Goal: Task Accomplishment & Management: Complete application form

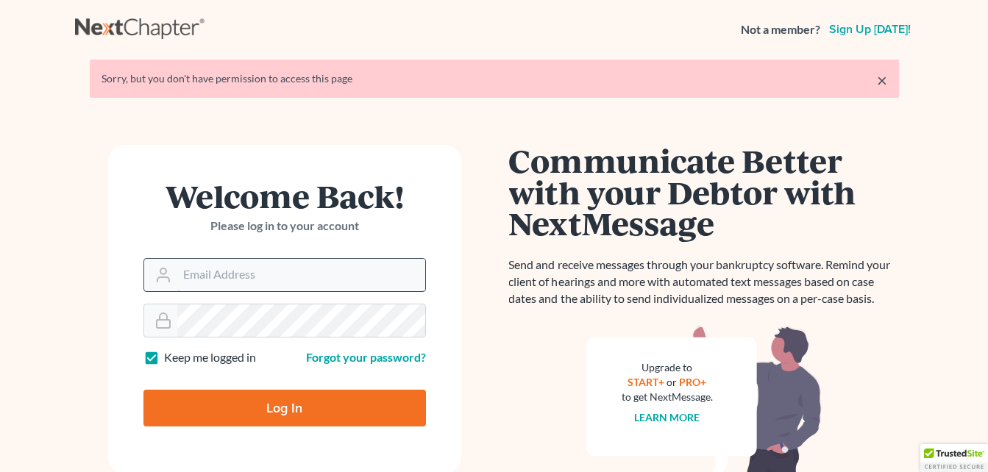
click at [193, 276] on input "Email Address" at bounding box center [301, 275] width 248 height 32
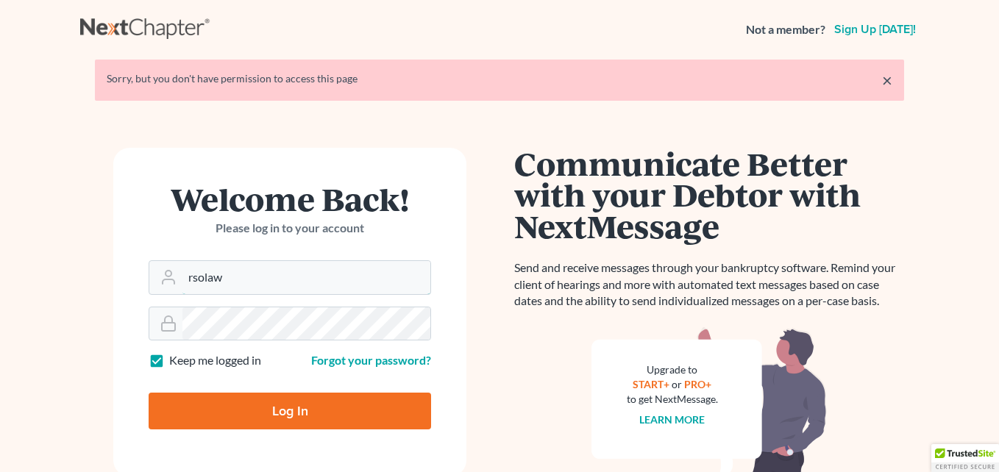
type input "rsolaw@hotmail.com"
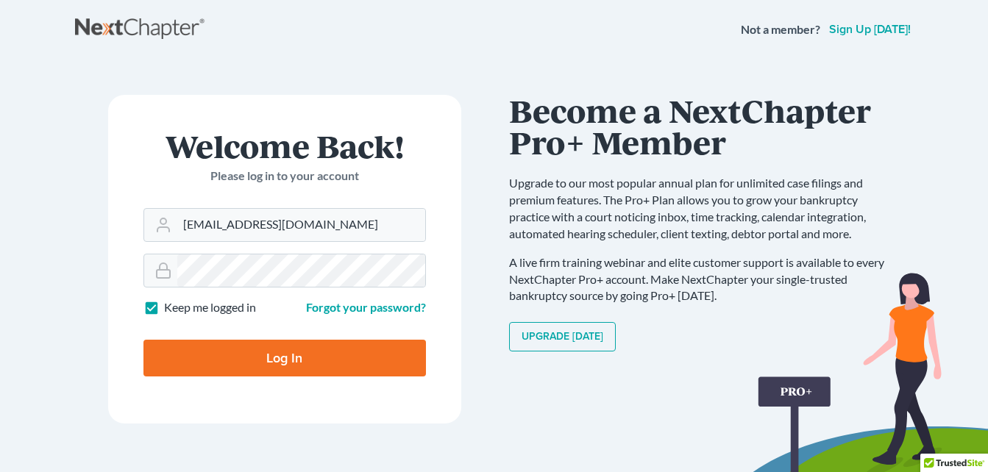
click at [301, 357] on input "Log In" at bounding box center [284, 358] width 282 height 37
type input "Thinking..."
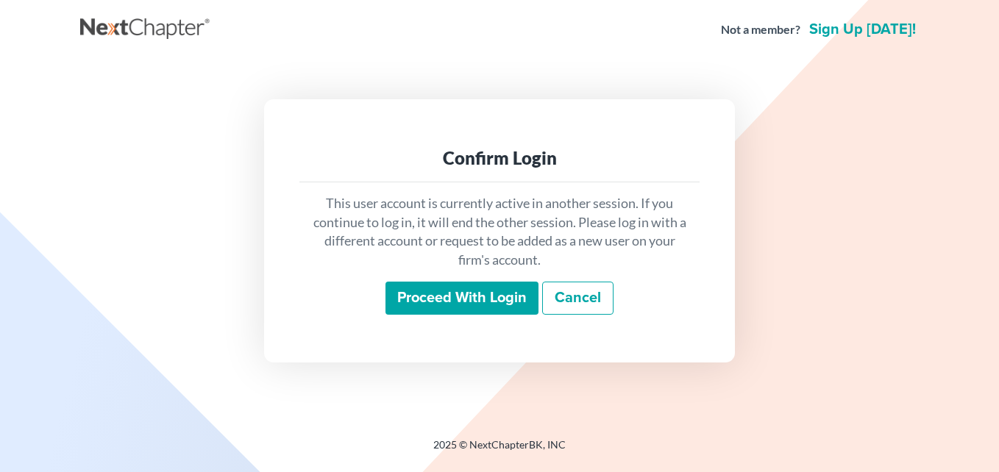
click at [573, 293] on link "Cancel" at bounding box center [577, 299] width 71 height 34
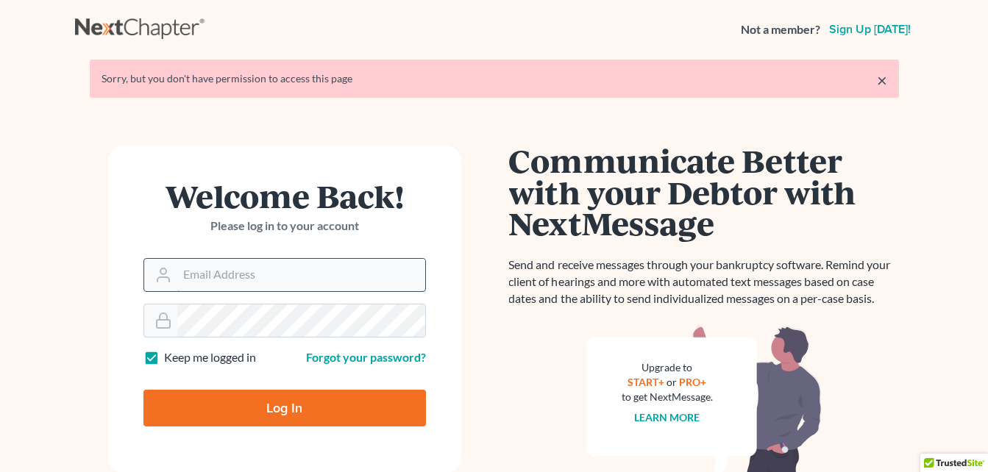
click at [205, 274] on input "Email Address" at bounding box center [301, 275] width 248 height 32
type input "rsolaw@hotmail.com"
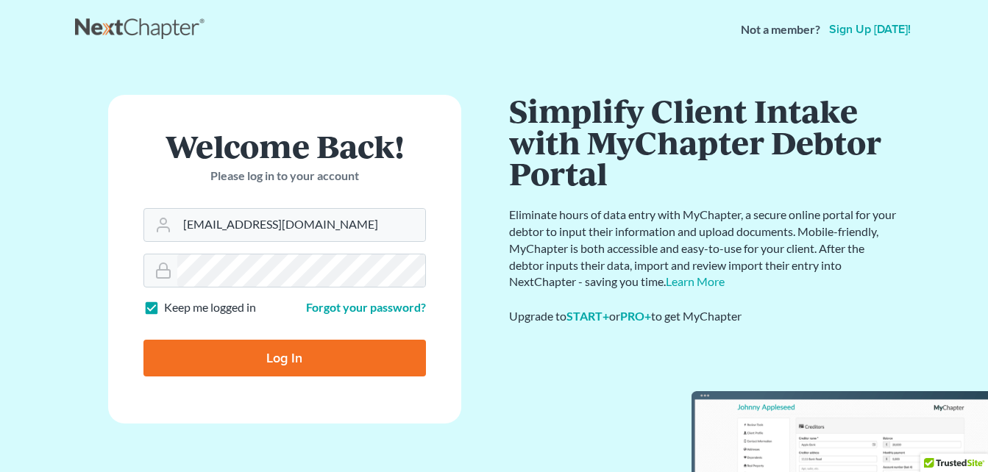
click at [285, 354] on input "Log In" at bounding box center [284, 358] width 282 height 37
type input "Thinking..."
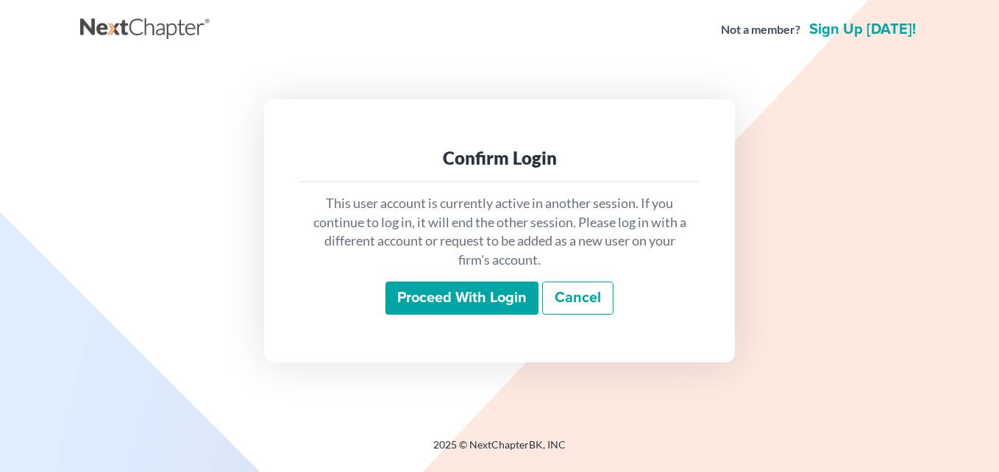
click at [473, 299] on input "Proceed with login" at bounding box center [461, 299] width 153 height 34
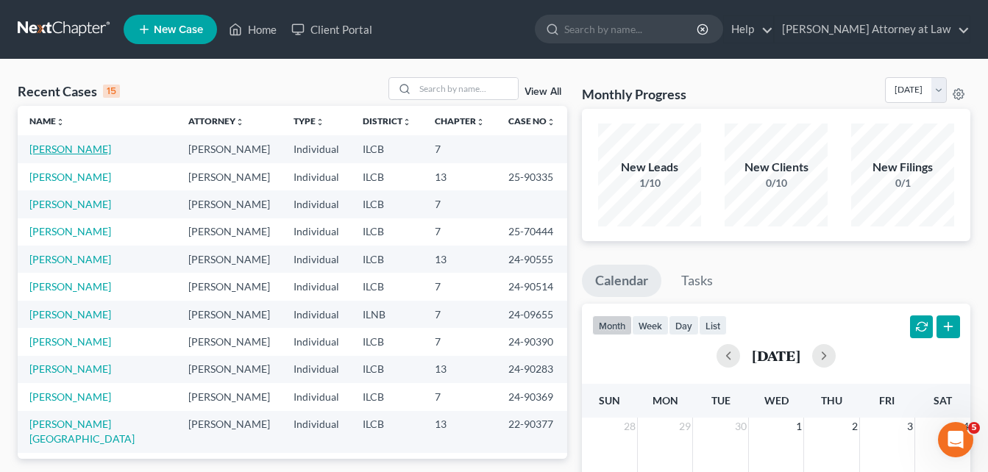
click at [66, 151] on link "[PERSON_NAME]" at bounding box center [70, 149] width 82 height 13
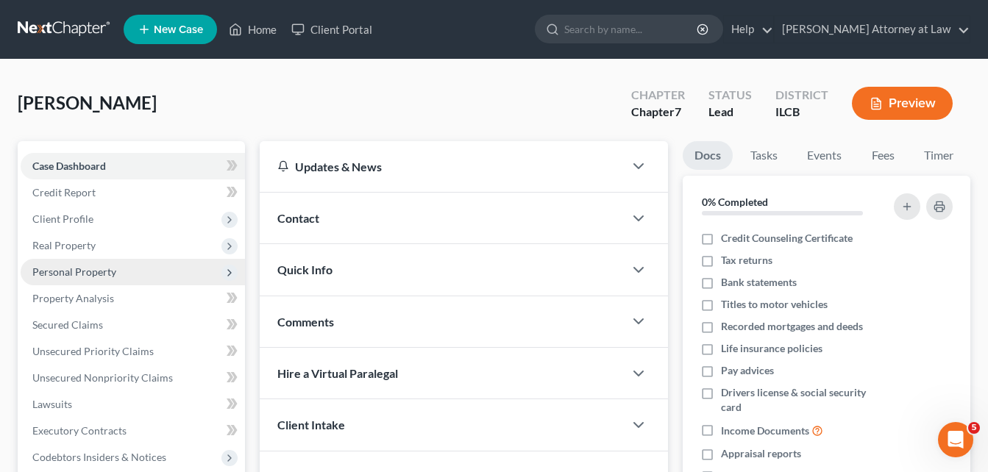
click at [72, 266] on span "Personal Property" at bounding box center [74, 271] width 84 height 13
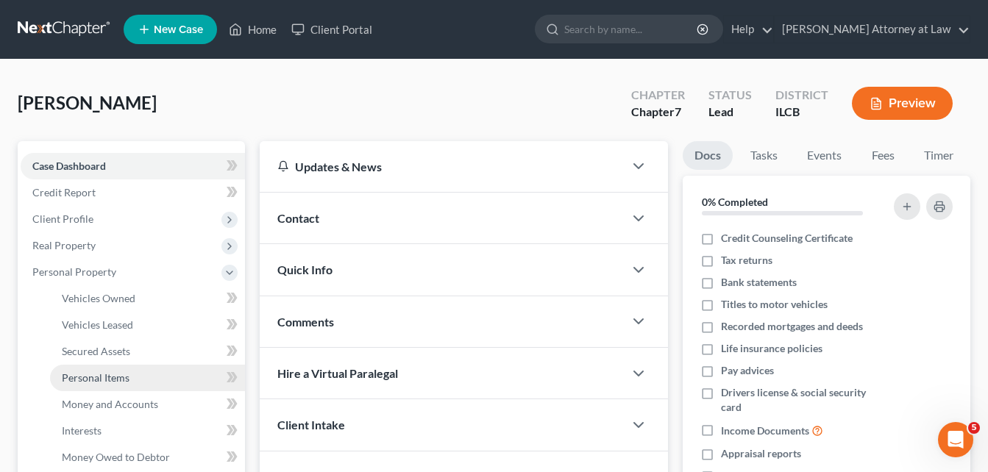
click at [97, 376] on span "Personal Items" at bounding box center [96, 377] width 68 height 13
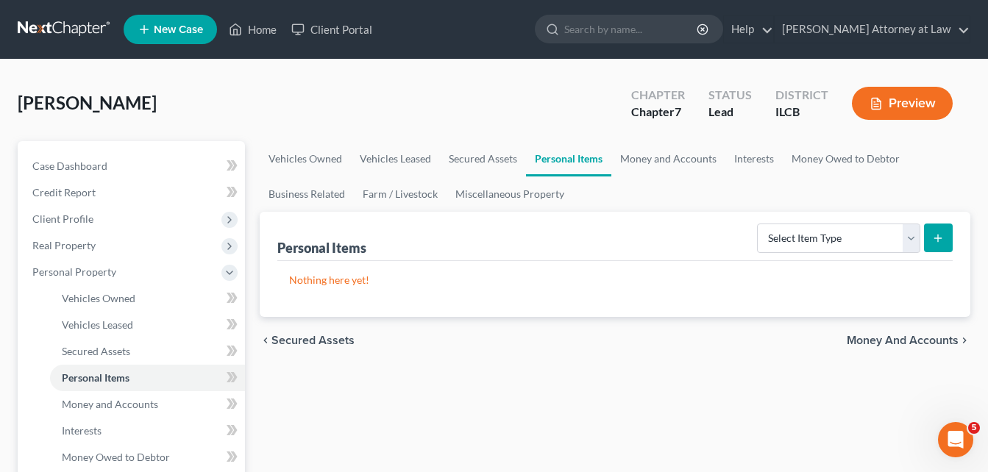
click at [938, 237] on line "submit" at bounding box center [938, 238] width 0 height 7
click at [910, 239] on select "Select Item Type Clothing Collectibles Of Value Electronics Firearms Household …" at bounding box center [838, 238] width 163 height 29
select select "clothing"
click at [758, 224] on select "Select Item Type Clothing Collectibles Of Value Electronics Firearms Household …" at bounding box center [838, 238] width 163 height 29
click at [935, 243] on icon "submit" at bounding box center [938, 238] width 12 height 12
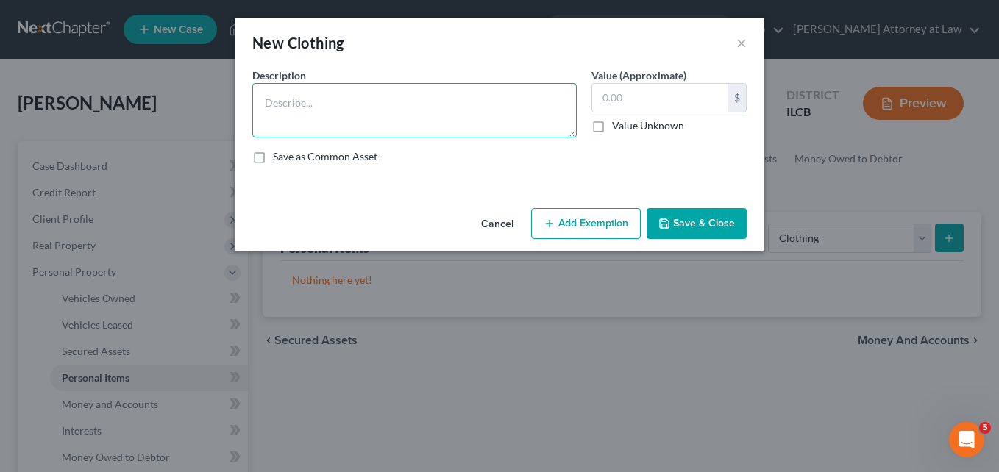
click at [312, 100] on textarea at bounding box center [414, 110] width 324 height 54
type textarea "[PERSON_NAME]'s Clothing in her possession"
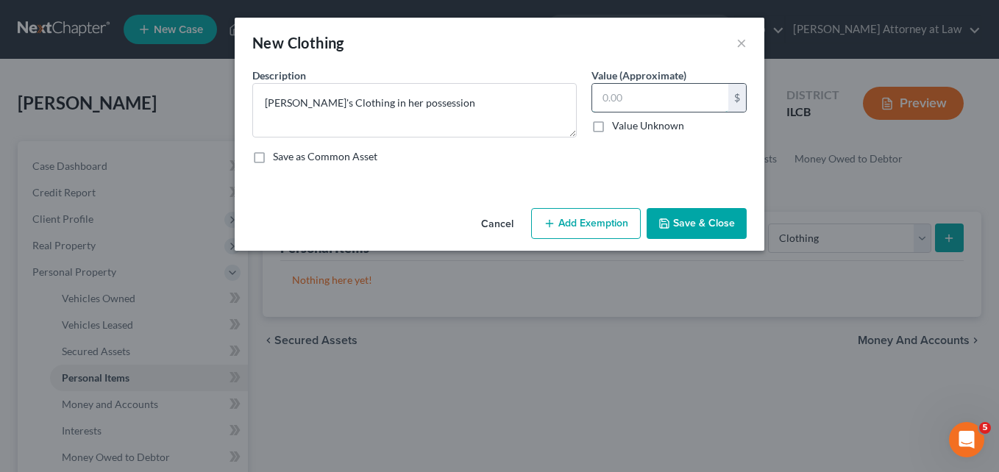
click at [619, 96] on input "text" at bounding box center [660, 98] width 136 height 28
type input "600.00"
click at [576, 224] on button "Add Exemption" at bounding box center [586, 223] width 110 height 31
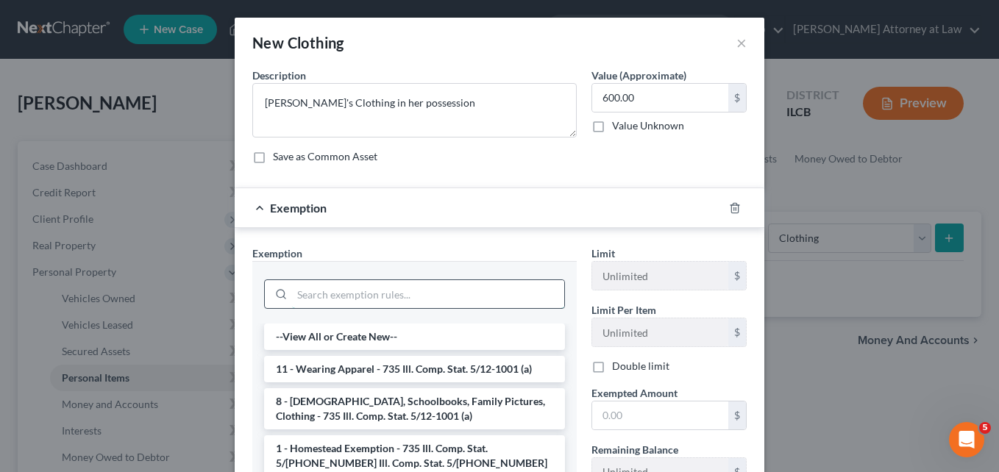
click at [416, 293] on input "search" at bounding box center [428, 294] width 272 height 28
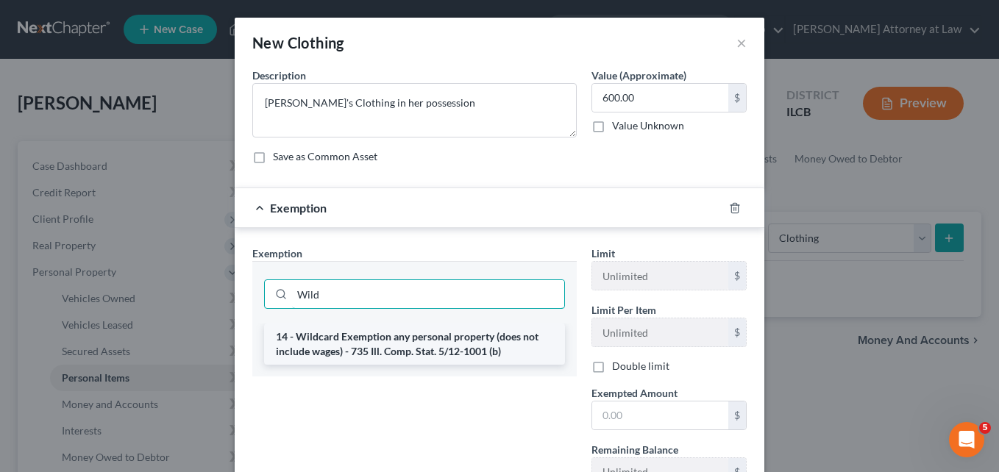
type input "Wild"
click at [410, 337] on li "14 - Wildcard Exemption any personal property (does not include wages) - 735 Il…" at bounding box center [414, 344] width 301 height 41
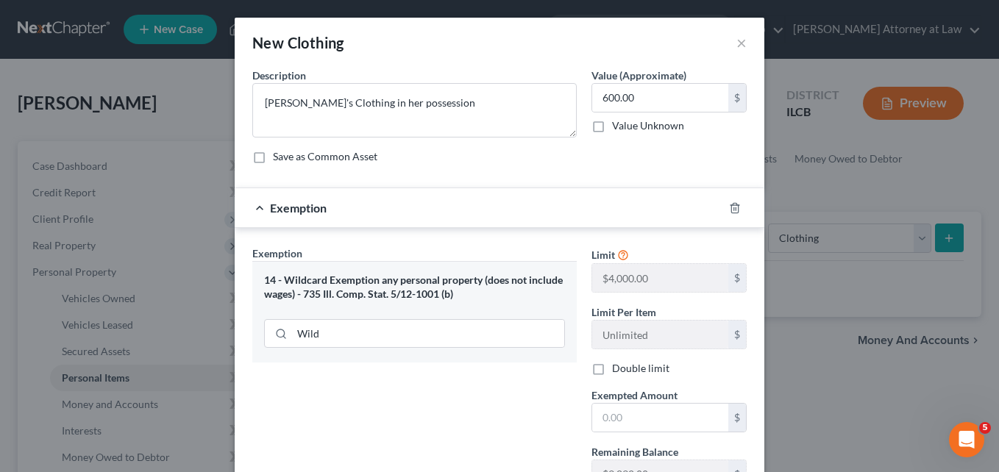
scroll to position [107, 0]
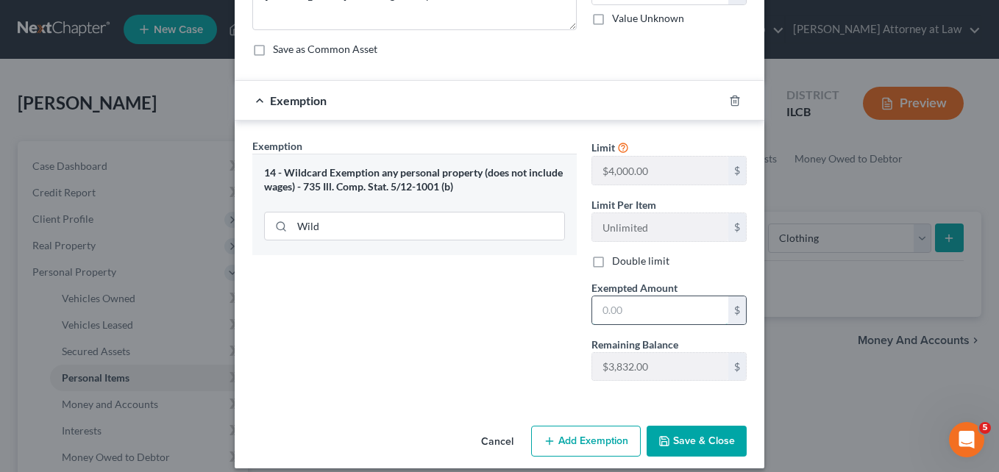
click at [604, 316] on input "text" at bounding box center [660, 310] width 136 height 28
type input "1"
type input "600.00"
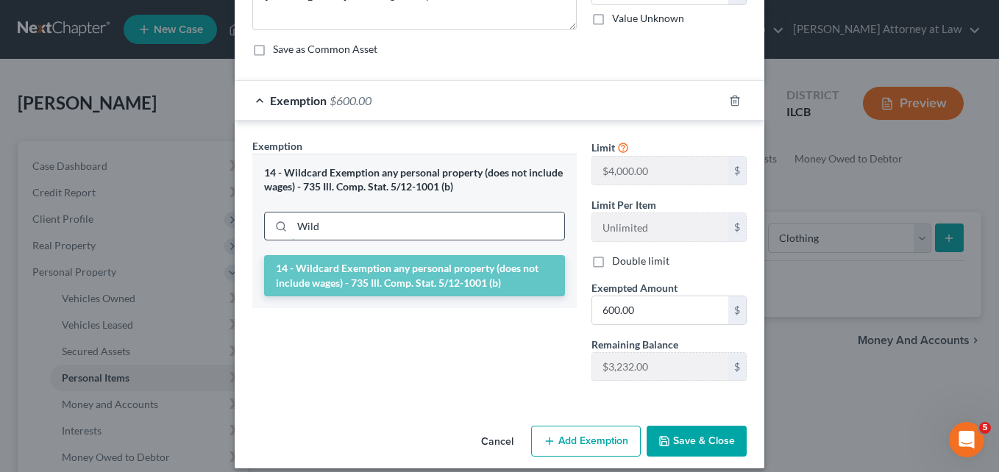
click at [333, 222] on input "Wild" at bounding box center [428, 227] width 272 height 28
type input "W"
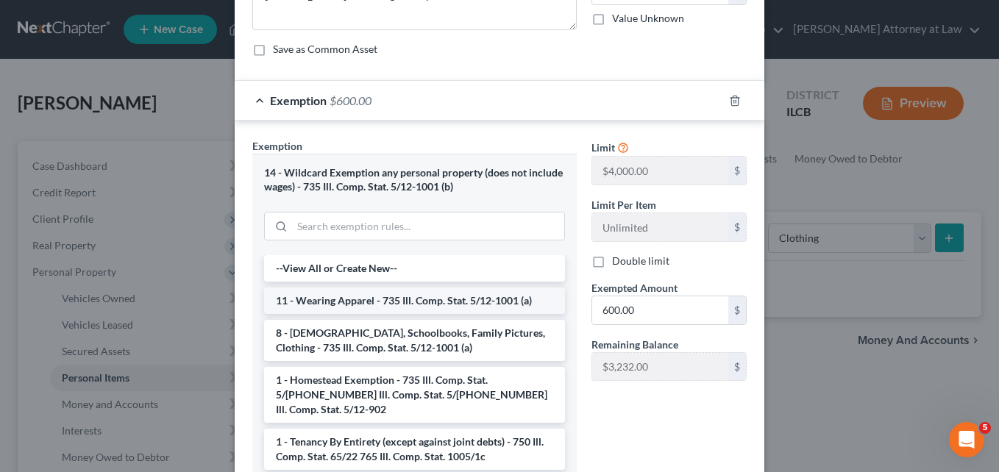
click at [357, 302] on li "11 - Wearing Apparel - 735 Ill. Comp. Stat. 5/12-1001 (a)" at bounding box center [414, 301] width 301 height 26
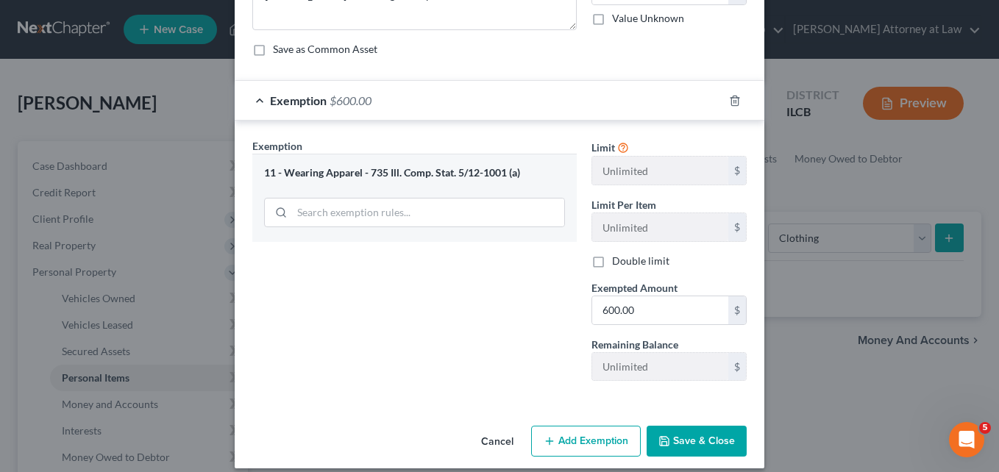
click at [681, 441] on button "Save & Close" at bounding box center [696, 441] width 100 height 31
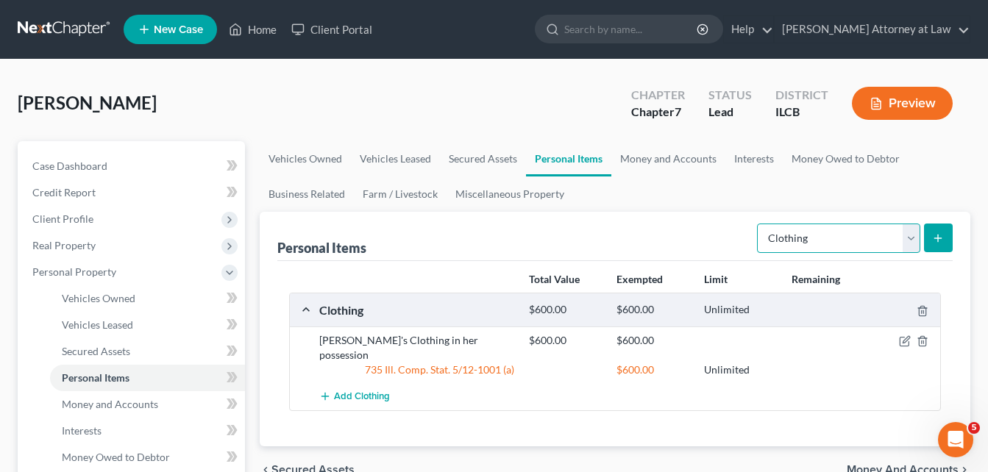
click at [914, 240] on select "Select Item Type Clothing Collectibles Of Value Electronics Firearms Household …" at bounding box center [838, 238] width 163 height 29
select select "electronics"
click at [758, 224] on select "Select Item Type Clothing Collectibles Of Value Electronics Firearms Household …" at bounding box center [838, 238] width 163 height 29
click at [944, 235] on button "submit" at bounding box center [938, 238] width 29 height 29
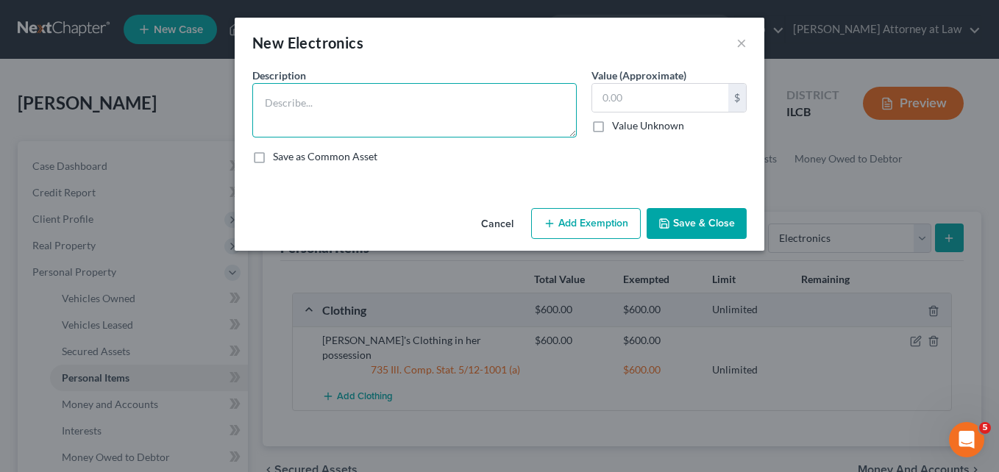
click at [345, 107] on textarea at bounding box center [414, 110] width 324 height 54
type textarea "Electronics in Debtors possession"
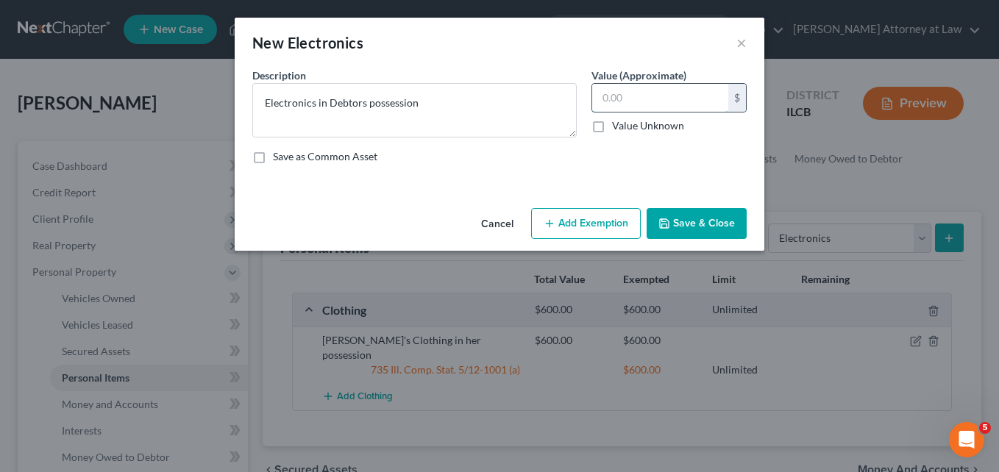
click at [627, 104] on input "text" at bounding box center [660, 98] width 136 height 28
type input "750.00"
click at [577, 215] on button "Add Exemption" at bounding box center [586, 223] width 110 height 31
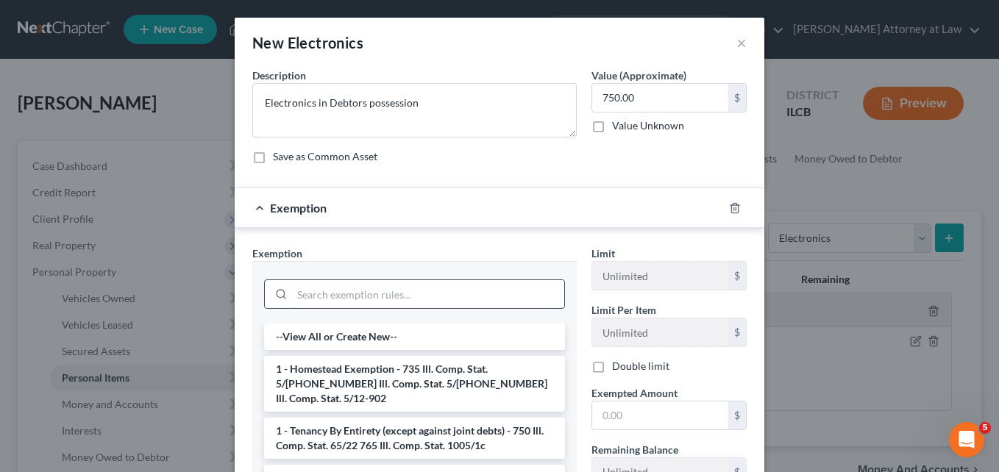
click at [377, 299] on input "search" at bounding box center [428, 294] width 272 height 28
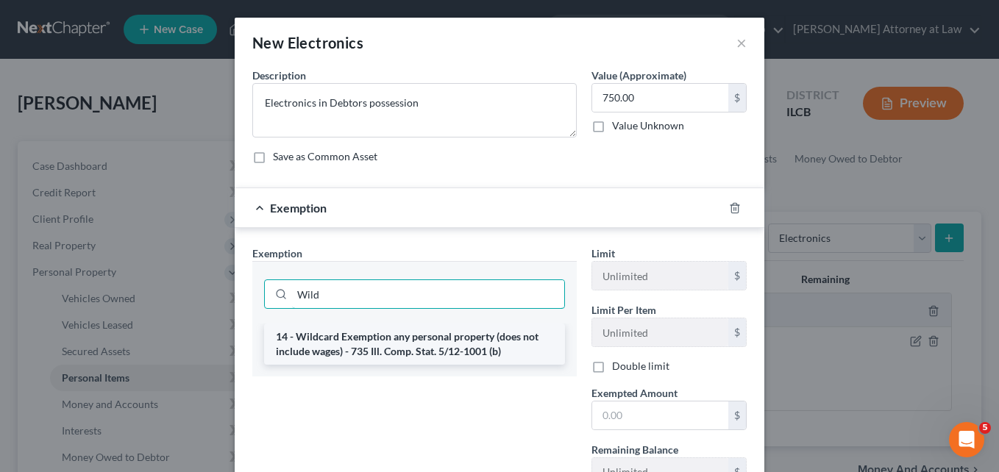
type input "Wild"
click at [392, 353] on li "14 - Wildcard Exemption any personal property (does not include wages) - 735 Il…" at bounding box center [414, 344] width 301 height 41
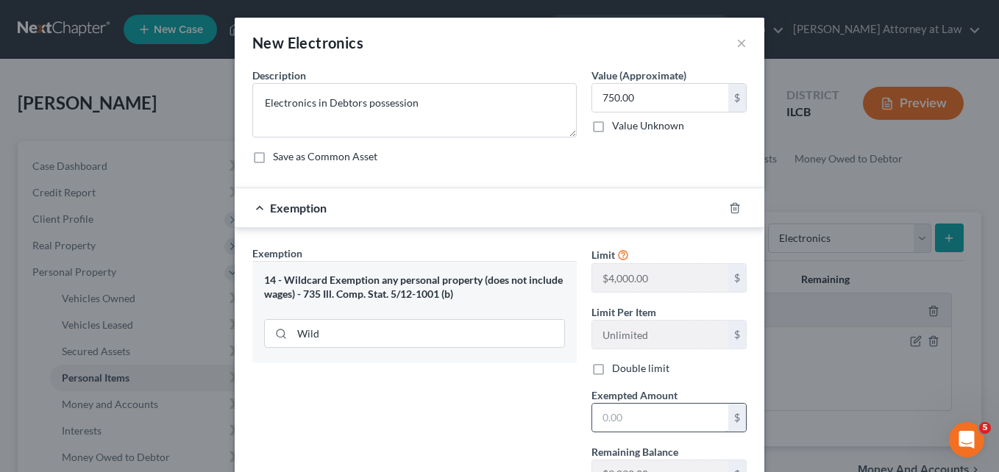
click at [653, 413] on input "text" at bounding box center [660, 418] width 136 height 28
type input "750.00"
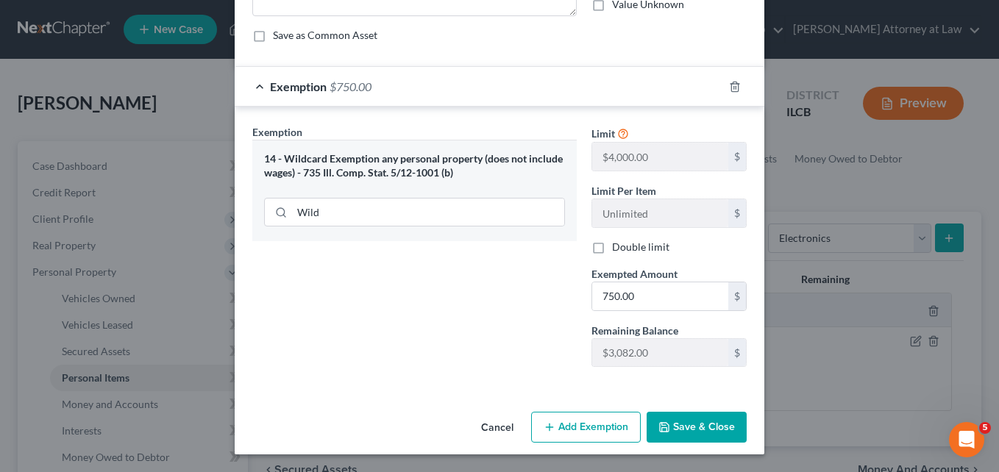
click at [678, 427] on button "Save & Close" at bounding box center [696, 427] width 100 height 31
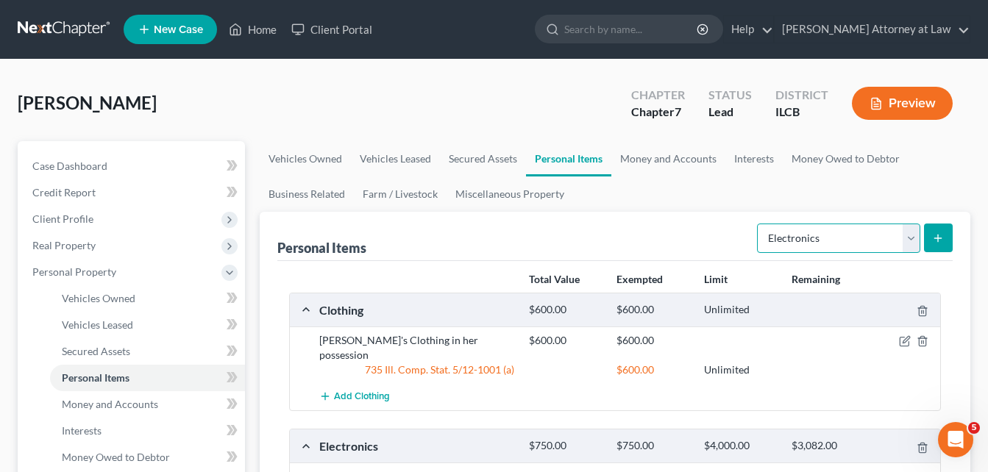
click at [909, 240] on select "Select Item Type Clothing Collectibles Of Value Electronics Firearms Household …" at bounding box center [838, 238] width 163 height 29
select select "household_goods"
click at [758, 224] on select "Select Item Type Clothing Collectibles Of Value Electronics Firearms Household …" at bounding box center [838, 238] width 163 height 29
click at [937, 235] on icon "submit" at bounding box center [938, 238] width 12 height 12
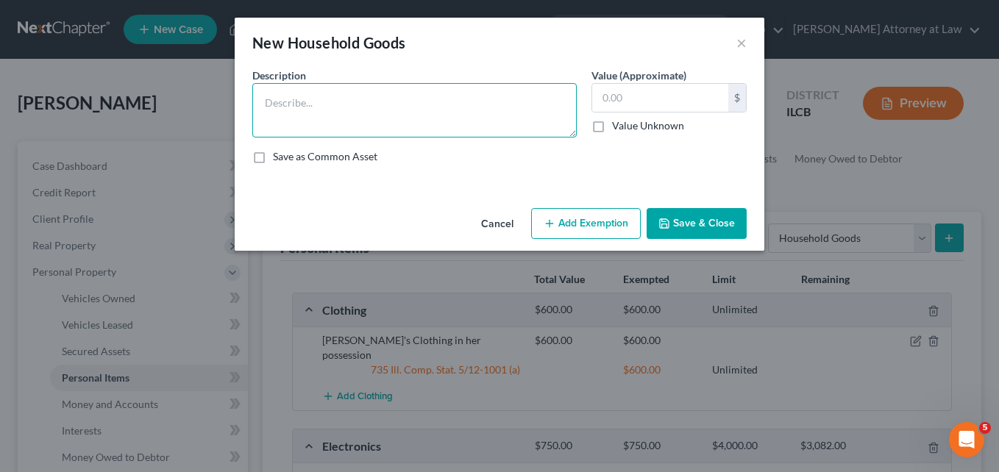
click at [427, 112] on textarea at bounding box center [414, 110] width 324 height 54
type textarea "Misc HH Goods and Furnishings in Debtor's Possession"
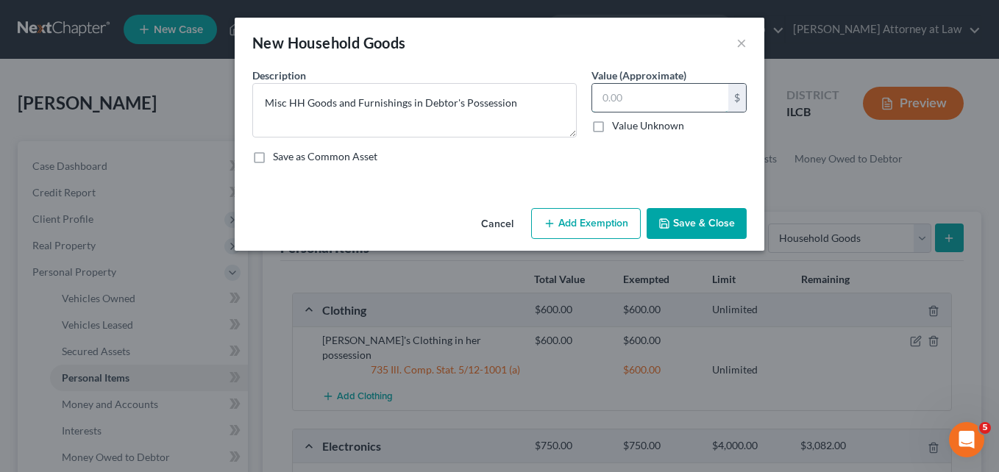
click at [603, 96] on input "text" at bounding box center [660, 98] width 136 height 28
type input "7"
type input "750.00"
click at [583, 223] on button "Add Exemption" at bounding box center [586, 223] width 110 height 31
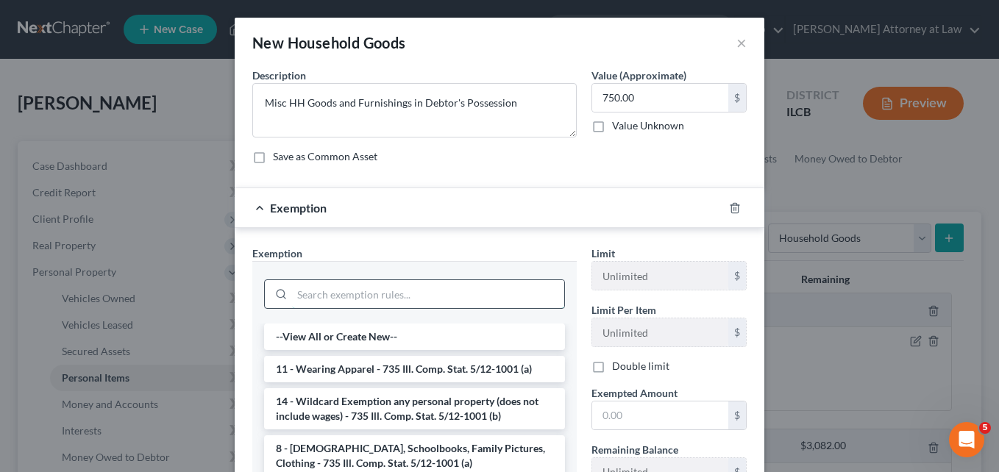
click at [317, 293] on input "search" at bounding box center [428, 294] width 272 height 28
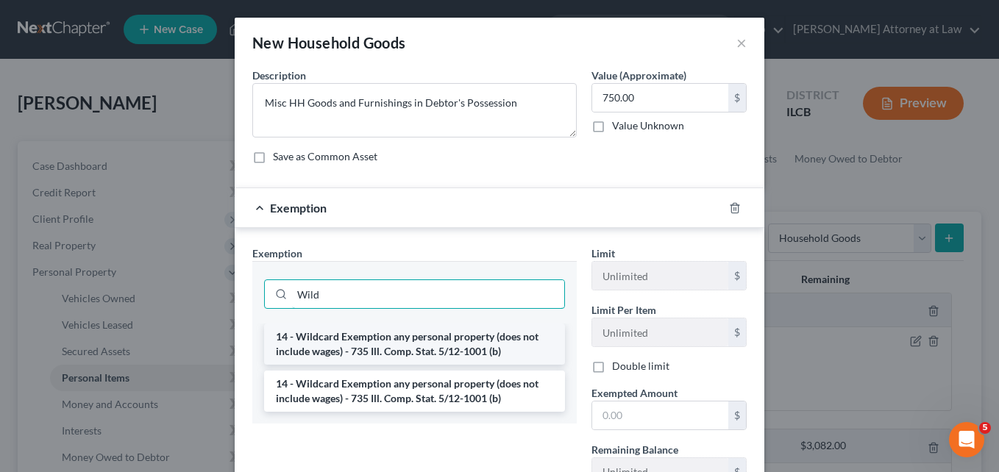
type input "Wild"
click at [391, 349] on li "14 - Wildcard Exemption any personal property (does not include wages) - 735 Il…" at bounding box center [414, 344] width 301 height 41
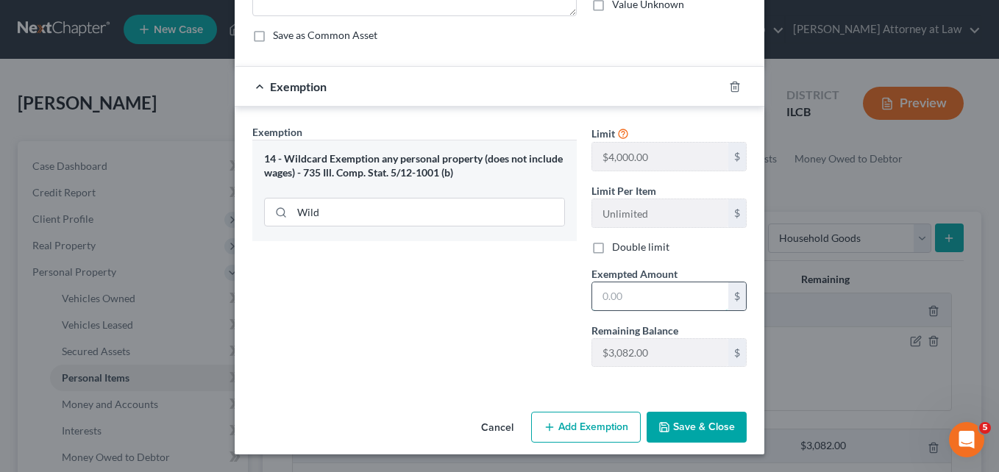
click at [618, 295] on input "text" at bounding box center [660, 296] width 136 height 28
type input "750.00"
click at [677, 419] on button "Save & Close" at bounding box center [696, 427] width 100 height 31
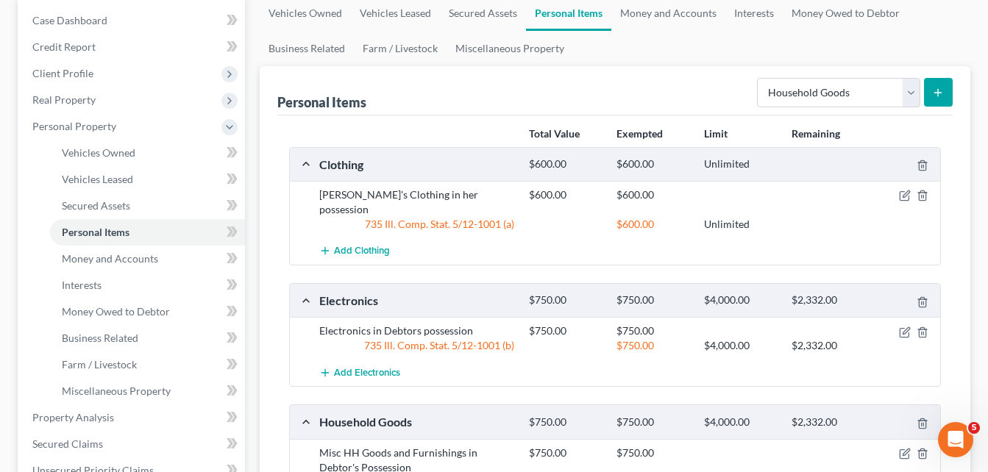
scroll to position [139, 0]
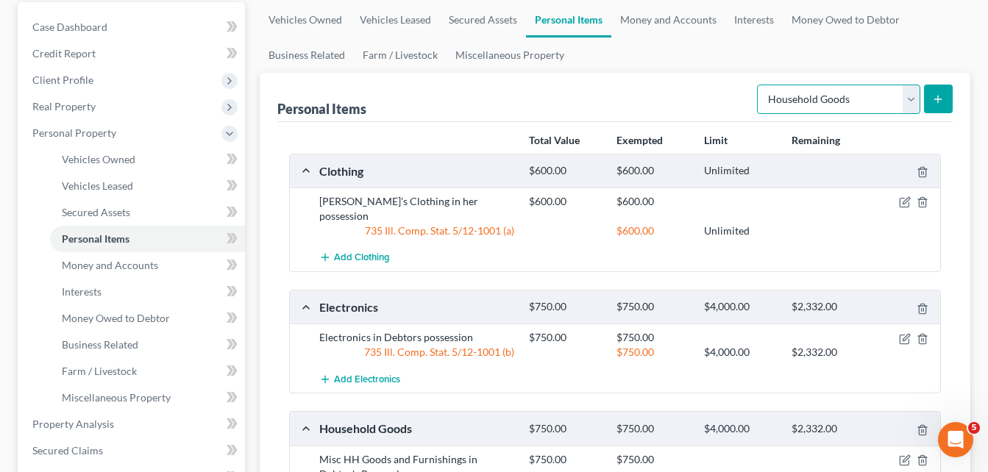
click at [915, 96] on select "Select Item Type Clothing Collectibles Of Value Electronics Firearms Household …" at bounding box center [838, 99] width 163 height 29
click at [627, 70] on ul "Vehicles Owned Vehicles Leased Secured Assets Personal Items Money and Accounts…" at bounding box center [615, 37] width 710 height 71
click at [655, 18] on link "Money and Accounts" at bounding box center [668, 19] width 114 height 35
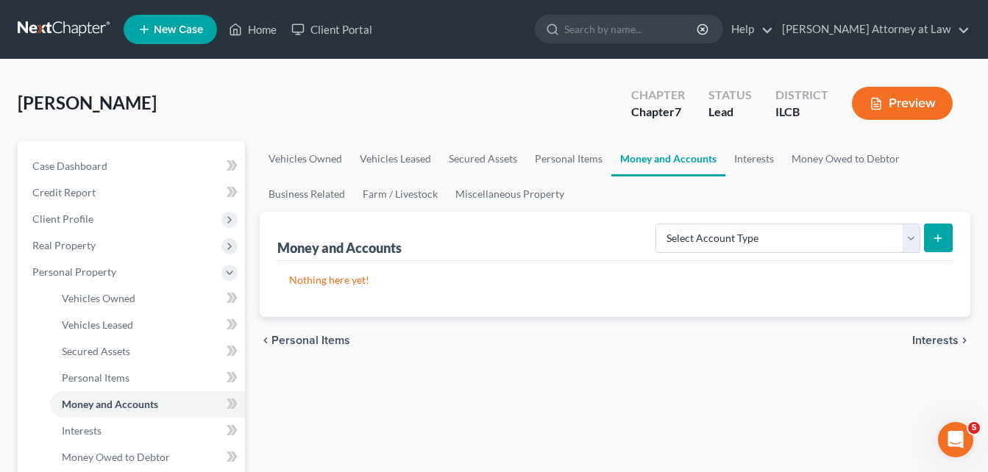
click at [935, 236] on icon "submit" at bounding box center [938, 238] width 12 height 12
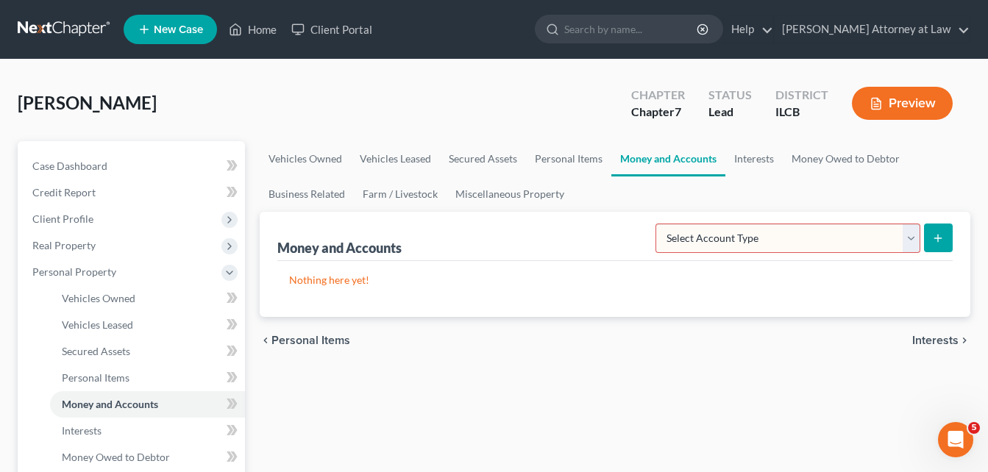
click at [910, 242] on select "Select Account Type Brokerage Cash on Hand Certificates of Deposit Checking Acc…" at bounding box center [787, 238] width 265 height 29
select select "cash_on_hand"
click at [658, 224] on select "Select Account Type Brokerage Cash on Hand Certificates of Deposit Checking Acc…" at bounding box center [787, 238] width 265 height 29
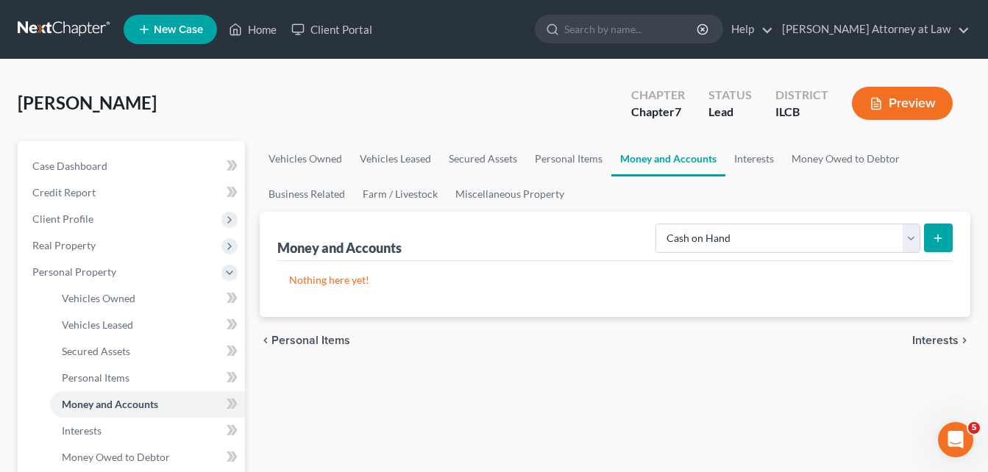
click at [933, 235] on icon "submit" at bounding box center [938, 238] width 12 height 12
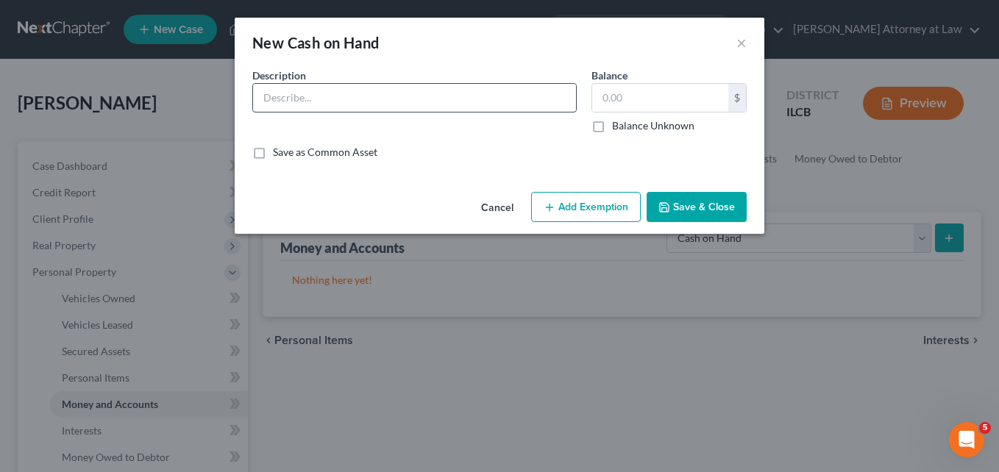
click at [348, 98] on input "text" at bounding box center [414, 98] width 323 height 28
type input "Cash in Debtor's Possession"
click at [600, 99] on input "text" at bounding box center [660, 98] width 136 height 28
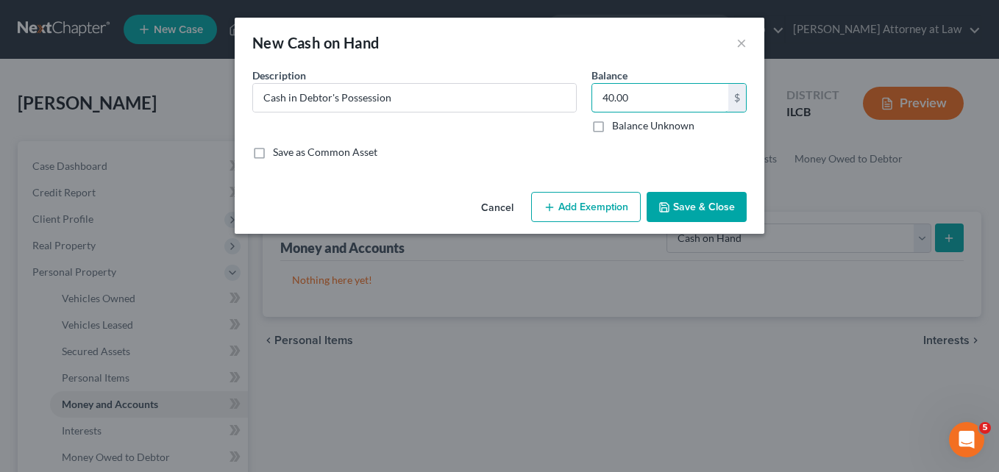
type input "40.00"
click at [560, 202] on button "Add Exemption" at bounding box center [586, 207] width 110 height 31
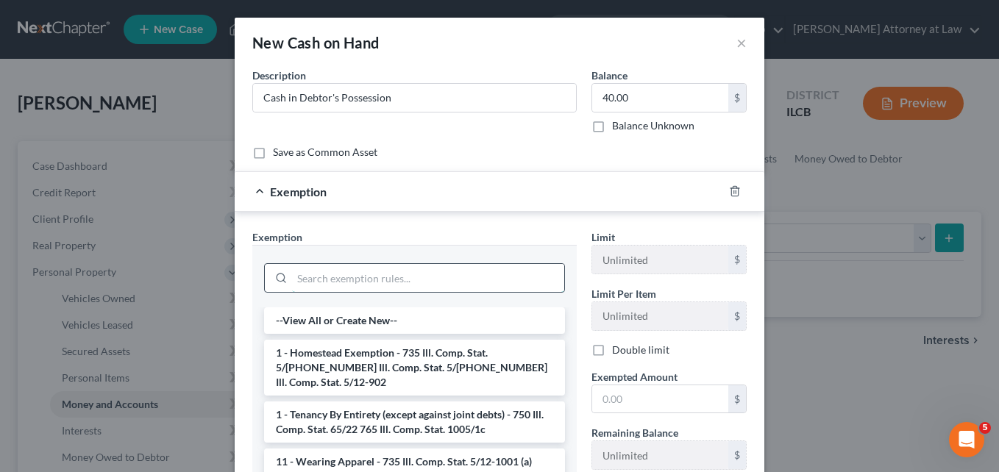
click at [340, 277] on input "search" at bounding box center [428, 278] width 272 height 28
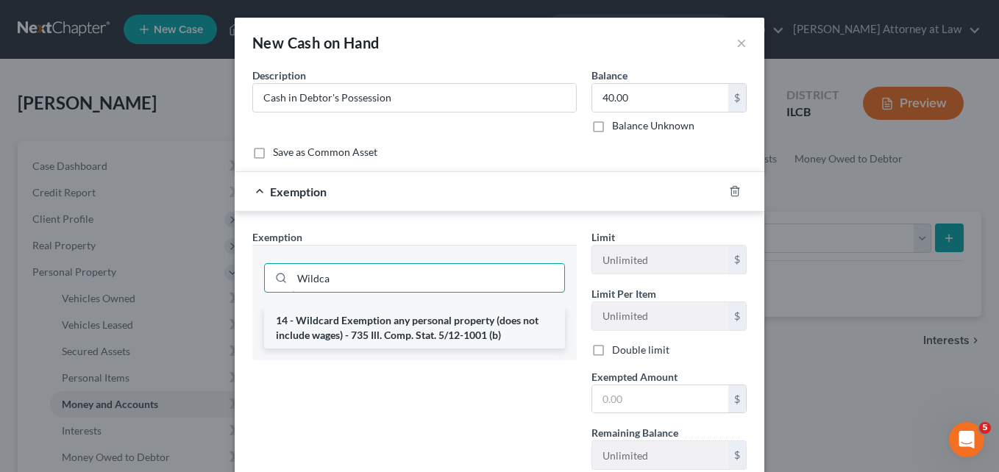
type input "Wildca"
click at [397, 328] on li "14 - Wildcard Exemption any personal property (does not include wages) - 735 Il…" at bounding box center [414, 327] width 301 height 41
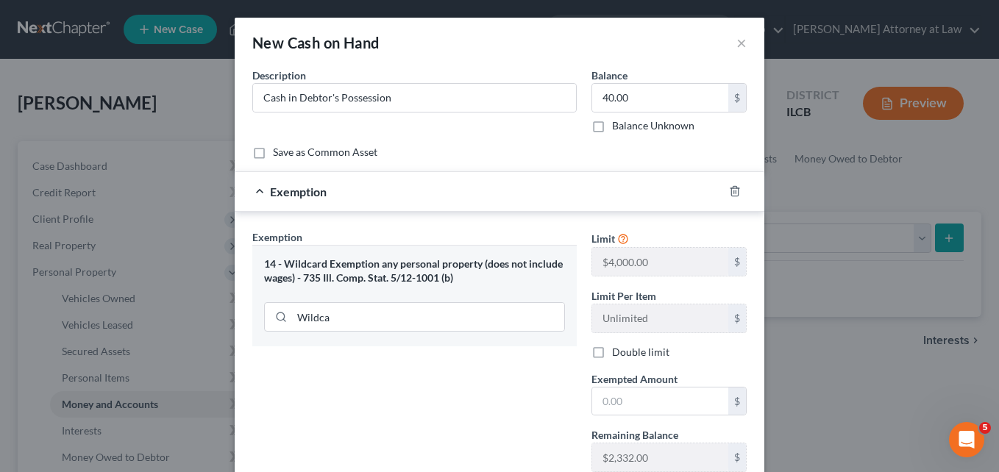
scroll to position [105, 0]
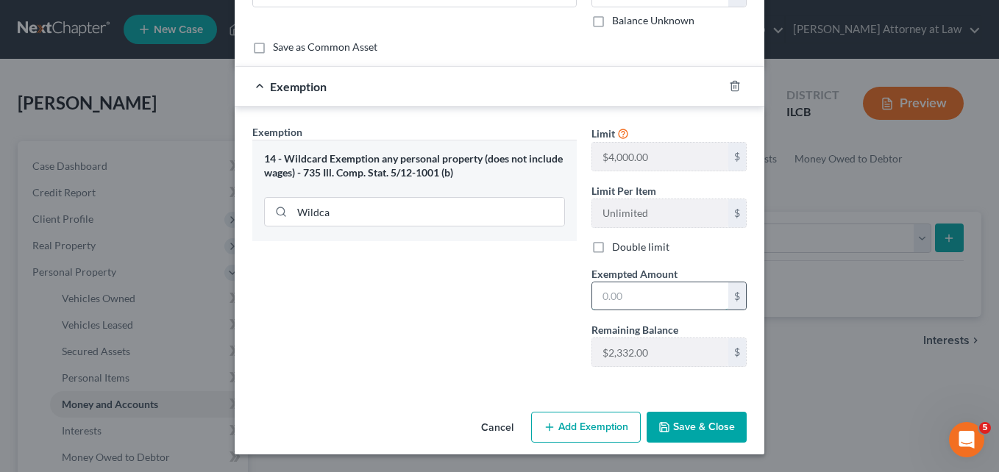
click at [605, 299] on input "text" at bounding box center [660, 296] width 136 height 28
type input "40.00"
click at [680, 424] on button "Save & Close" at bounding box center [696, 427] width 100 height 31
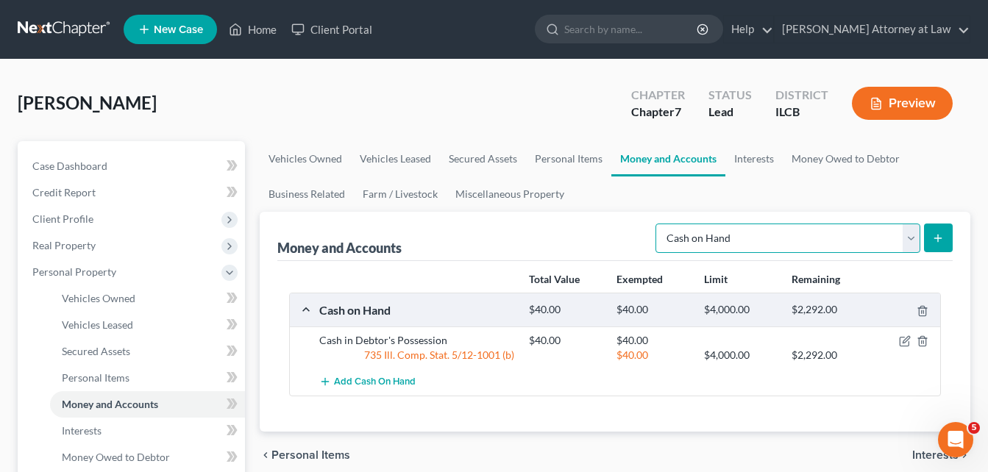
click at [908, 239] on select "Select Account Type Brokerage Cash on Hand Certificates of Deposit Checking Acc…" at bounding box center [787, 238] width 265 height 29
select select "checking"
click at [658, 224] on select "Select Account Type Brokerage Cash on Hand Certificates of Deposit Checking Acc…" at bounding box center [787, 238] width 265 height 29
click at [935, 232] on icon "submit" at bounding box center [938, 238] width 12 height 12
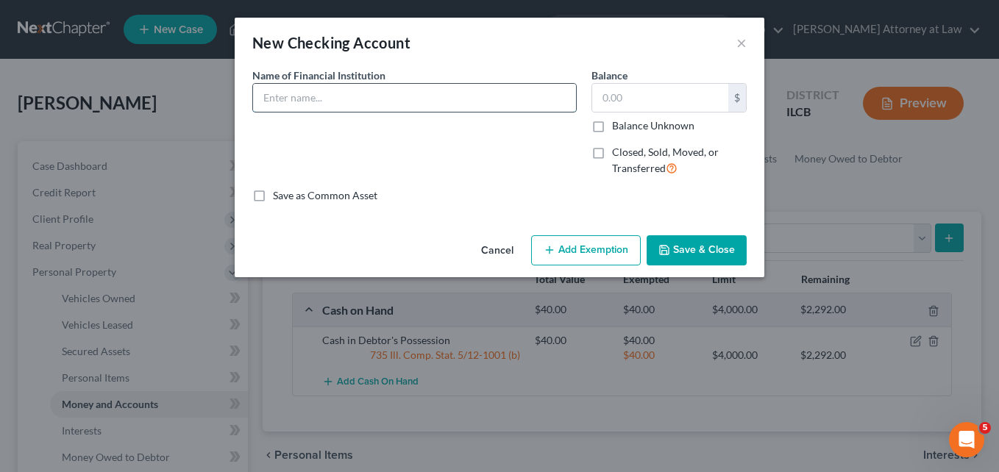
click at [365, 91] on input "text" at bounding box center [414, 98] width 323 height 28
type input "Fieldstone Credit Union Acct 5216"
click at [619, 103] on input "text" at bounding box center [660, 98] width 136 height 28
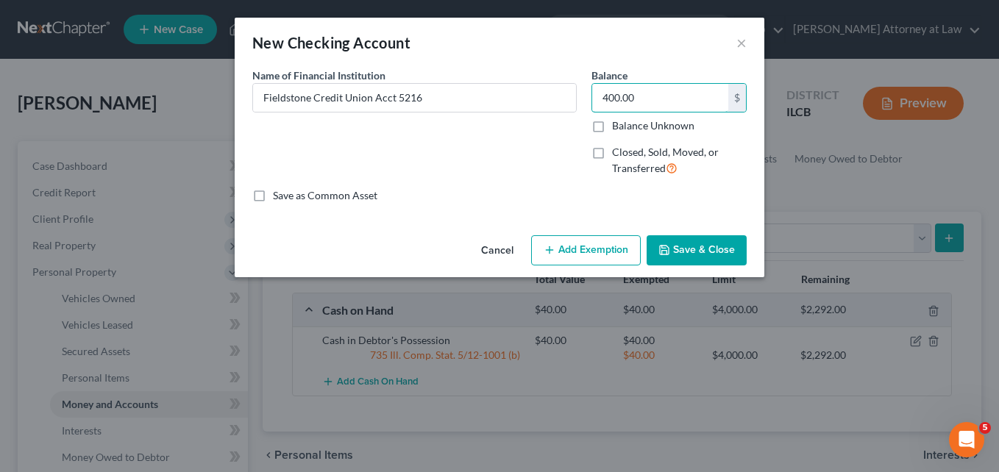
type input "400.00"
click at [563, 250] on button "Add Exemption" at bounding box center [586, 250] width 110 height 31
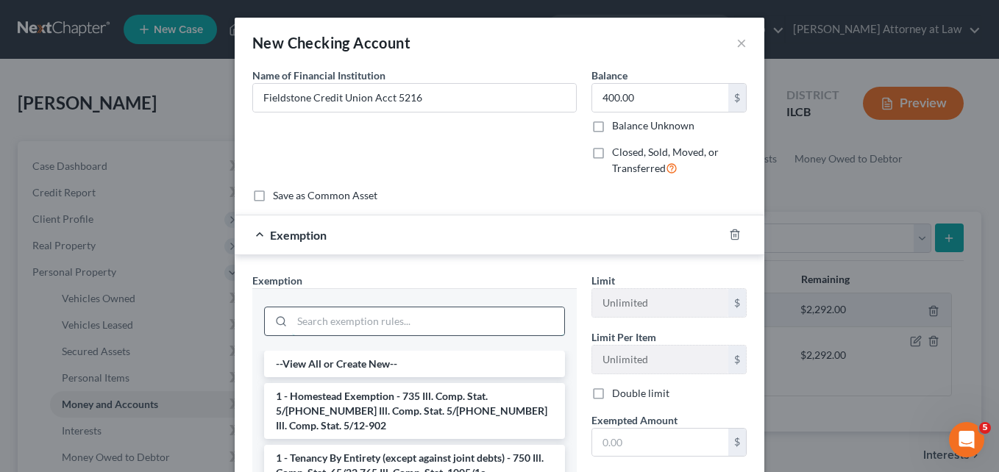
click at [380, 328] on input "search" at bounding box center [428, 321] width 272 height 28
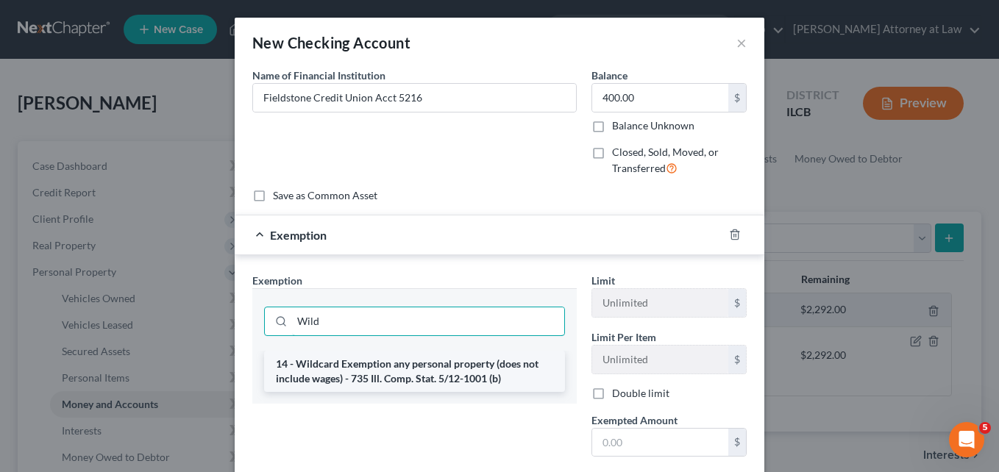
type input "Wild"
click at [396, 368] on li "14 - Wildcard Exemption any personal property (does not include wages) - 735 Il…" at bounding box center [414, 371] width 301 height 41
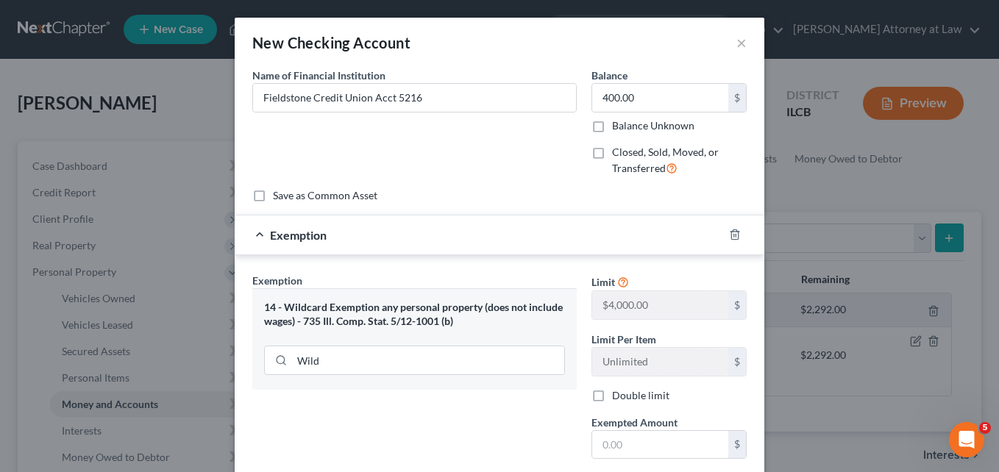
scroll to position [149, 0]
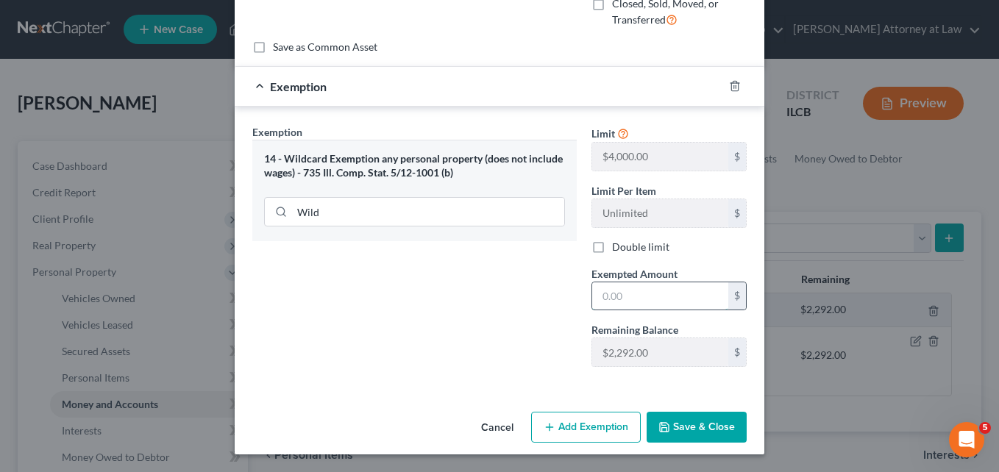
click at [614, 302] on input "text" at bounding box center [660, 296] width 136 height 28
type input "400.00"
click at [575, 426] on button "Add Exemption" at bounding box center [586, 427] width 110 height 31
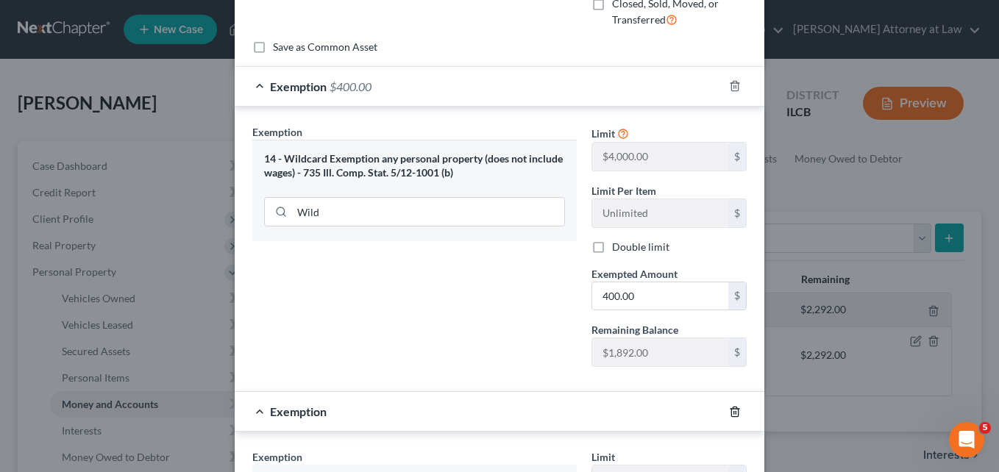
click at [729, 409] on icon "button" at bounding box center [735, 412] width 12 height 12
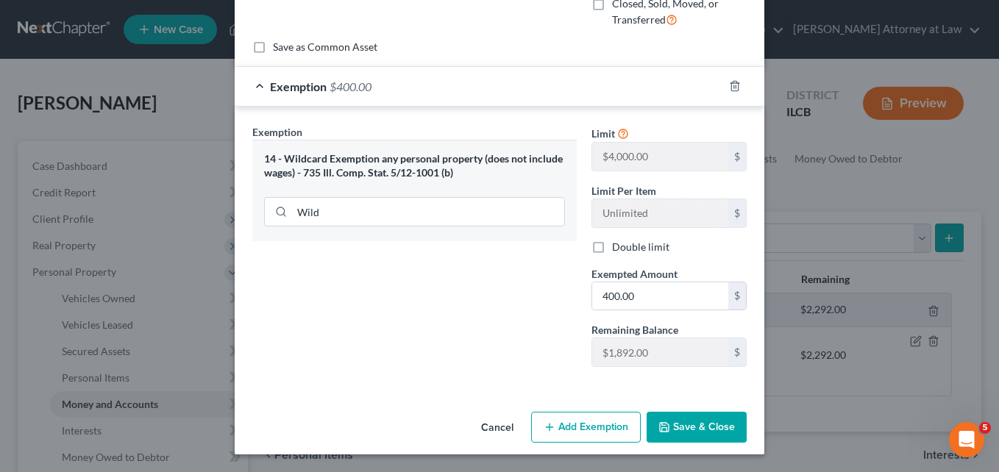
click at [694, 429] on button "Save & Close" at bounding box center [696, 427] width 100 height 31
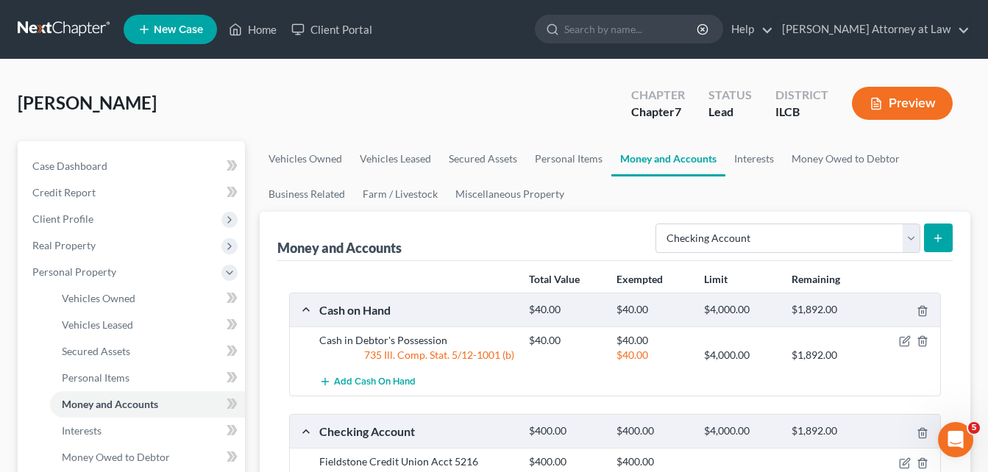
click at [938, 235] on line "submit" at bounding box center [938, 238] width 0 height 7
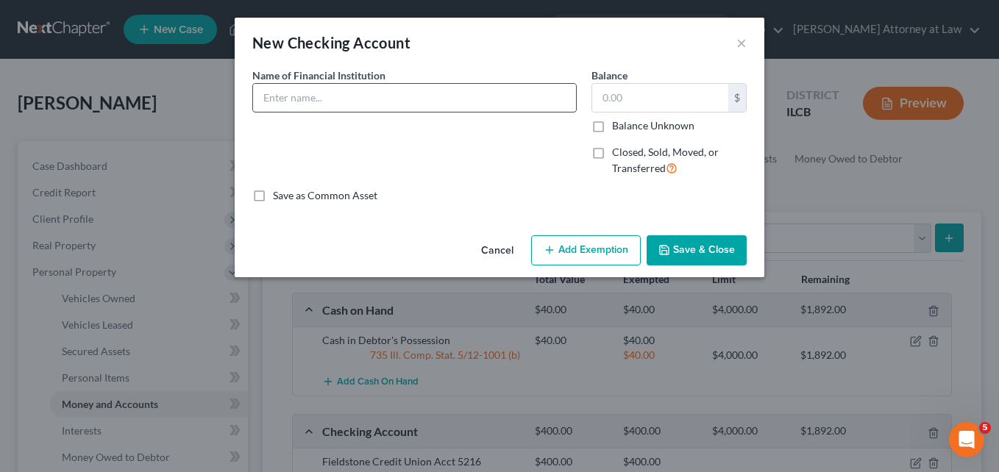
click at [283, 100] on input "text" at bounding box center [414, 98] width 323 height 28
type input "PNC Bank Acct No: 4919"
click at [601, 96] on input "text" at bounding box center [660, 98] width 136 height 28
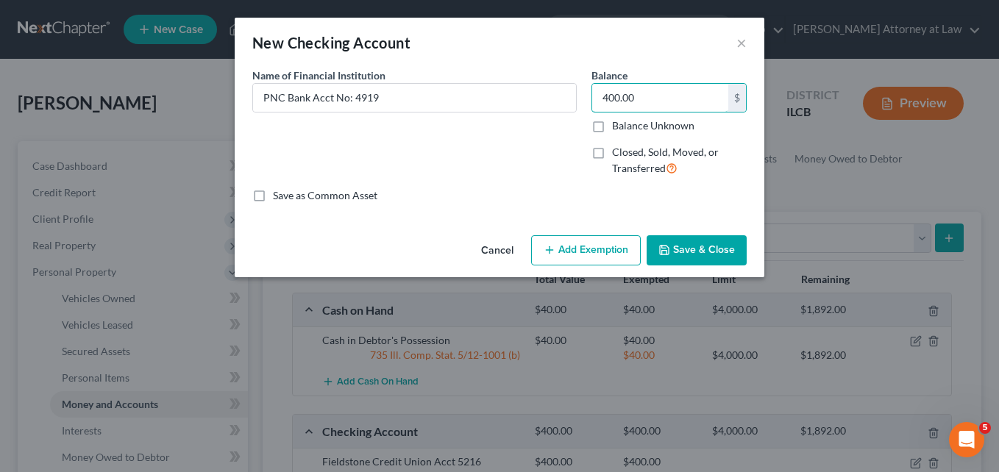
type input "400.00"
click at [557, 250] on button "Add Exemption" at bounding box center [586, 250] width 110 height 31
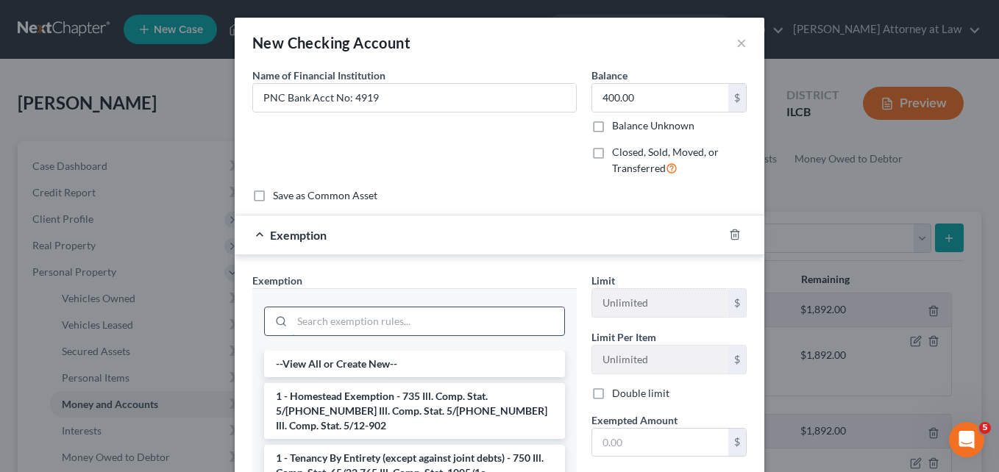
click at [358, 327] on input "search" at bounding box center [428, 321] width 272 height 28
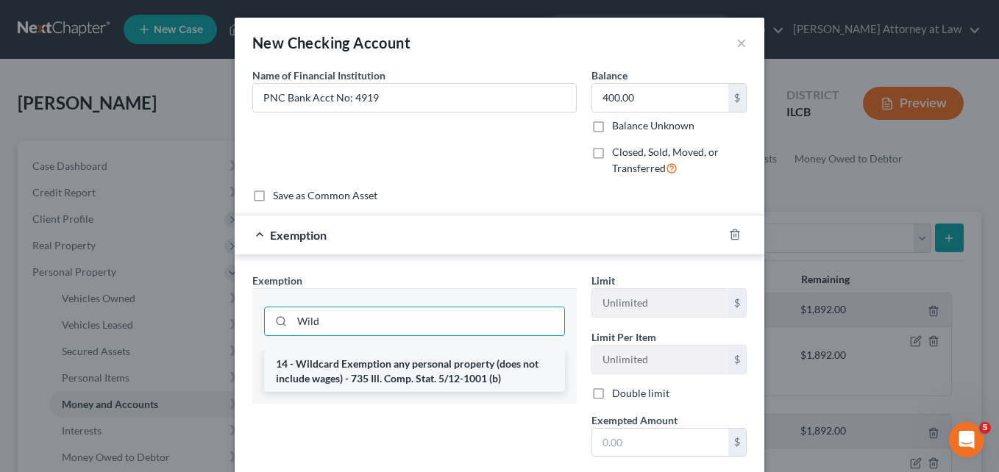
type input "Wild"
click at [391, 361] on li "14 - Wildcard Exemption any personal property (does not include wages) - 735 Il…" at bounding box center [414, 371] width 301 height 41
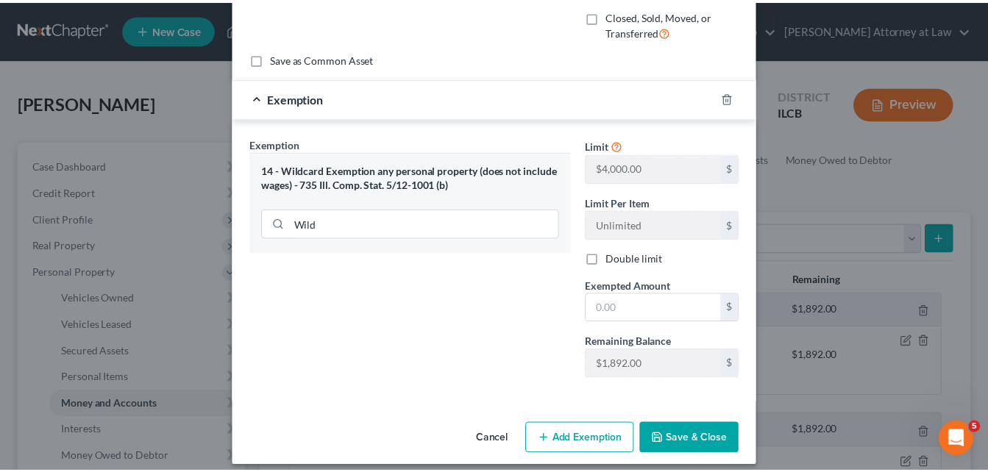
scroll to position [135, 0]
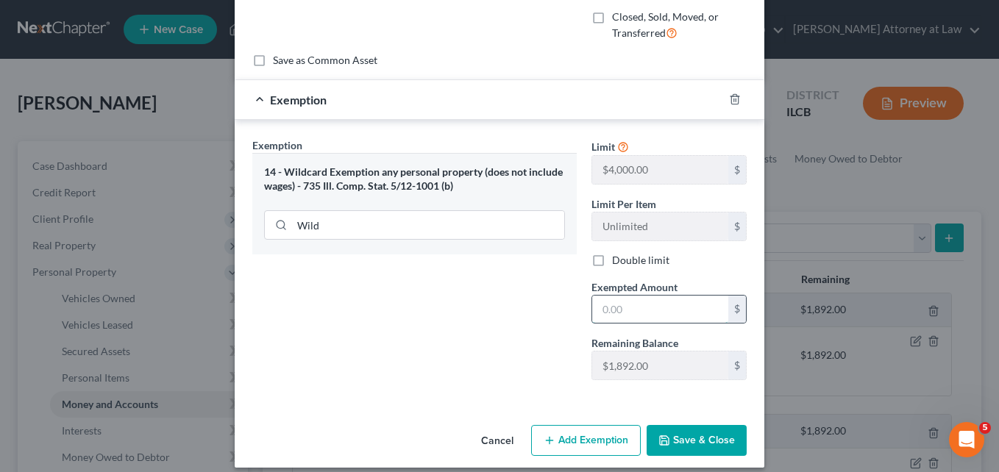
click at [599, 311] on input "text" at bounding box center [660, 310] width 136 height 28
type input "400.00"
click at [672, 434] on button "Save & Close" at bounding box center [696, 440] width 100 height 31
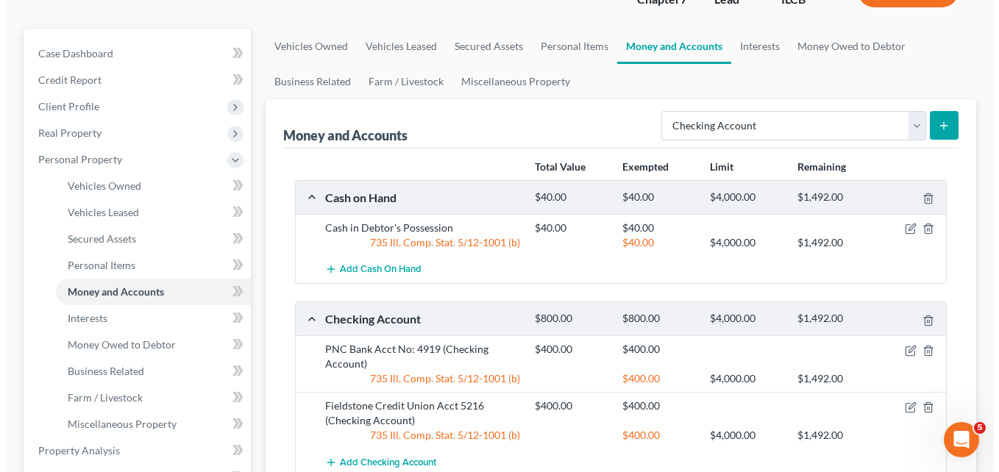
scroll to position [125, 0]
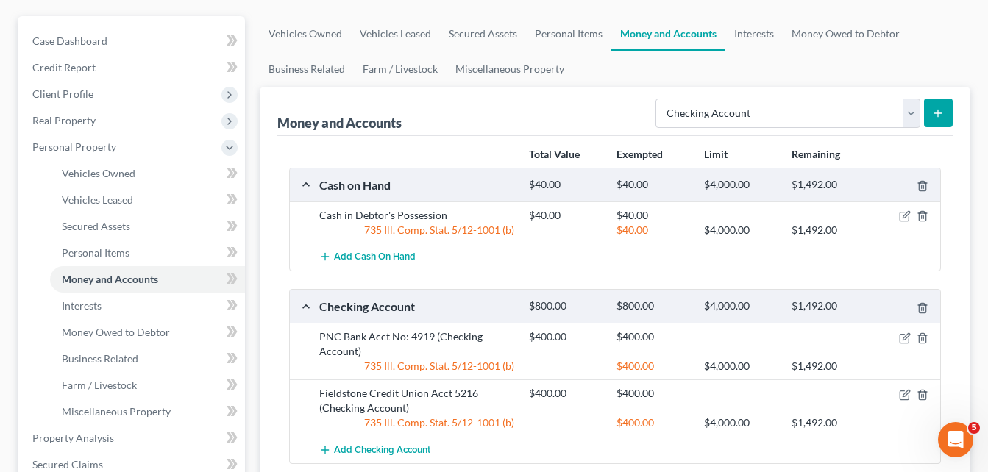
click at [940, 112] on icon "submit" at bounding box center [938, 113] width 12 height 12
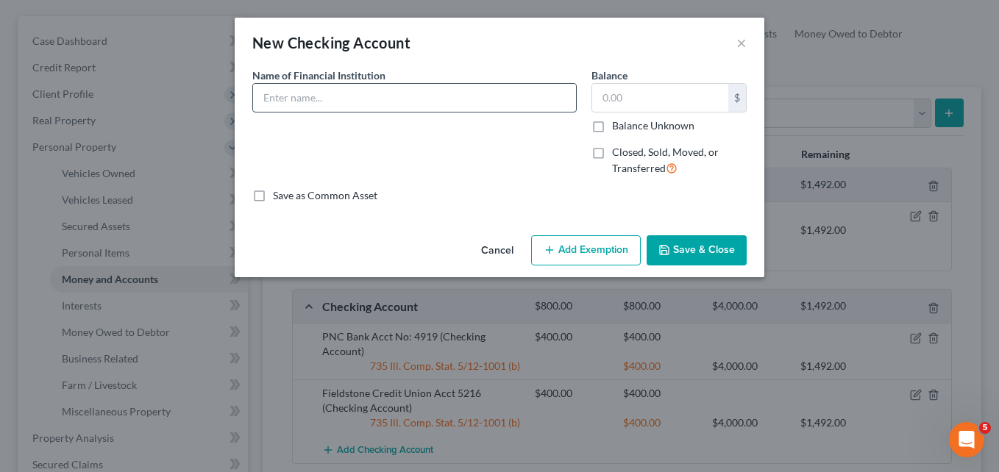
click at [341, 101] on input "text" at bounding box center [414, 98] width 323 height 28
type input "PNC Acct No 3281"
click at [615, 105] on input "text" at bounding box center [660, 98] width 136 height 28
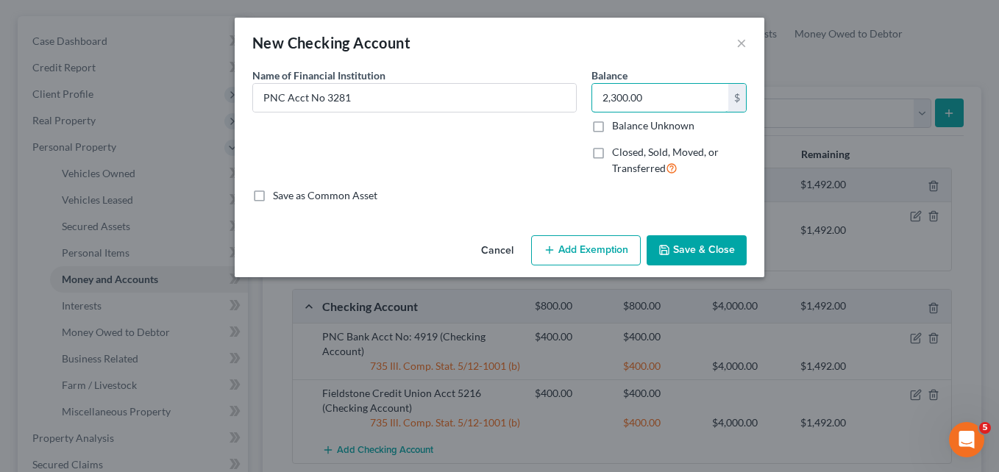
type input "2,300.00"
click at [558, 253] on button "Add Exemption" at bounding box center [586, 250] width 110 height 31
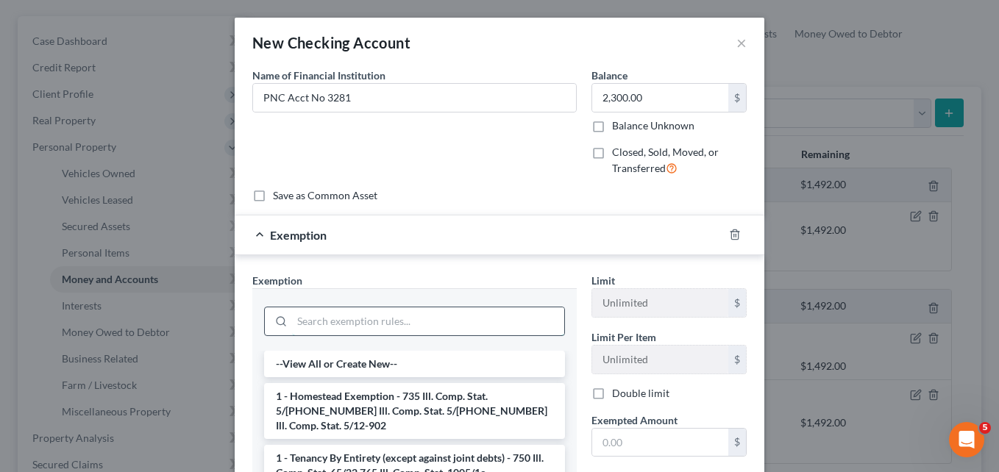
click at [389, 324] on input "search" at bounding box center [428, 321] width 272 height 28
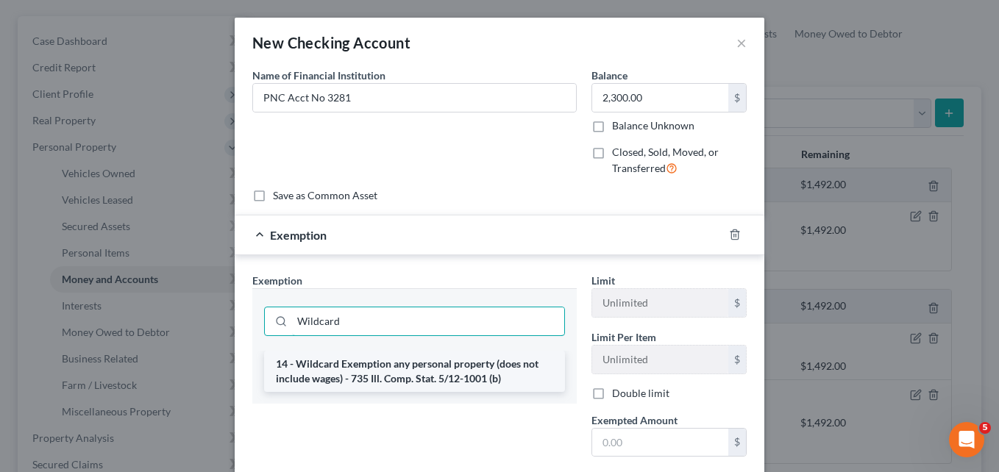
type input "Wildcard"
click at [382, 373] on li "14 - Wildcard Exemption any personal property (does not include wages) - 735 Il…" at bounding box center [414, 371] width 301 height 41
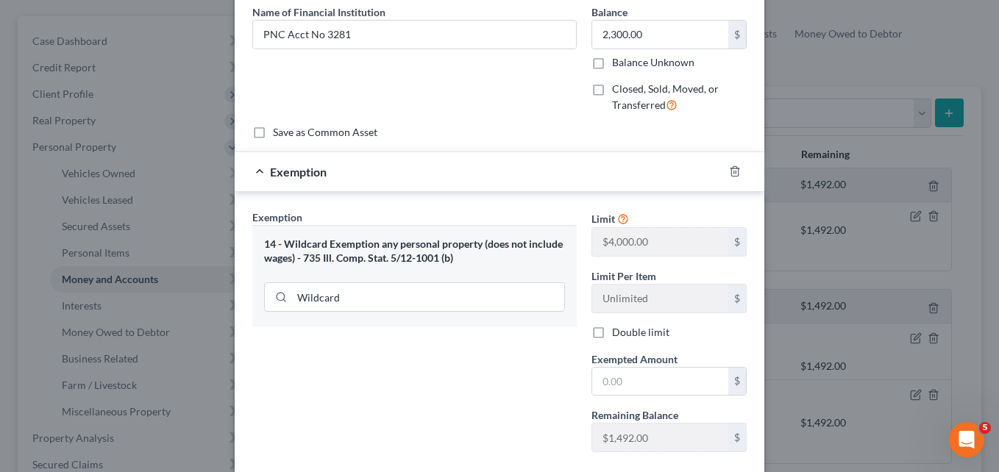
scroll to position [118, 0]
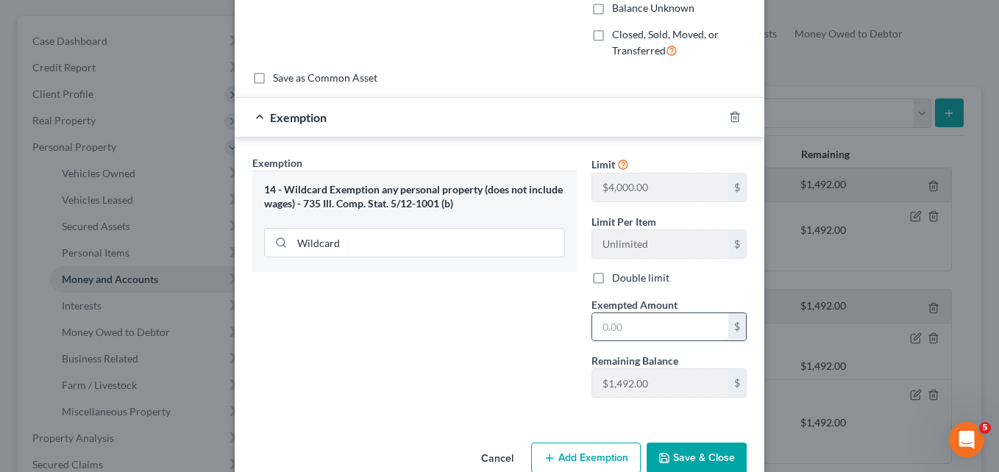
click at [635, 332] on input "text" at bounding box center [660, 327] width 136 height 28
type input "2"
type input "1,492.00"
click at [675, 460] on button "Save & Close" at bounding box center [696, 458] width 100 height 31
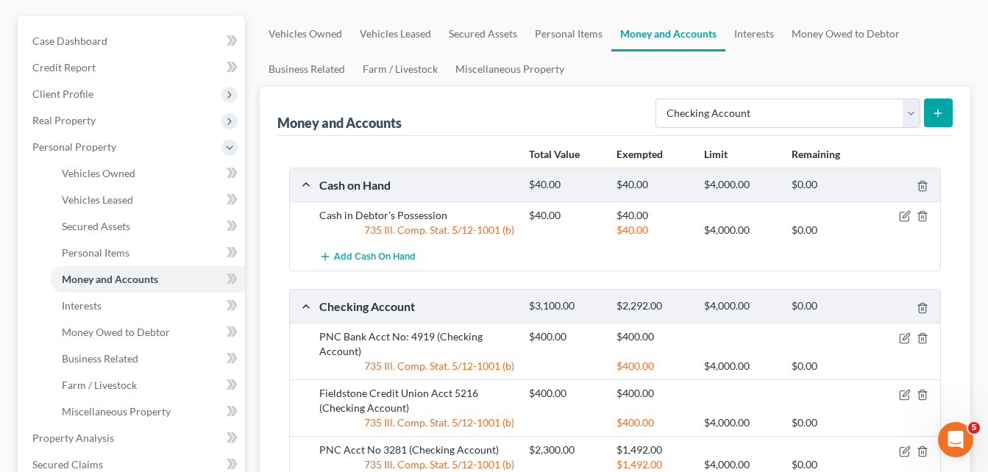
click at [939, 109] on icon "submit" at bounding box center [938, 113] width 12 height 12
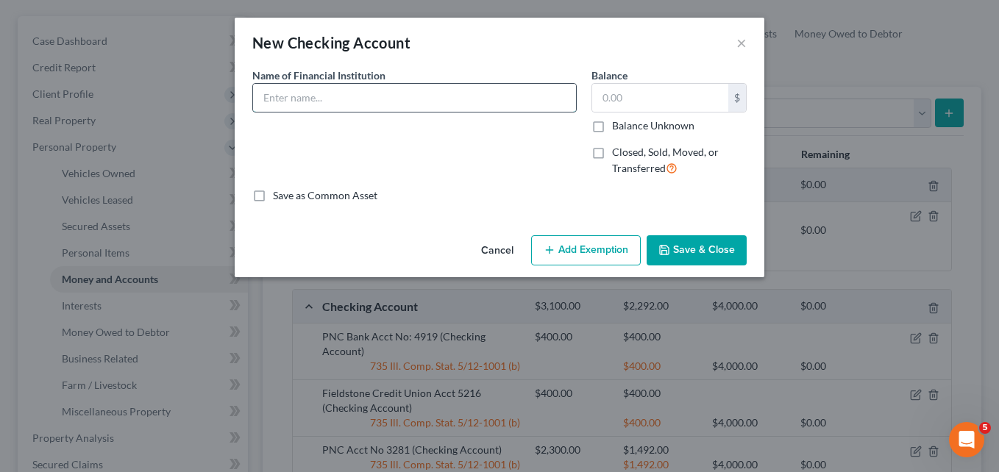
click at [360, 104] on input "text" at bounding box center [414, 98] width 323 height 28
type input "PNC Bank Acct No: 7967"
click at [629, 97] on input "text" at bounding box center [660, 98] width 136 height 28
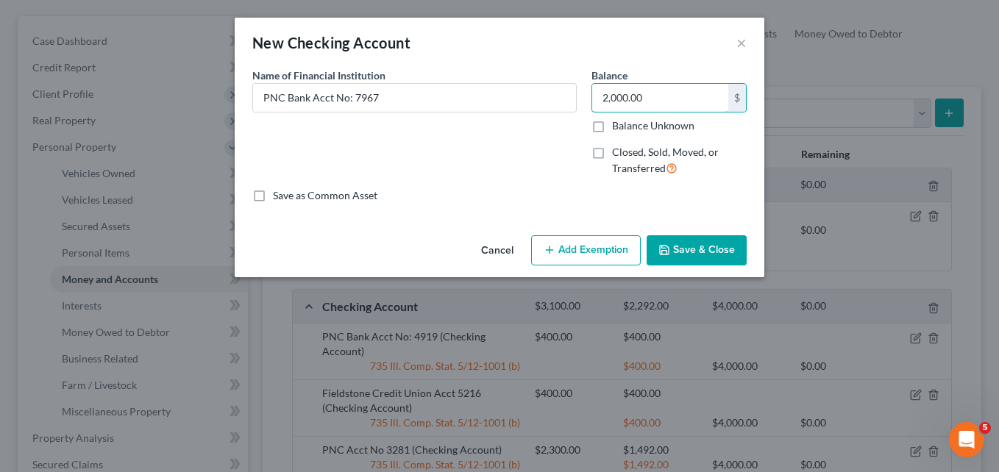
type input "2,000.00"
click at [566, 246] on button "Add Exemption" at bounding box center [586, 250] width 110 height 31
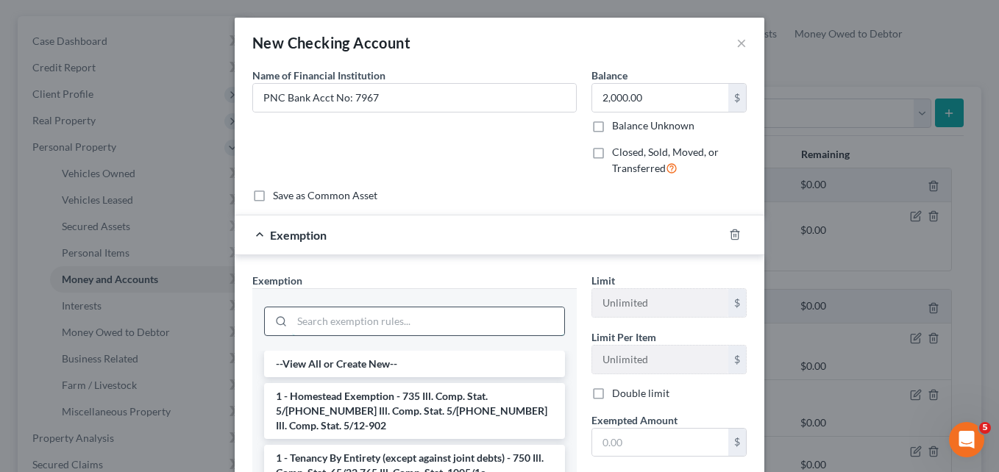
click at [425, 317] on input "search" at bounding box center [428, 321] width 272 height 28
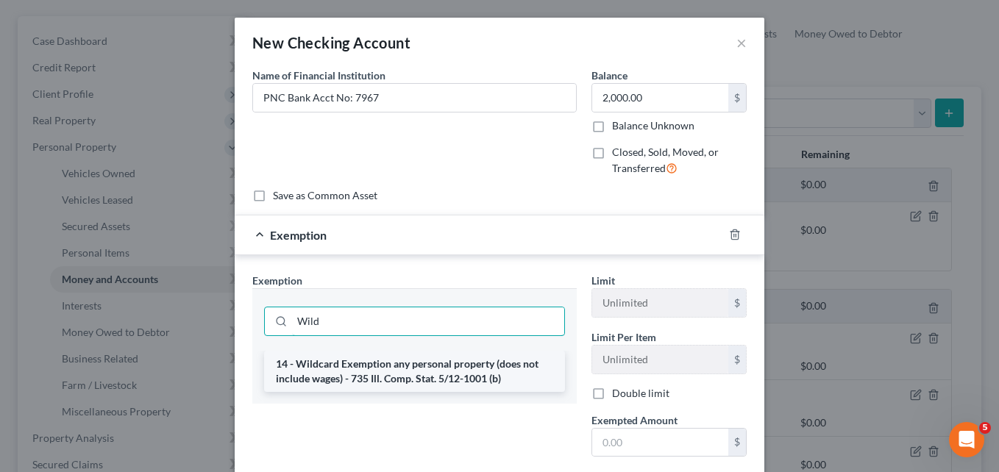
type input "Wild"
click at [433, 374] on li "14 - Wildcard Exemption any personal property (does not include wages) - 735 Il…" at bounding box center [414, 371] width 301 height 41
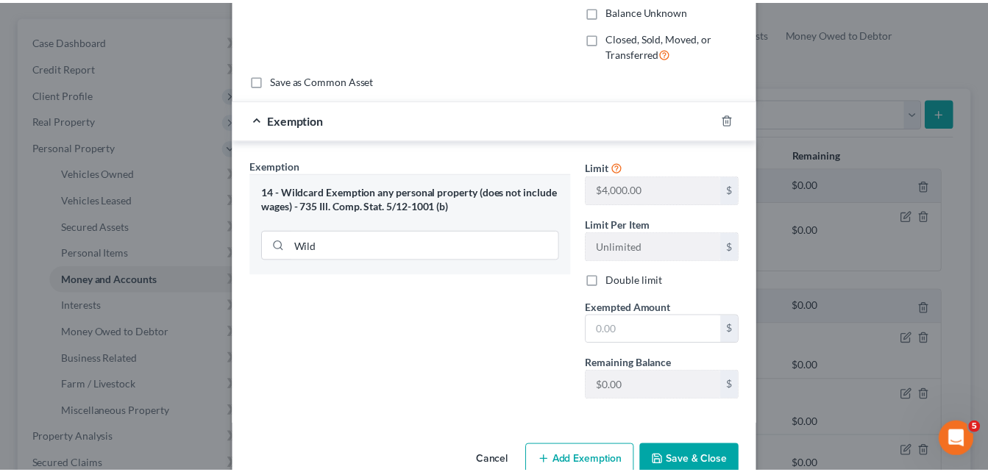
scroll to position [149, 0]
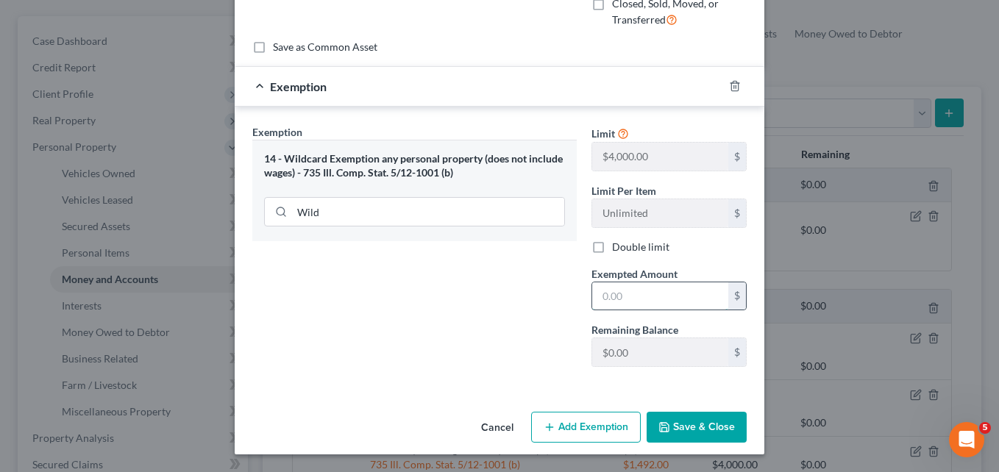
click at [600, 299] on input "text" at bounding box center [660, 296] width 136 height 28
type input "0.00"
click at [695, 423] on button "Save & Close" at bounding box center [696, 427] width 100 height 31
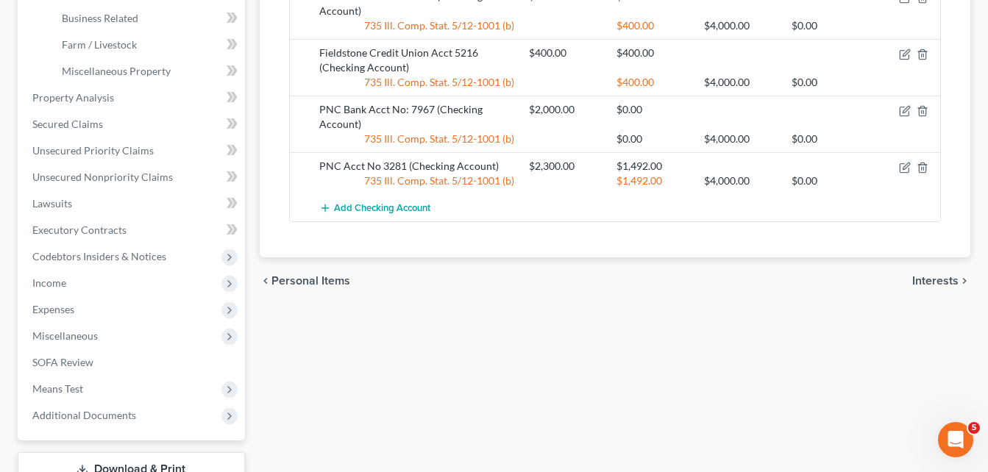
scroll to position [467, 0]
click at [90, 172] on span "Unsecured Nonpriority Claims" at bounding box center [102, 175] width 140 height 13
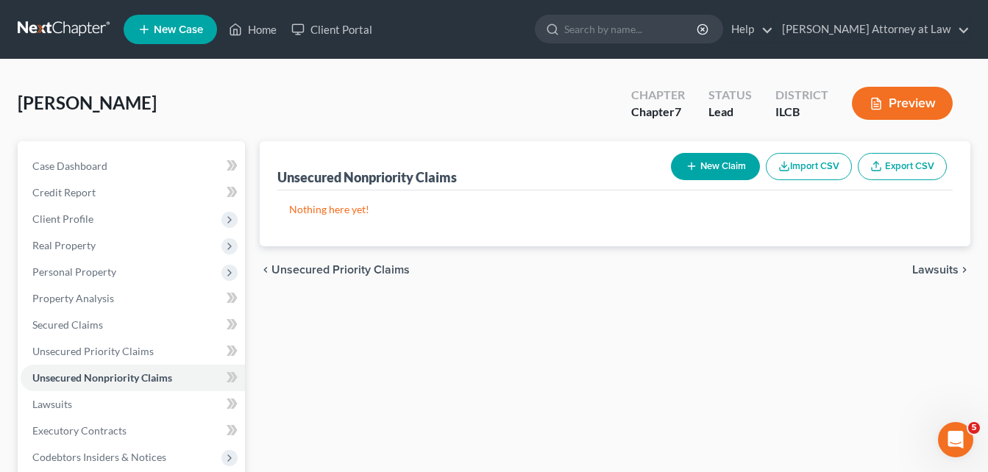
click at [691, 166] on line "button" at bounding box center [691, 166] width 7 height 0
select select "0"
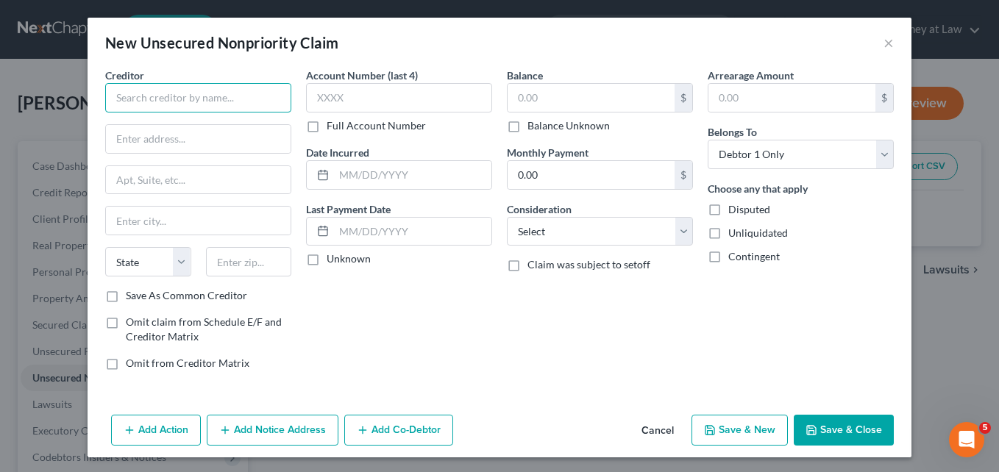
click at [164, 99] on input "text" at bounding box center [198, 97] width 186 height 29
type input "r"
type input "Receivables Mgmt Partners LLC"
click at [527, 96] on input "text" at bounding box center [590, 98] width 167 height 28
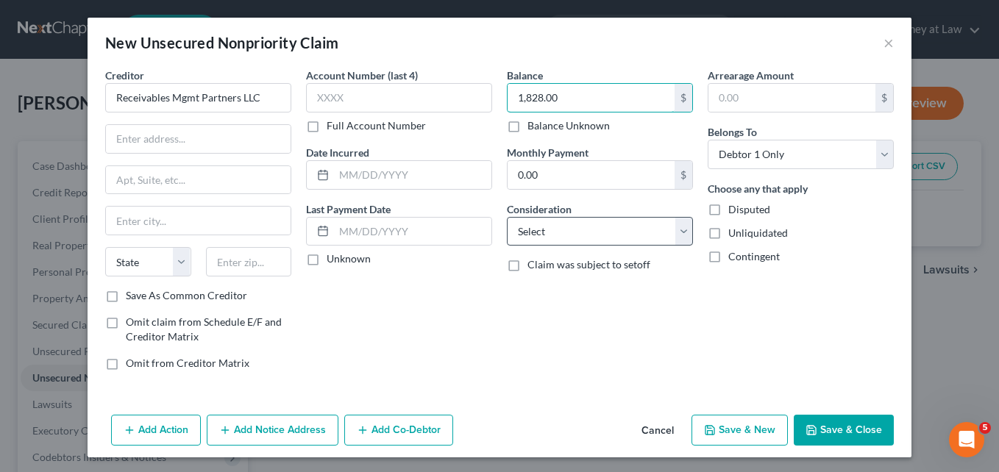
type input "1,828.00"
click at [677, 232] on select "Select Cable / Satellite Services Collection Agency Credit Card Debt Debt Couns…" at bounding box center [600, 231] width 186 height 29
select select "9"
click at [507, 217] on select "Select Cable / Satellite Services Collection Agency Credit Card Debt Debt Couns…" at bounding box center [600, 231] width 186 height 29
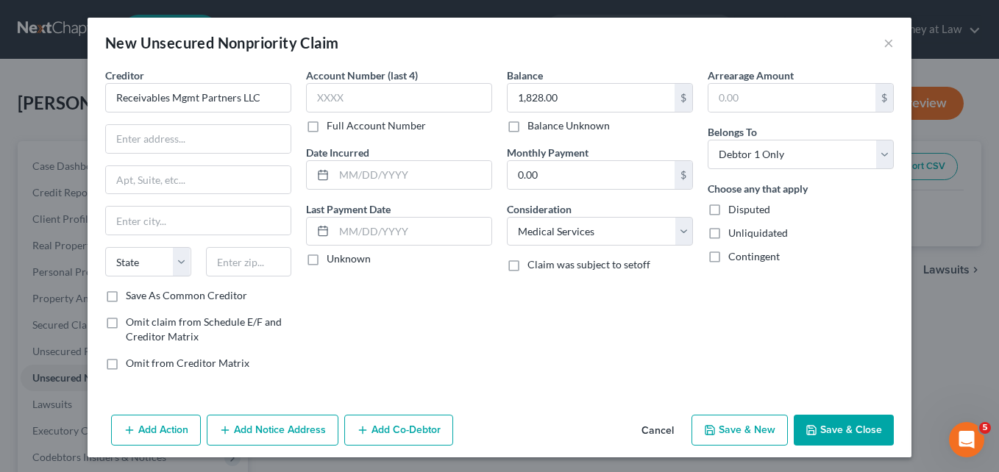
click at [138, 432] on button "Add Action" at bounding box center [156, 430] width 90 height 31
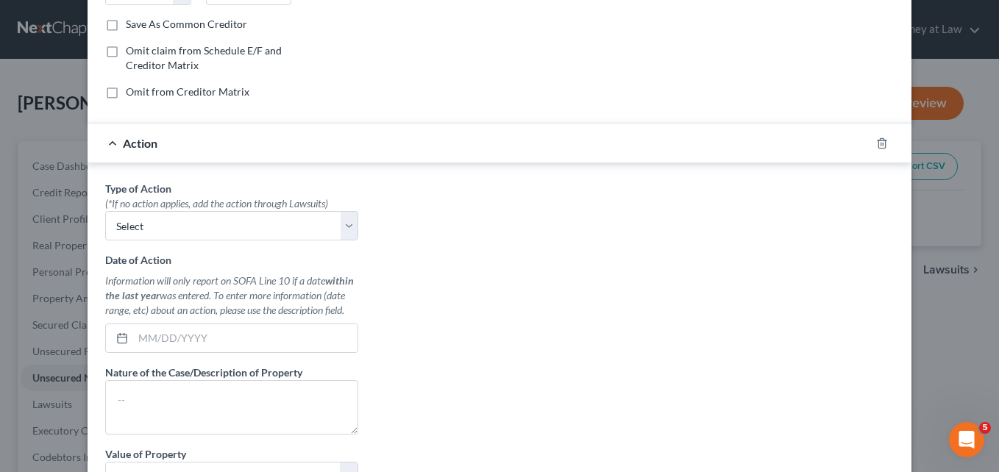
scroll to position [277, 0]
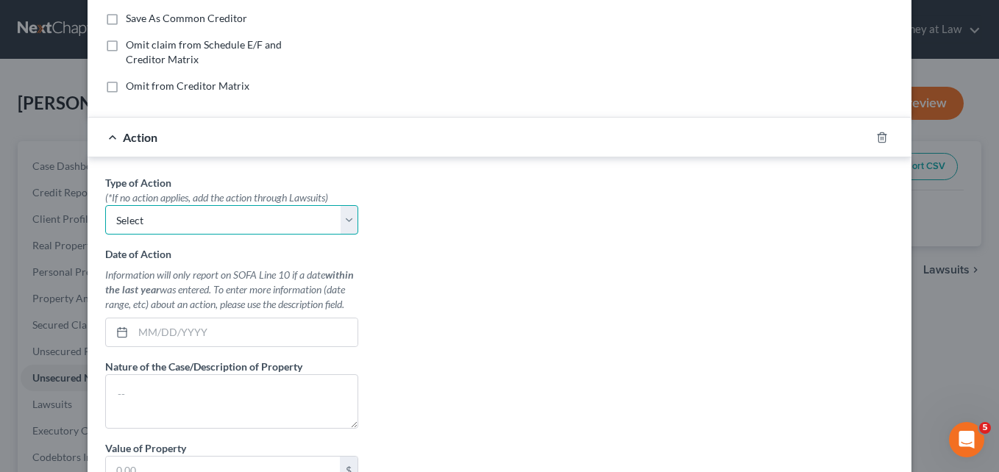
click at [343, 214] on select "Select Repossession Garnishment Foreclosure Personal Injury Attached, Seized, O…" at bounding box center [231, 219] width 253 height 29
click at [532, 190] on div "Type of Action * (*If no action applies, add the action through Lawsuits) Selec…" at bounding box center [499, 359] width 803 height 368
drag, startPoint x: 986, startPoint y: 229, endPoint x: 1001, endPoint y: 288, distance: 60.6
click at [998, 288] on html "Home New Case Client Portal [PERSON_NAME] Attorney at Law [EMAIL_ADDRESS][DOMAI…" at bounding box center [499, 391] width 999 height 782
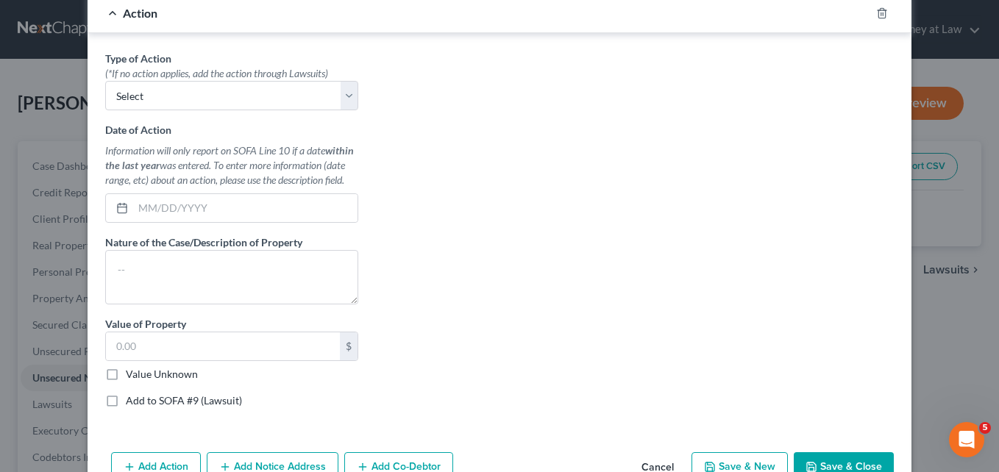
scroll to position [441, 0]
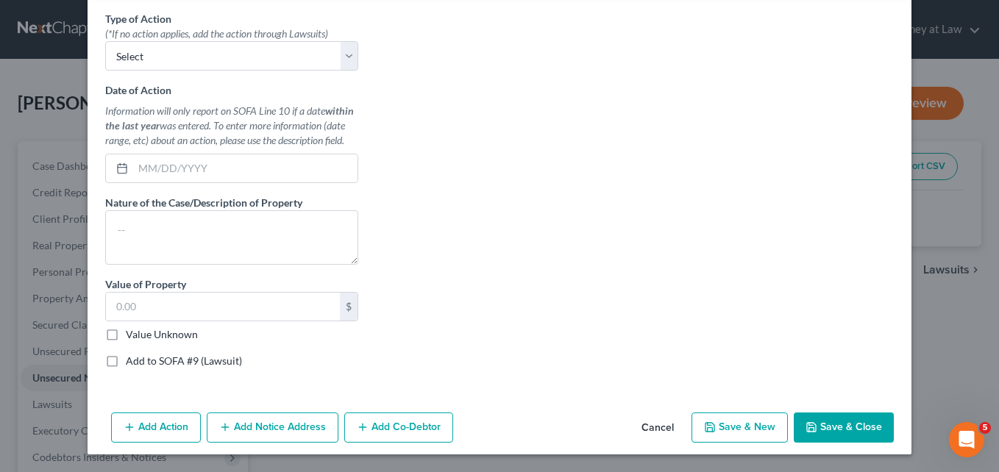
click at [660, 423] on button "Cancel" at bounding box center [658, 428] width 56 height 29
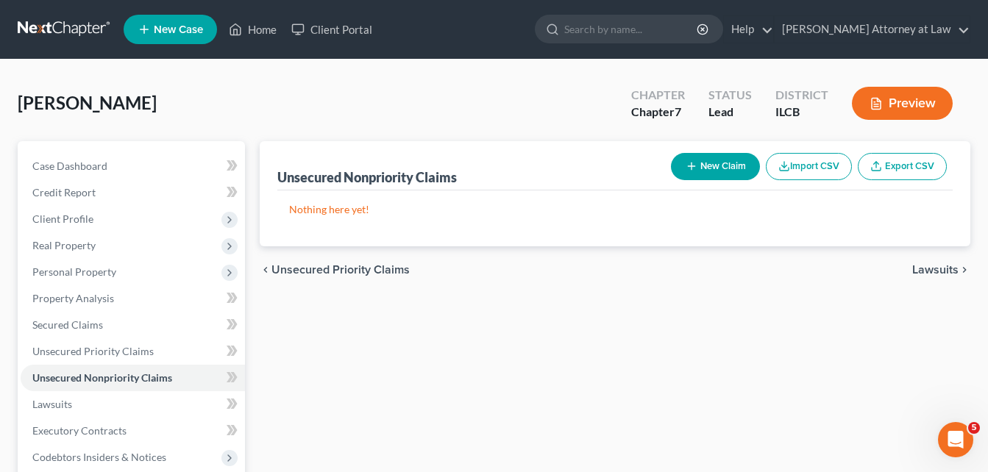
click at [692, 168] on icon "button" at bounding box center [691, 166] width 12 height 12
select select "0"
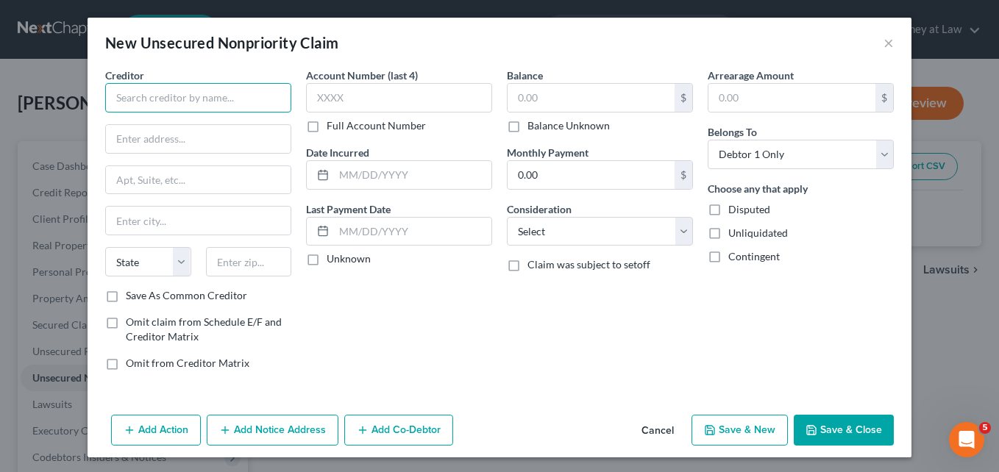
click at [195, 107] on input "text" at bounding box center [198, 97] width 186 height 29
type input "Receivables Mgmt Partners LLC"
click at [517, 104] on input "text" at bounding box center [590, 98] width 167 height 28
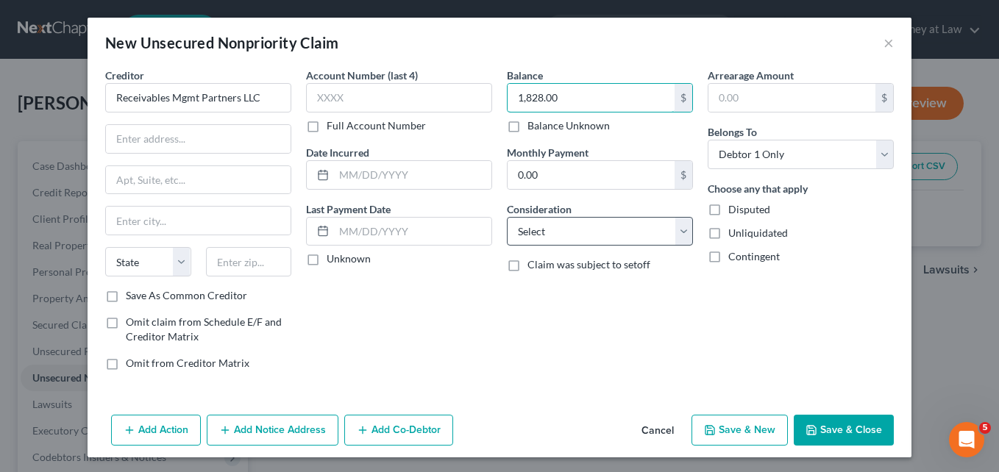
type input "1,828.00"
click at [683, 229] on select "Select Cable / Satellite Services Collection Agency Credit Card Debt Debt Couns…" at bounding box center [600, 231] width 186 height 29
select select "9"
click at [507, 217] on select "Select Cable / Satellite Services Collection Agency Credit Card Debt Debt Couns…" at bounding box center [600, 231] width 186 height 29
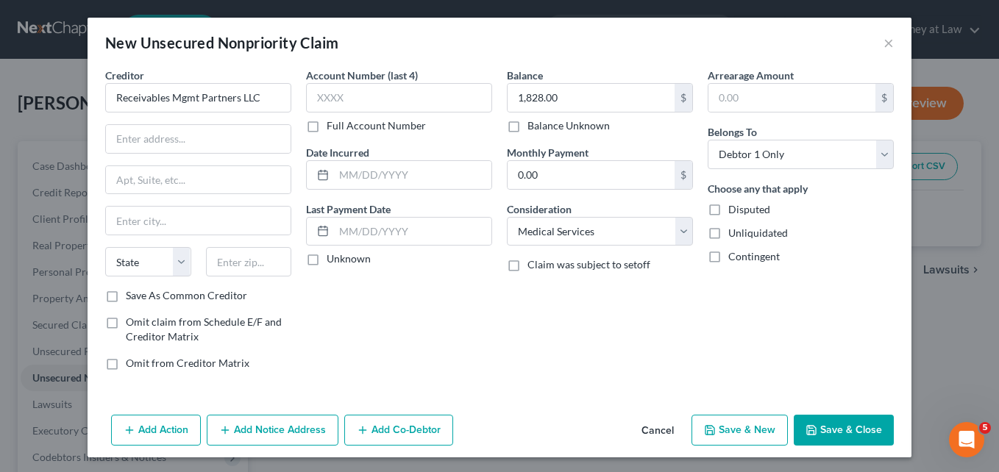
click at [227, 429] on button "Add Notice Address" at bounding box center [273, 430] width 132 height 31
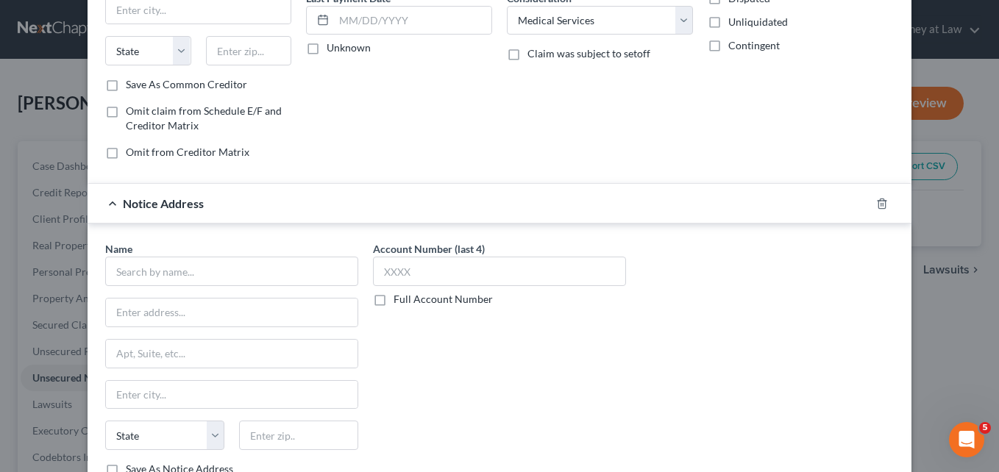
scroll to position [208, 0]
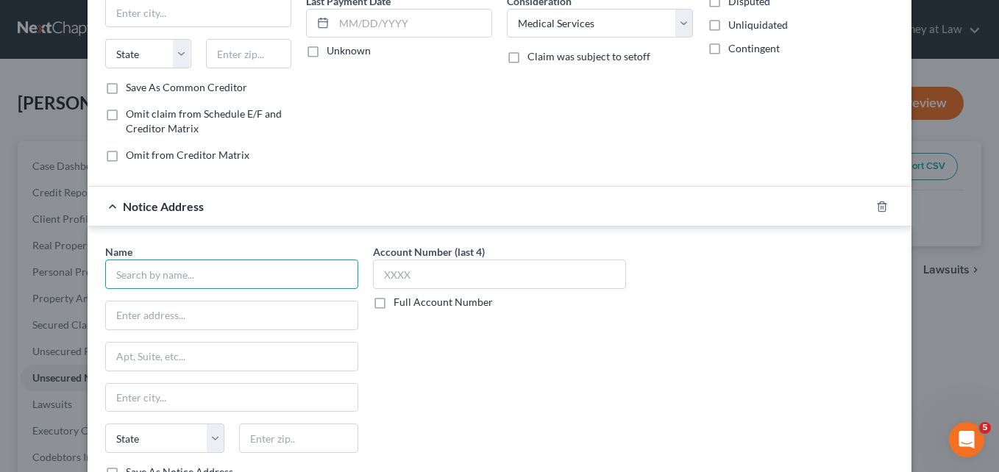
click at [132, 272] on input "text" at bounding box center [231, 274] width 253 height 29
type input "[PERSON_NAME]"
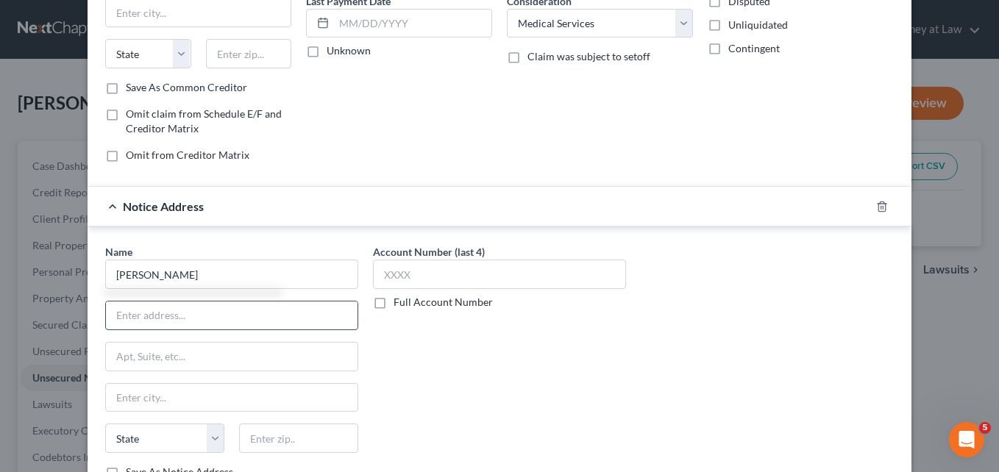
click at [117, 320] on input "text" at bounding box center [232, 316] width 252 height 28
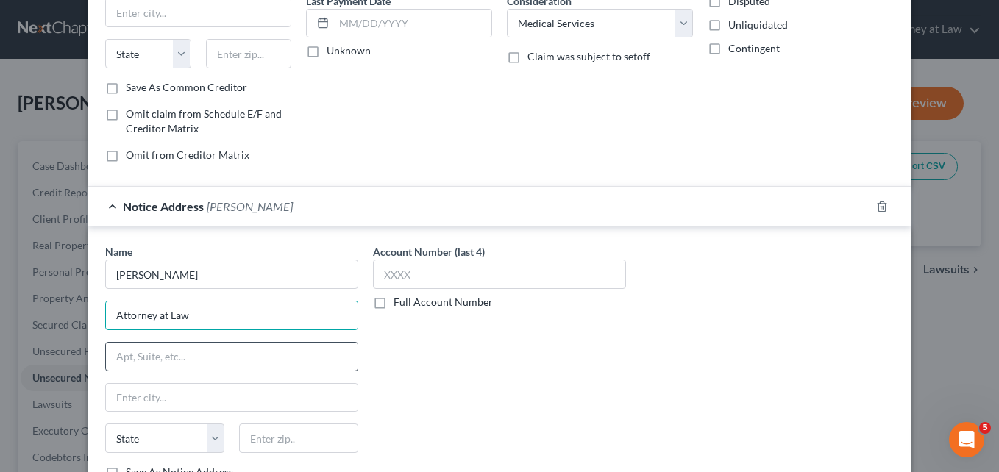
type input "Attorney at Law"
click at [120, 361] on input "text" at bounding box center [232, 357] width 252 height 28
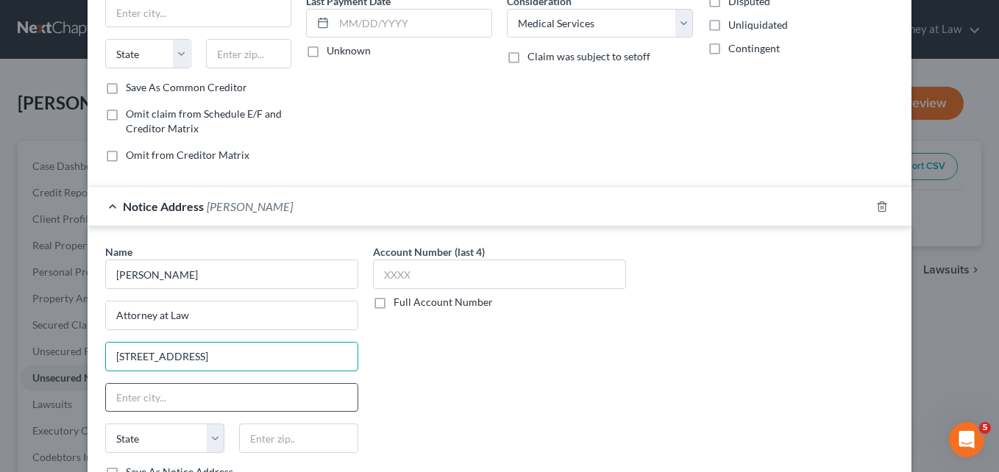
type input "[STREET_ADDRESS]"
click at [124, 394] on input "text" at bounding box center [232, 398] width 252 height 28
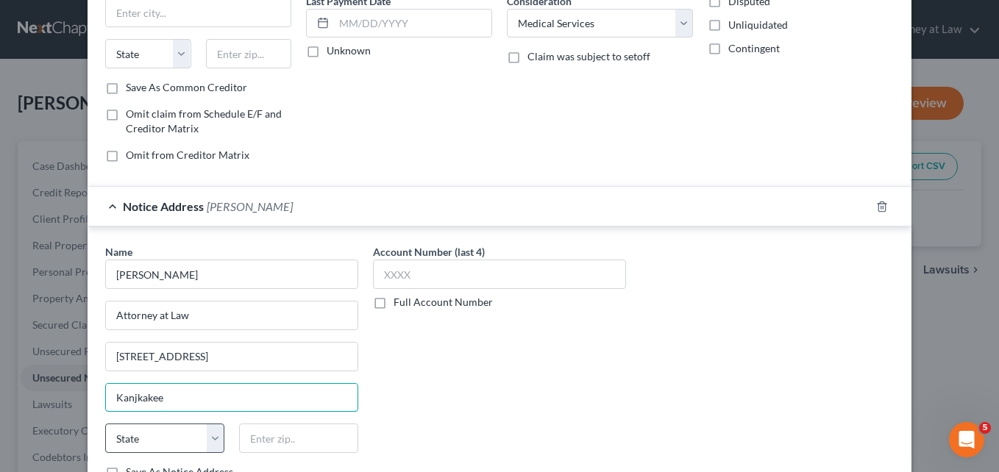
type input "Kanjkakee"
click at [205, 444] on select "State [US_STATE] AK AR AZ CA CO CT DE DC [GEOGRAPHIC_DATA] [GEOGRAPHIC_DATA] GU…" at bounding box center [164, 438] width 119 height 29
select select "14"
click at [105, 424] on select "State [US_STATE] AK AR AZ CA CO CT DE DC [GEOGRAPHIC_DATA] [GEOGRAPHIC_DATA] GU…" at bounding box center [164, 438] width 119 height 29
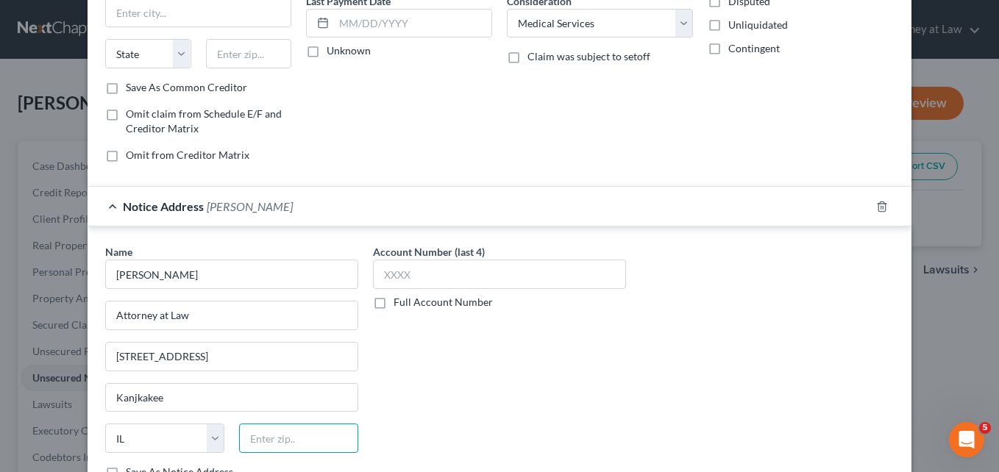
click at [279, 444] on input "text" at bounding box center [298, 438] width 119 height 29
type input "60901"
type input "Kankakee"
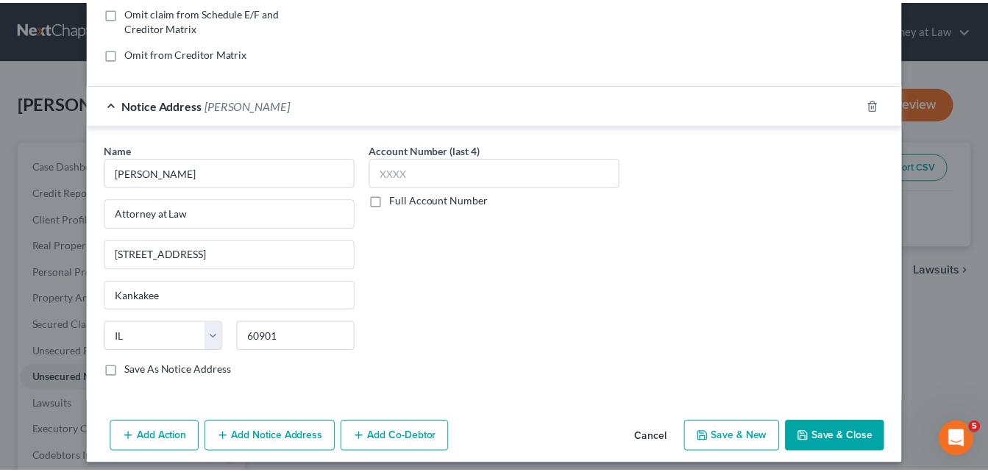
scroll to position [320, 0]
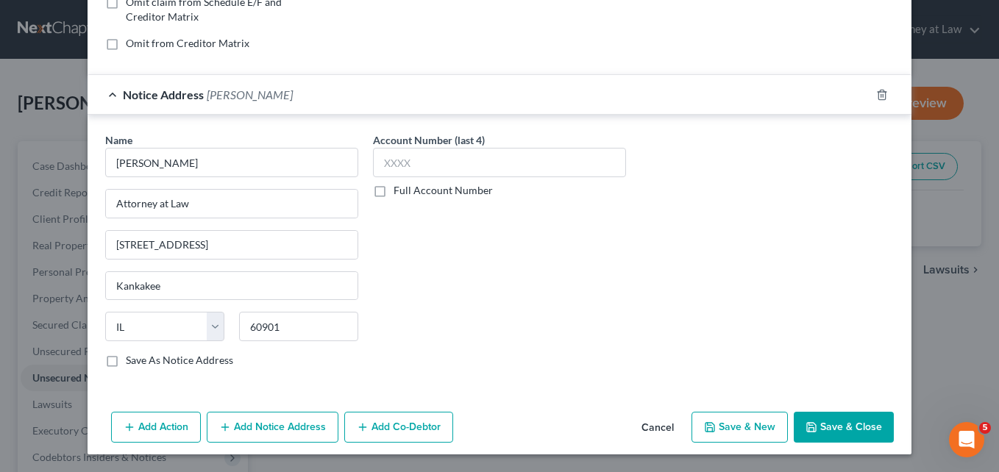
click at [126, 362] on label "Save As Notice Address" at bounding box center [179, 360] width 107 height 15
click at [132, 362] on input "Save As Notice Address" at bounding box center [137, 358] width 10 height 10
click at [847, 428] on button "Save & Close" at bounding box center [844, 427] width 100 height 31
checkbox input "false"
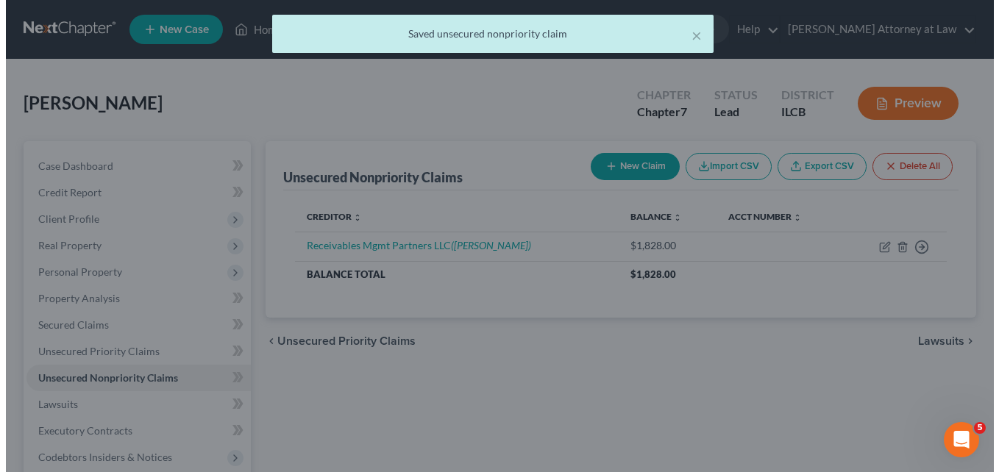
scroll to position [0, 0]
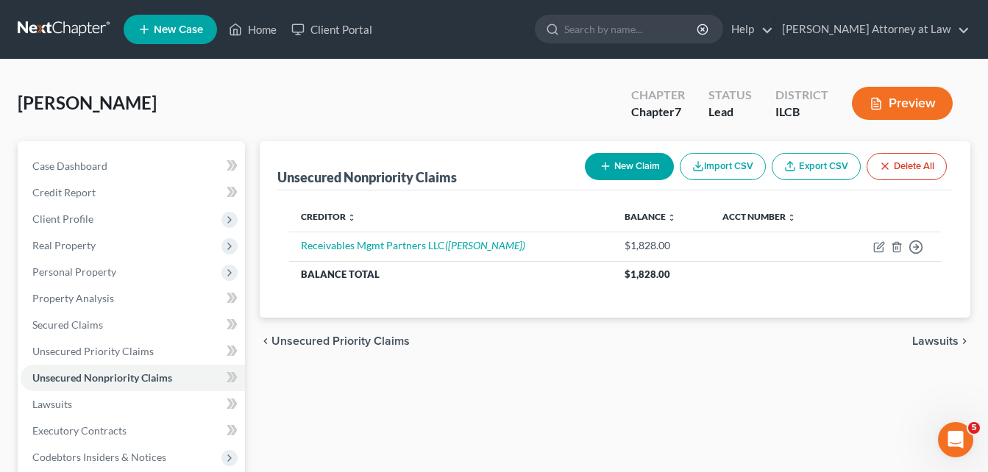
click at [609, 165] on button "New Claim" at bounding box center [629, 166] width 89 height 27
select select "0"
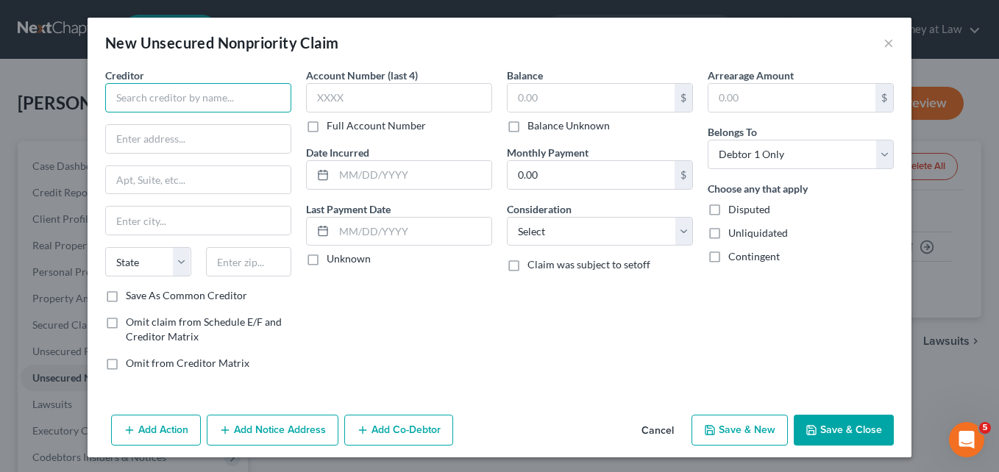
click at [154, 98] on input "text" at bounding box center [198, 97] width 186 height 29
type input "Village of [PERSON_NAME]"
click at [150, 132] on input "text" at bounding box center [198, 139] width 185 height 28
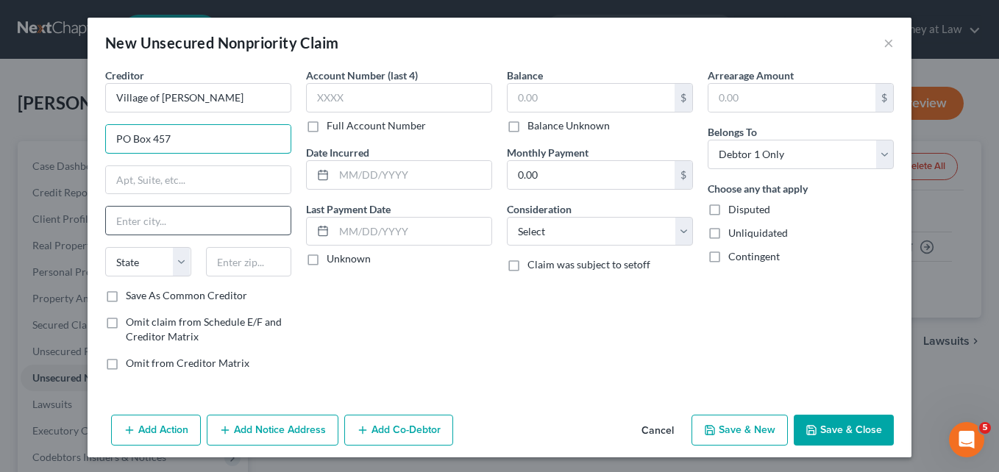
type input "PO Box 457"
click at [134, 227] on input "text" at bounding box center [198, 221] width 185 height 28
type input "Wheeling"
click at [177, 266] on select "State [US_STATE] AK AR AZ CA CO CT DE DC [GEOGRAPHIC_DATA] [GEOGRAPHIC_DATA] GU…" at bounding box center [148, 261] width 86 height 29
select select "14"
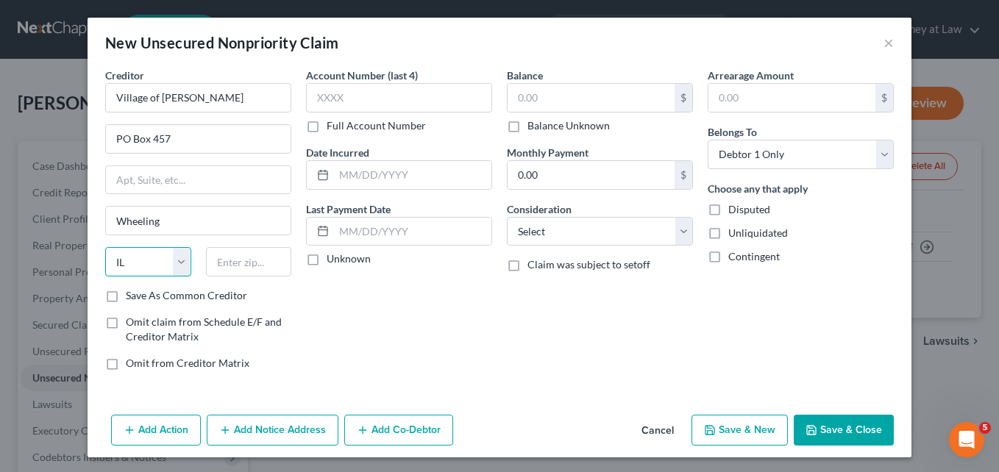
click at [105, 247] on select "State [US_STATE] AK AR AZ CA CO CT DE DC [GEOGRAPHIC_DATA] [GEOGRAPHIC_DATA] GU…" at bounding box center [148, 261] width 86 height 29
click at [224, 263] on input "text" at bounding box center [249, 261] width 86 height 29
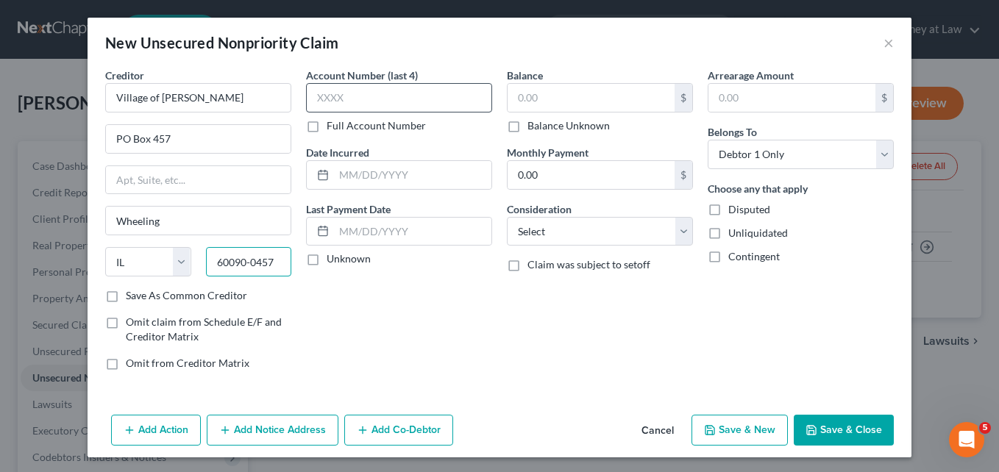
type input "60090-0457"
click at [332, 98] on input "text" at bounding box center [399, 97] width 186 height 29
type input "6612"
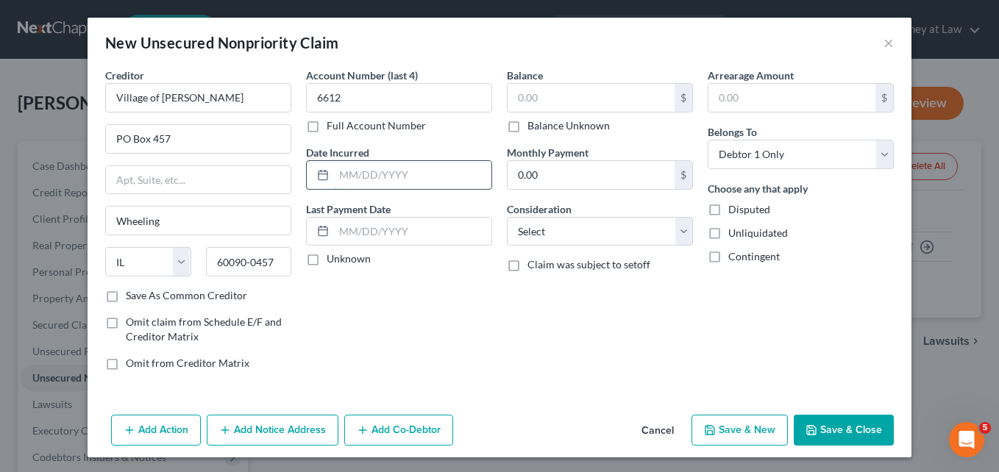
click at [334, 174] on input "text" at bounding box center [412, 175] width 157 height 28
type input "[DATE]"
click at [535, 93] on input "text" at bounding box center [590, 98] width 167 height 28
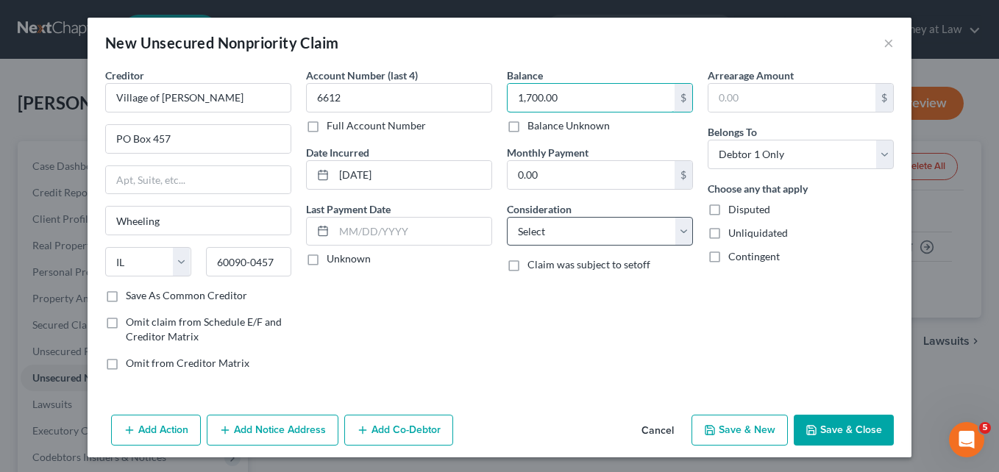
type input "1,700.00"
click at [677, 236] on select "Select Cable / Satellite Services Collection Agency Credit Card Debt Debt Couns…" at bounding box center [600, 231] width 186 height 29
select select "9"
click at [507, 217] on select "Select Cable / Satellite Services Collection Agency Credit Card Debt Debt Couns…" at bounding box center [600, 231] width 186 height 29
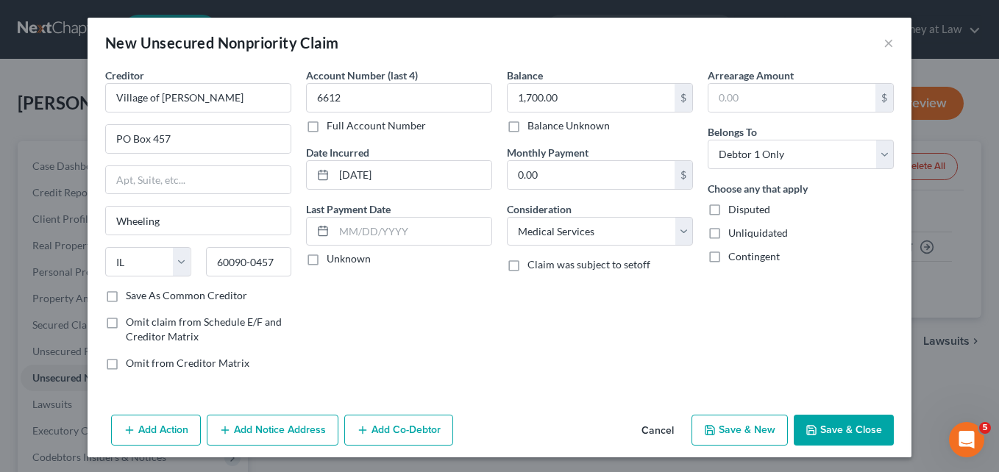
click at [824, 426] on button "Save & Close" at bounding box center [844, 430] width 100 height 31
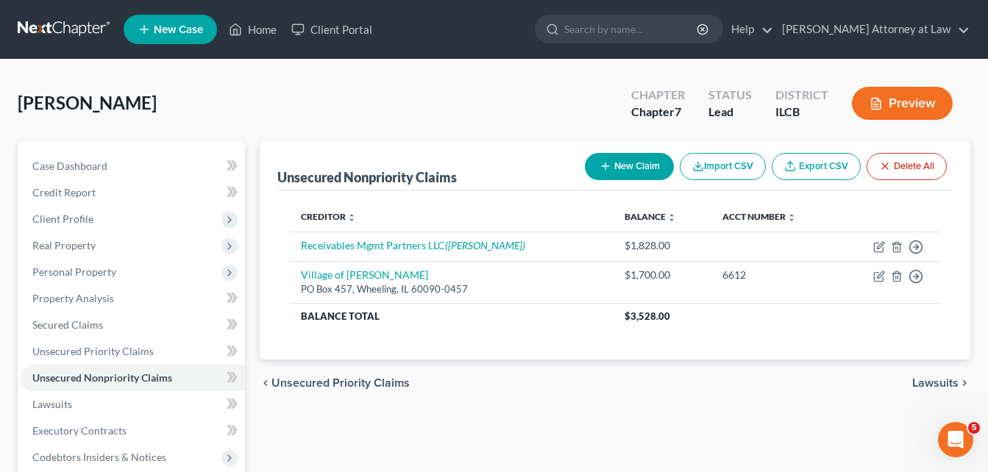
click at [606, 166] on icon "button" at bounding box center [605, 166] width 12 height 12
select select "0"
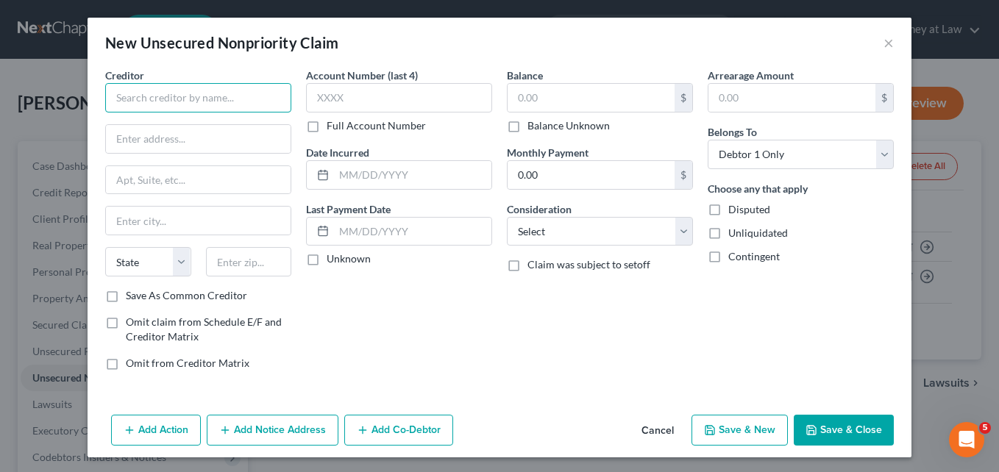
click at [220, 94] on input "text" at bounding box center [198, 97] width 186 height 29
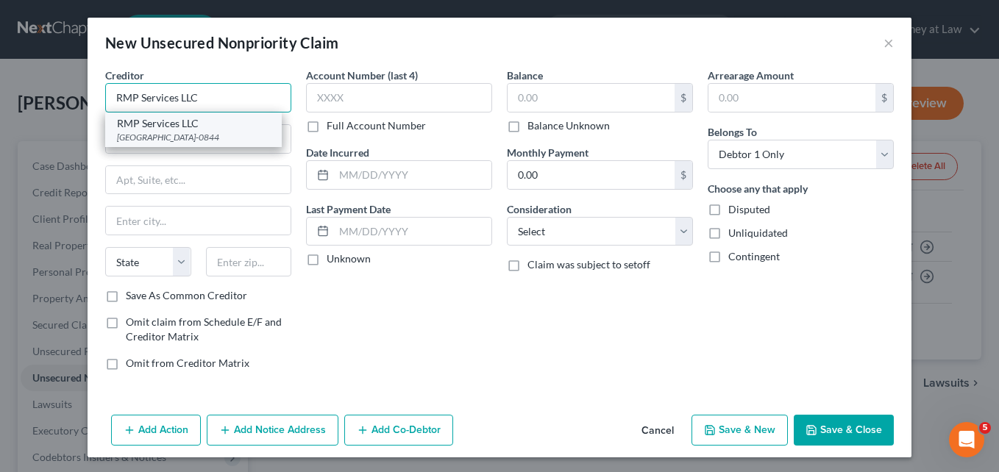
type input "RMP Services LLC"
click at [135, 140] on div "[GEOGRAPHIC_DATA]-0844" at bounding box center [193, 137] width 153 height 13
type input "PO Box 630844"
type input "[GEOGRAPHIC_DATA]"
select select "36"
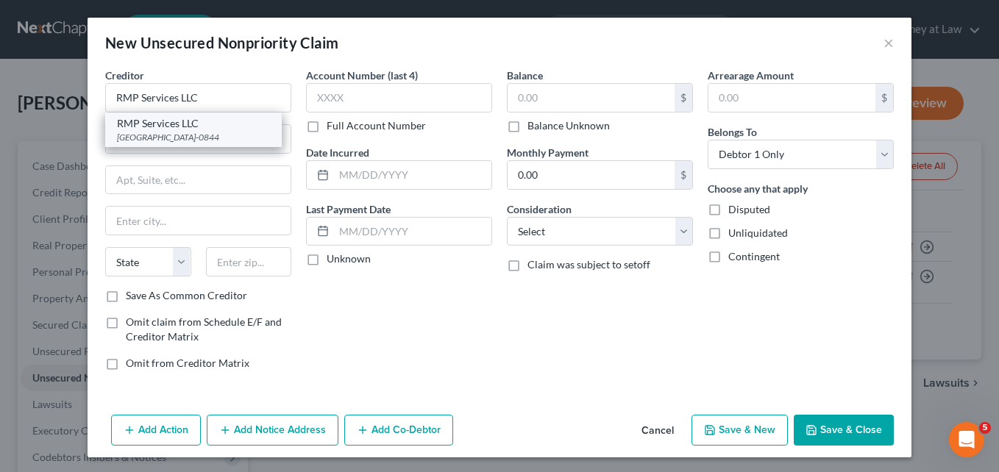
type input "45263-0844"
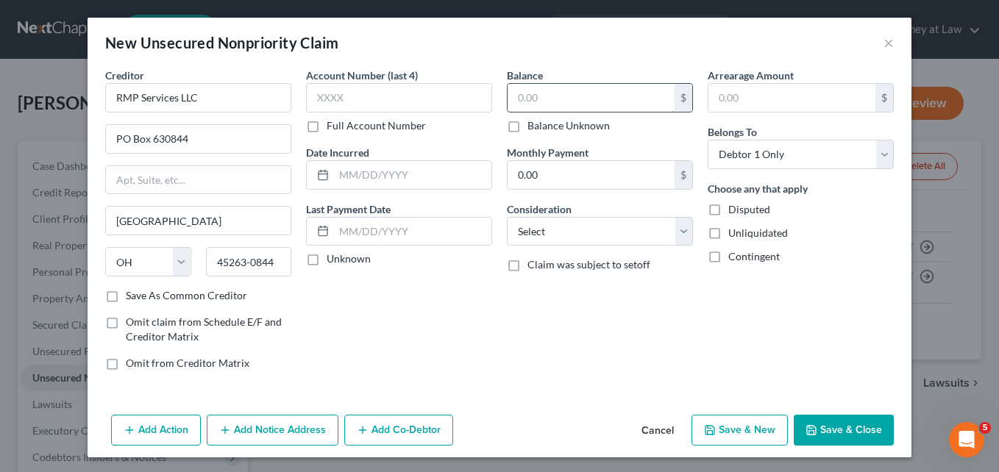
click at [547, 99] on input "text" at bounding box center [590, 98] width 167 height 28
type input "200.00"
click at [678, 236] on select "Select Cable / Satellite Services Collection Agency Credit Card Debt Debt Couns…" at bounding box center [600, 231] width 186 height 29
select select "9"
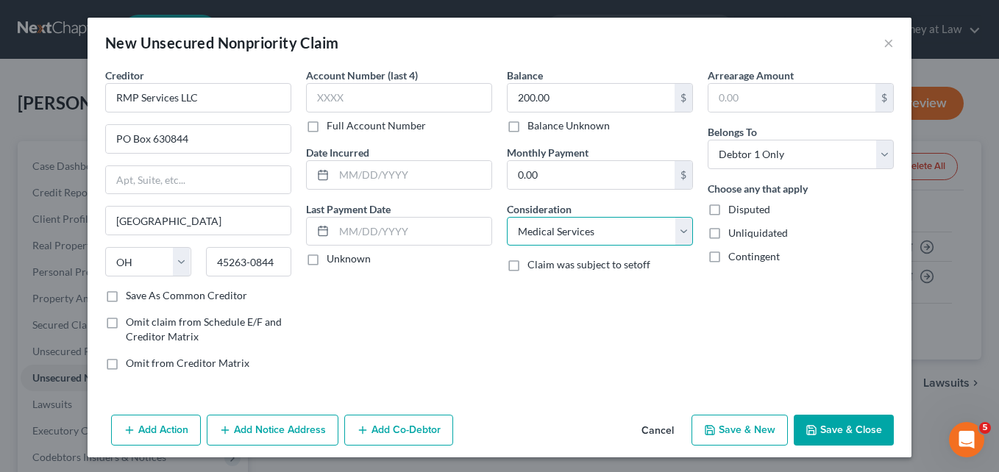
click at [507, 217] on select "Select Cable / Satellite Services Collection Agency Credit Card Debt Debt Couns…" at bounding box center [600, 231] width 186 height 29
click at [823, 429] on button "Save & Close" at bounding box center [844, 430] width 100 height 31
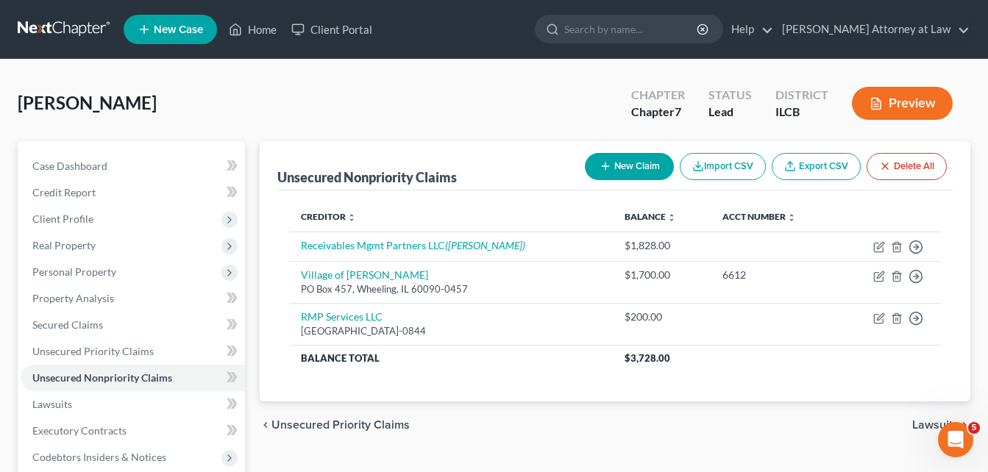
click at [600, 162] on icon "button" at bounding box center [605, 166] width 12 height 12
select select "0"
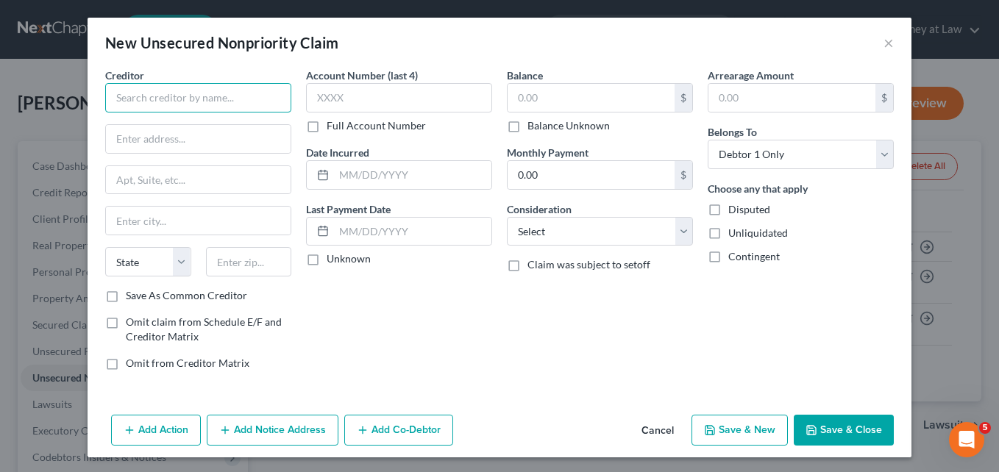
click at [161, 101] on input "text" at bounding box center [198, 97] width 186 height 29
type input "Riverside Healthcare"
click at [125, 138] on input "text" at bounding box center [198, 139] width 185 height 28
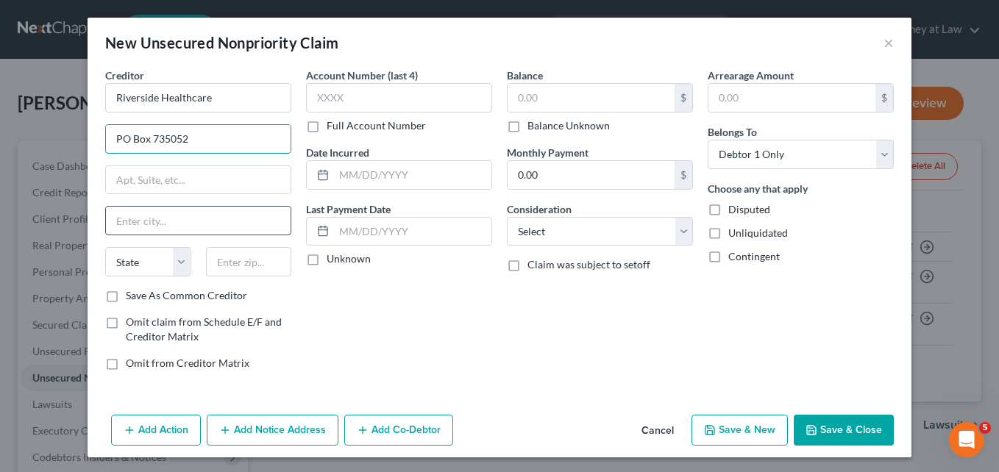
type input "PO Box 735052"
click at [123, 222] on input "text" at bounding box center [198, 221] width 185 height 28
type input "[GEOGRAPHIC_DATA]"
click at [173, 267] on select "State [US_STATE] AK AR AZ CA CO CT DE DC [GEOGRAPHIC_DATA] [GEOGRAPHIC_DATA] GU…" at bounding box center [148, 261] width 86 height 29
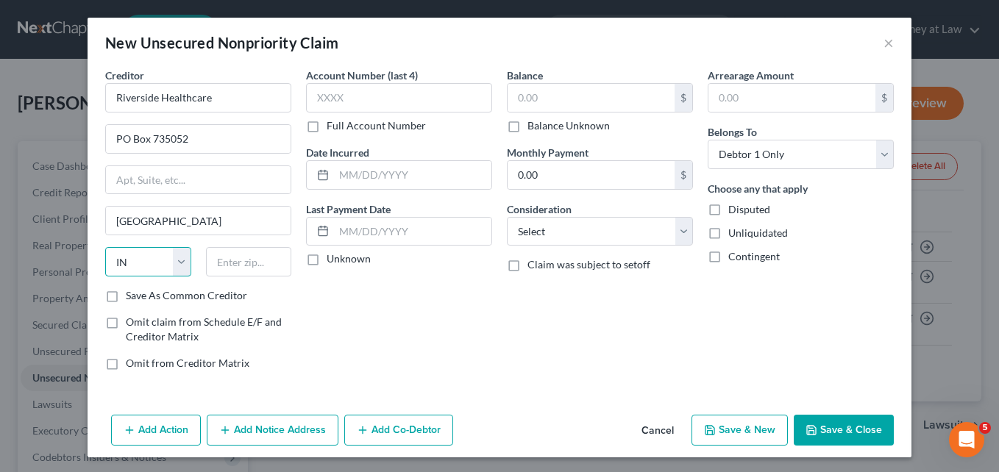
click at [105, 247] on select "State [US_STATE] AK AR AZ CA CO CT DE DC [GEOGRAPHIC_DATA] [GEOGRAPHIC_DATA] GU…" at bounding box center [148, 261] width 86 height 29
click at [178, 260] on select "State [US_STATE] AK AR AZ CA CO CT DE DC [GEOGRAPHIC_DATA] [GEOGRAPHIC_DATA] GU…" at bounding box center [148, 261] width 86 height 29
select select "14"
click at [105, 247] on select "State [US_STATE] AK AR AZ CA CO CT DE DC [GEOGRAPHIC_DATA] [GEOGRAPHIC_DATA] GU…" at bounding box center [148, 261] width 86 height 29
click at [238, 265] on input "text" at bounding box center [249, 261] width 86 height 29
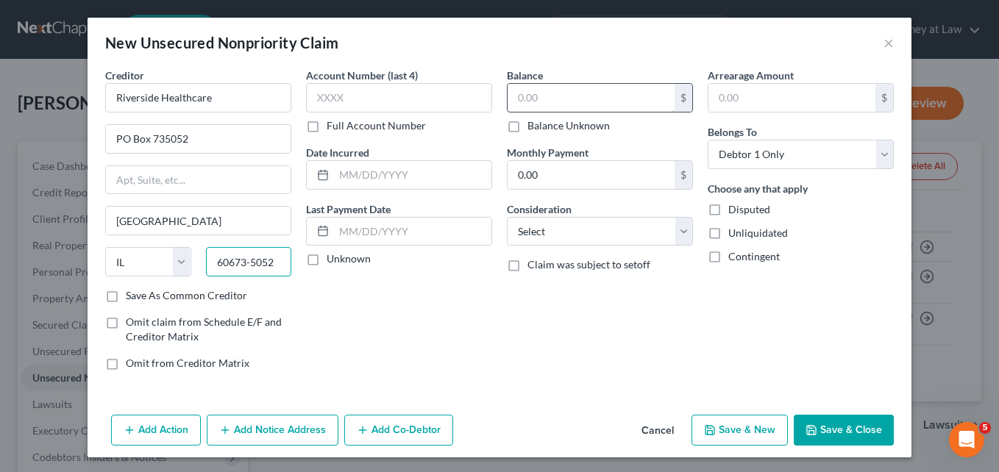
type input "60673-5052"
click at [532, 101] on input "text" at bounding box center [590, 98] width 167 height 28
type input "4,887.26"
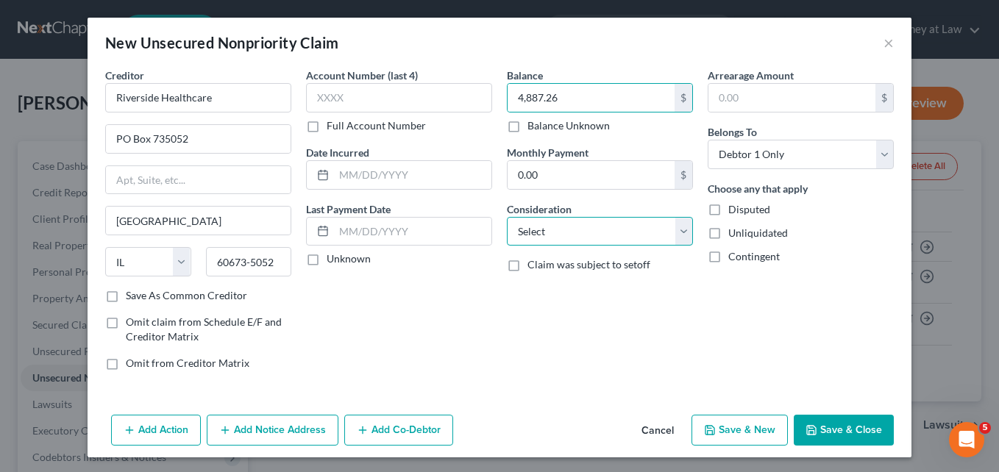
click at [676, 233] on select "Select Cable / Satellite Services Collection Agency Credit Card Debt Debt Couns…" at bounding box center [600, 231] width 186 height 29
select select "9"
click at [507, 217] on select "Select Cable / Satellite Services Collection Agency Credit Card Debt Debt Couns…" at bounding box center [600, 231] width 186 height 29
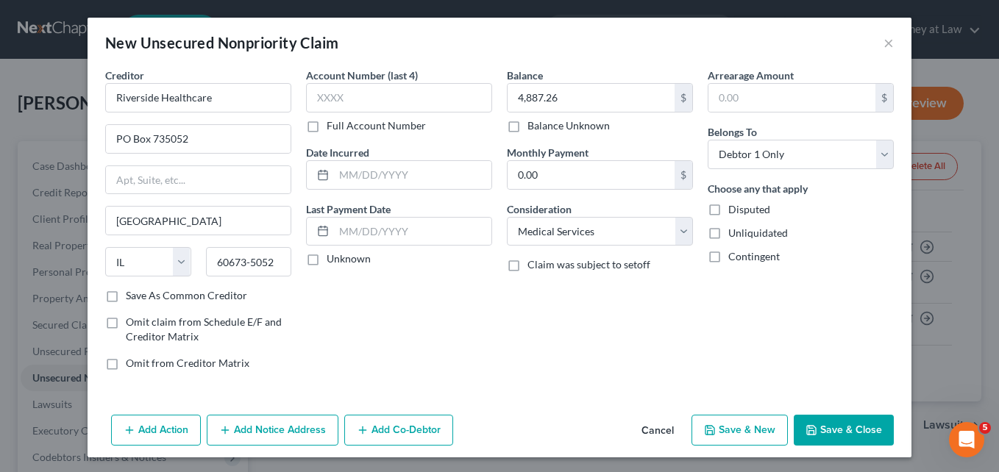
click at [828, 426] on button "Save & Close" at bounding box center [844, 430] width 100 height 31
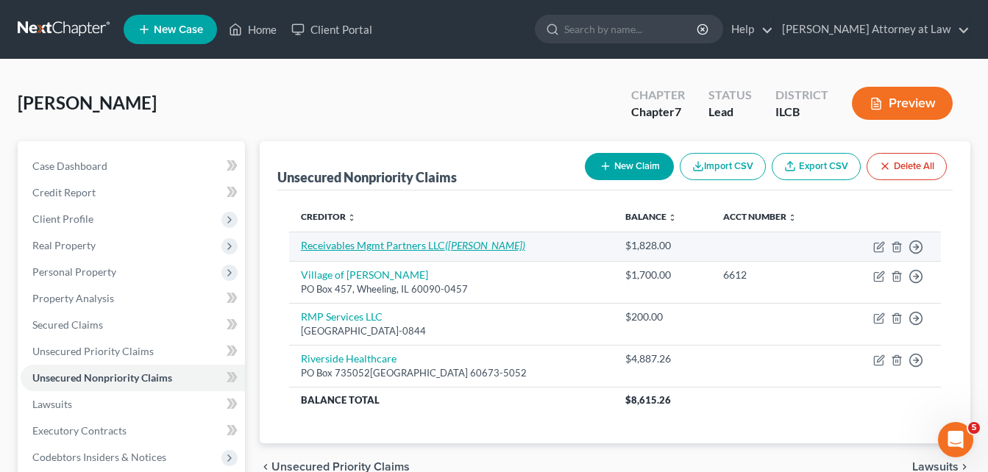
click at [415, 242] on link "Receivables Mgmt Partners LLC ([PERSON_NAME])" at bounding box center [413, 245] width 224 height 13
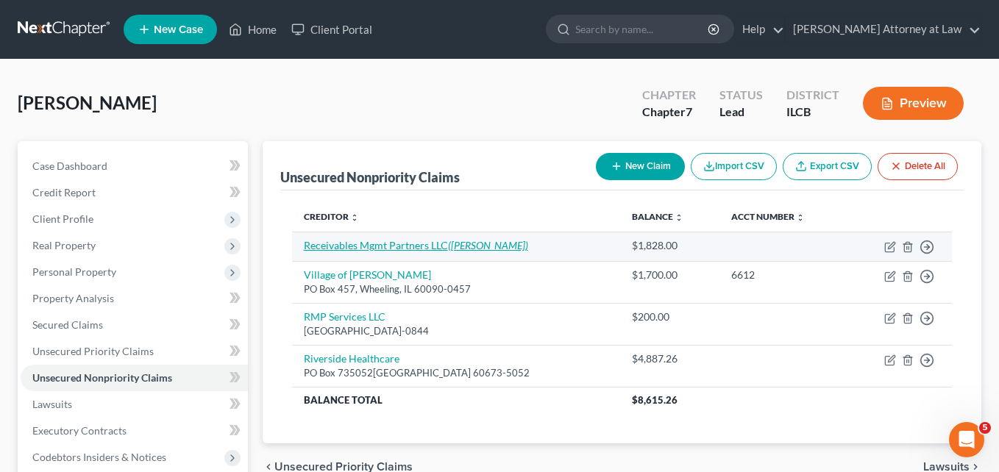
select select "9"
select select "0"
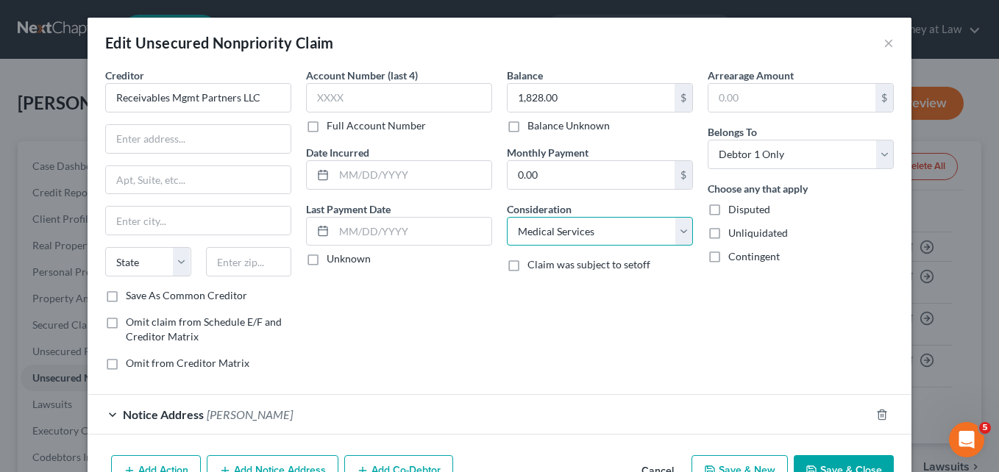
click at [677, 233] on select "Select Cable / Satellite Services Collection Agency Credit Card Debt Debt Couns…" at bounding box center [600, 231] width 186 height 29
select select "8"
click at [507, 217] on select "Select Cable / Satellite Services Collection Agency Credit Card Debt Debt Couns…" at bounding box center [600, 231] width 186 height 29
click at [829, 465] on button "Save & Close" at bounding box center [844, 470] width 100 height 31
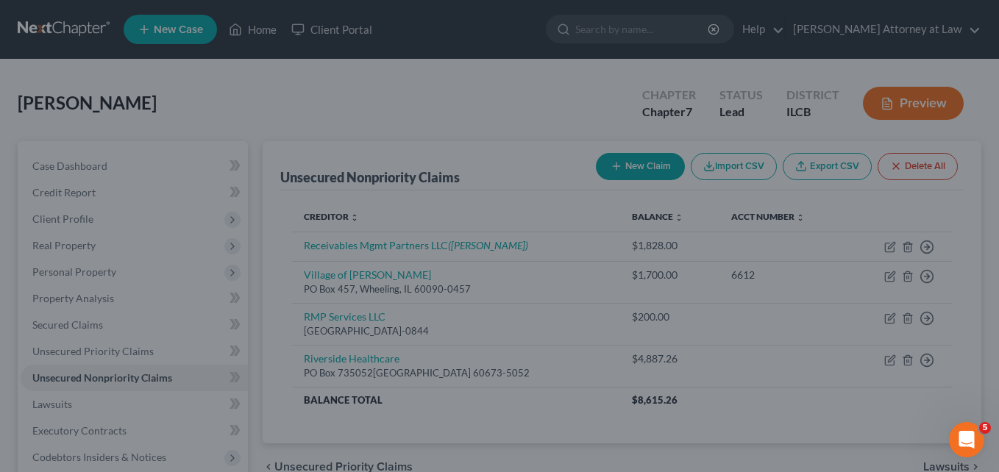
type input "0"
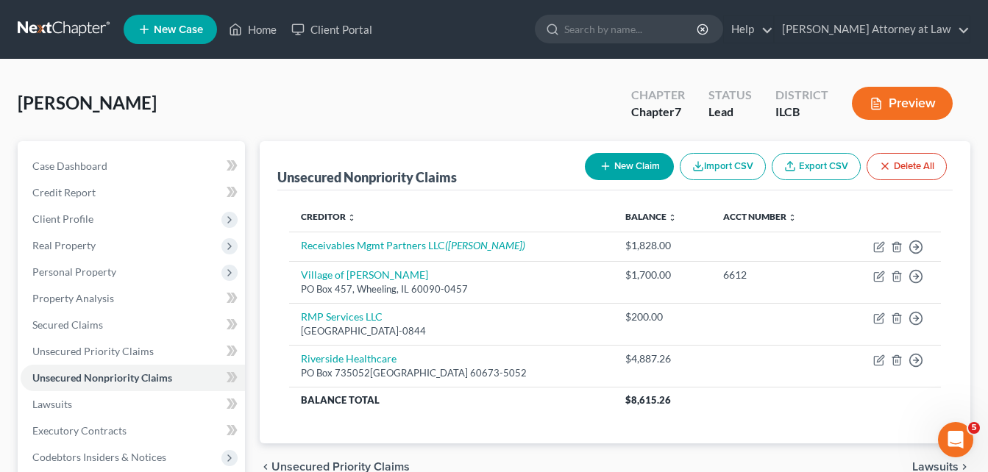
click at [600, 165] on icon "button" at bounding box center [605, 166] width 12 height 12
select select "0"
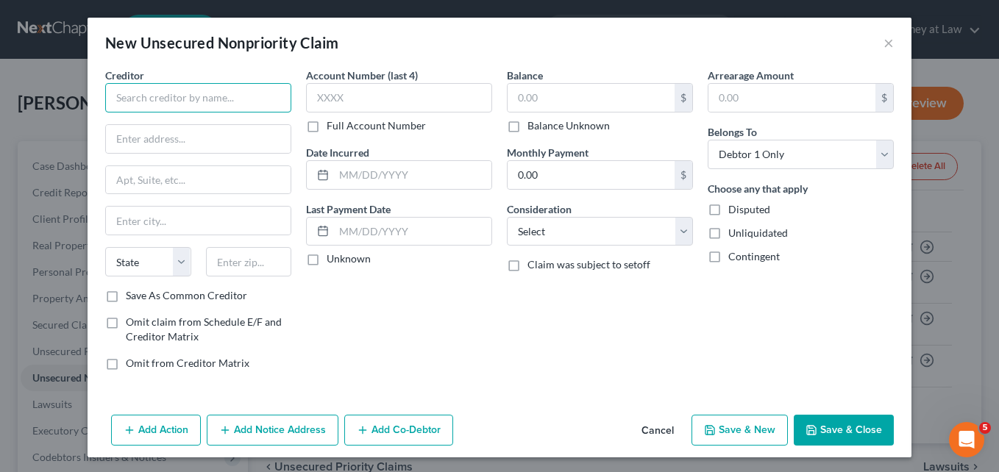
click at [179, 96] on input "text" at bounding box center [198, 97] width 186 height 29
type input "On-Line [MEDICAL_DATA] Medical Group Inc"
click at [125, 135] on input "text" at bounding box center [198, 139] width 185 height 28
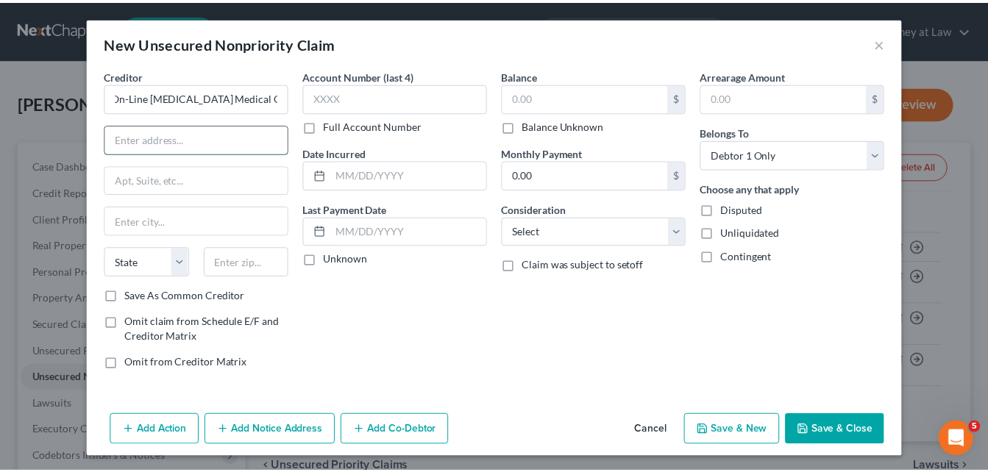
scroll to position [0, 0]
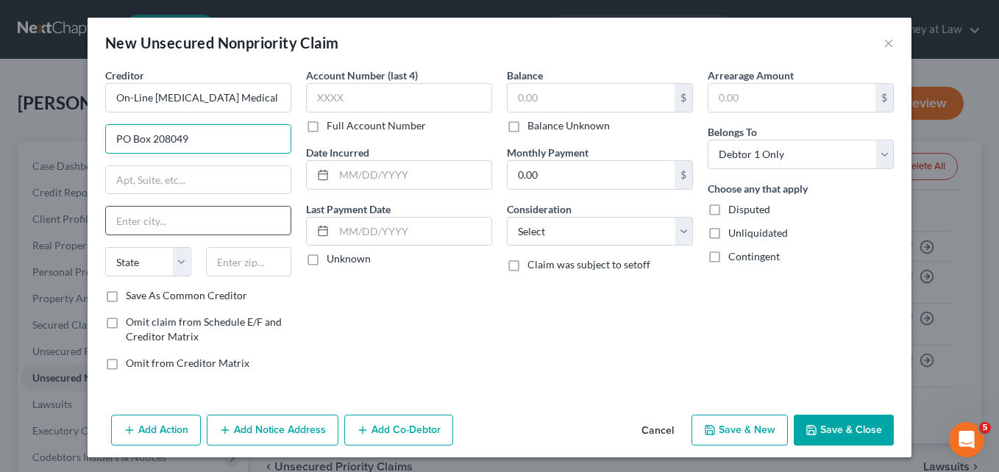
type input "PO Box 208049"
click at [125, 219] on input "text" at bounding box center [198, 221] width 185 height 28
type input "[GEOGRAPHIC_DATA]"
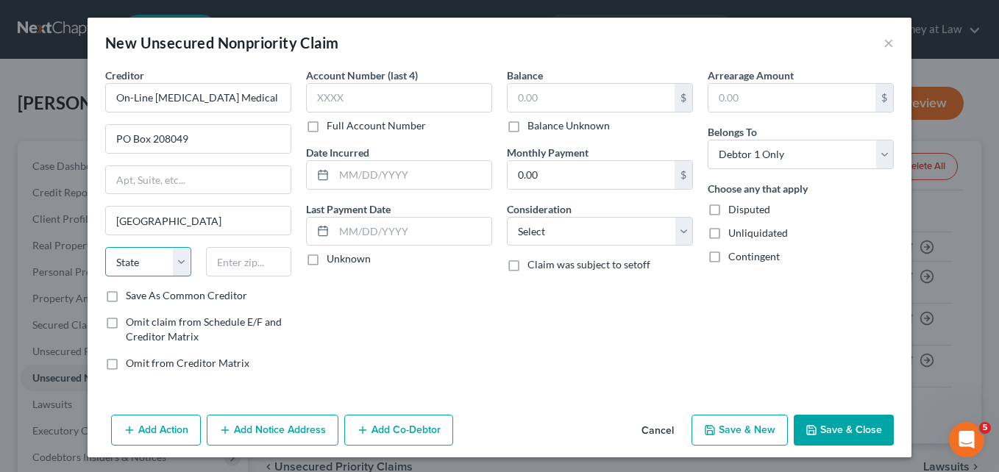
click at [175, 265] on select "State [US_STATE] AK AR AZ CA CO CT DE DC [GEOGRAPHIC_DATA] [GEOGRAPHIC_DATA] GU…" at bounding box center [148, 261] width 86 height 29
select select "45"
click at [105, 247] on select "State [US_STATE] AK AR AZ CA CO CT DE DC [GEOGRAPHIC_DATA] [GEOGRAPHIC_DATA] GU…" at bounding box center [148, 261] width 86 height 29
click at [217, 265] on input "text" at bounding box center [249, 261] width 86 height 29
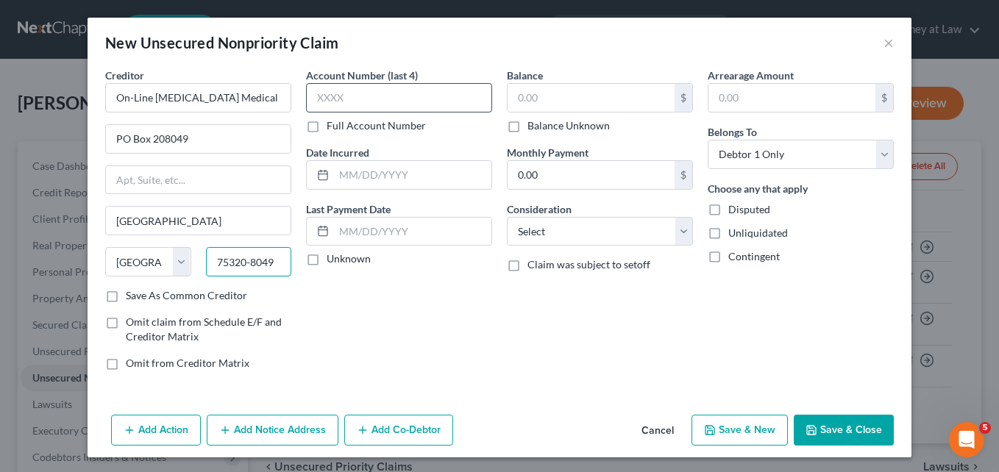
type input "75320-8049"
click at [324, 93] on input "text" at bounding box center [399, 97] width 186 height 29
type input "5082"
click at [341, 176] on input "text" at bounding box center [412, 175] width 157 height 28
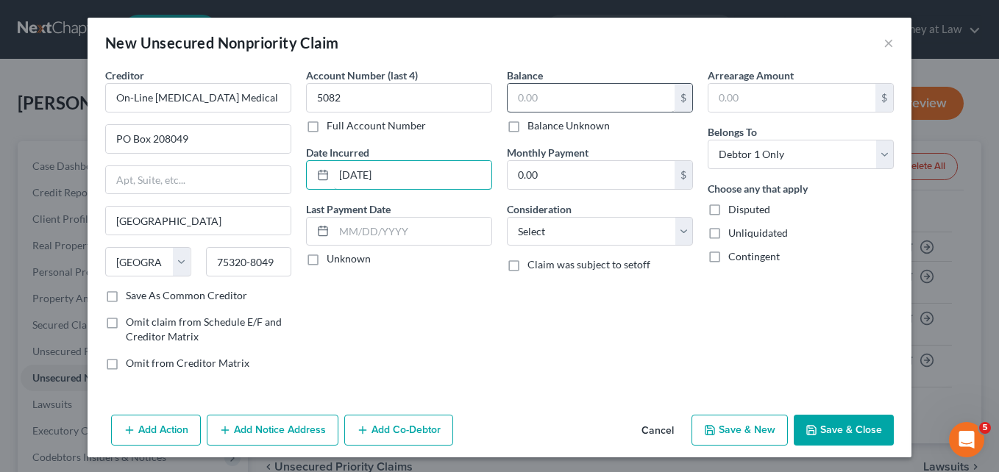
type input "[DATE]"
click at [513, 101] on input "text" at bounding box center [590, 98] width 167 height 28
type input "143.00"
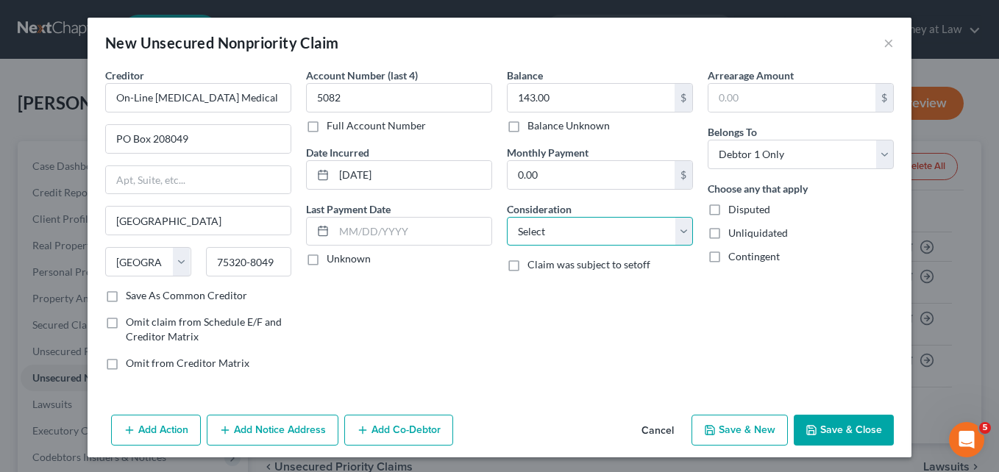
click at [680, 231] on select "Select Cable / Satellite Services Collection Agency Credit Card Debt Debt Couns…" at bounding box center [600, 231] width 186 height 29
select select "9"
click at [507, 217] on select "Select Cable / Satellite Services Collection Agency Credit Card Debt Debt Couns…" at bounding box center [600, 231] width 186 height 29
click at [828, 426] on button "Save & Close" at bounding box center [844, 430] width 100 height 31
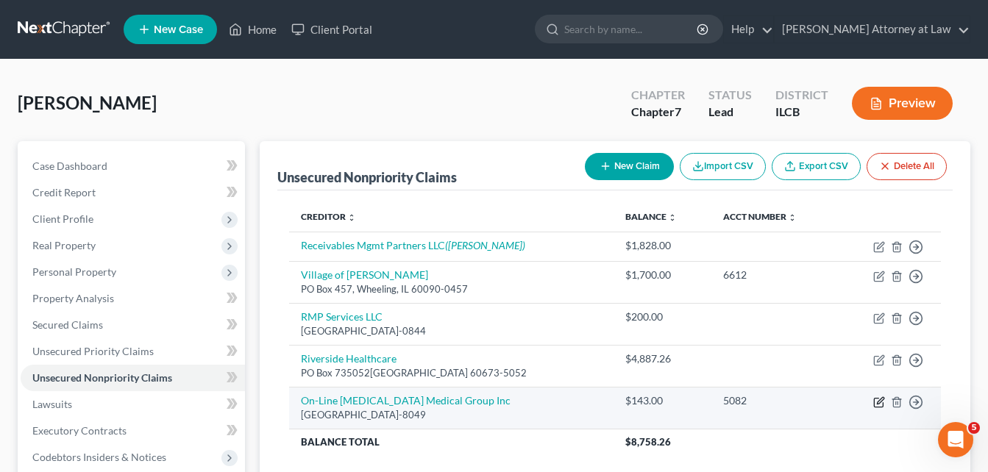
click at [877, 401] on icon "button" at bounding box center [879, 402] width 12 height 12
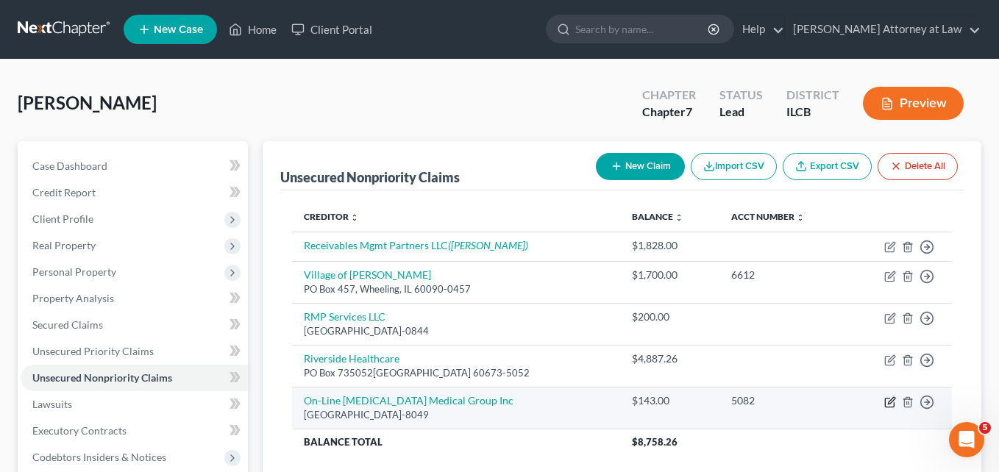
select select "45"
select select "9"
select select "0"
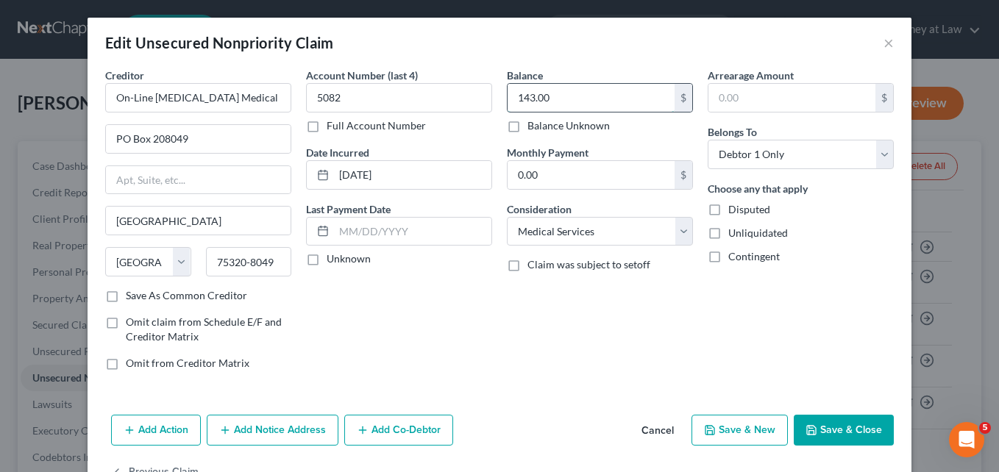
click at [559, 96] on input "143.00" at bounding box center [590, 98] width 167 height 28
type input "237.00"
click at [827, 428] on button "Save & Close" at bounding box center [844, 430] width 100 height 31
type input "0"
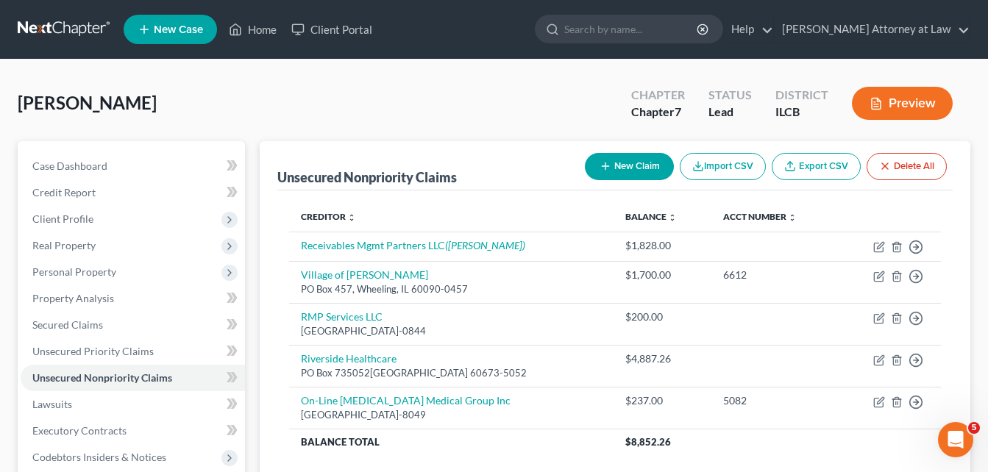
click at [605, 164] on icon "button" at bounding box center [605, 166] width 12 height 12
select select "0"
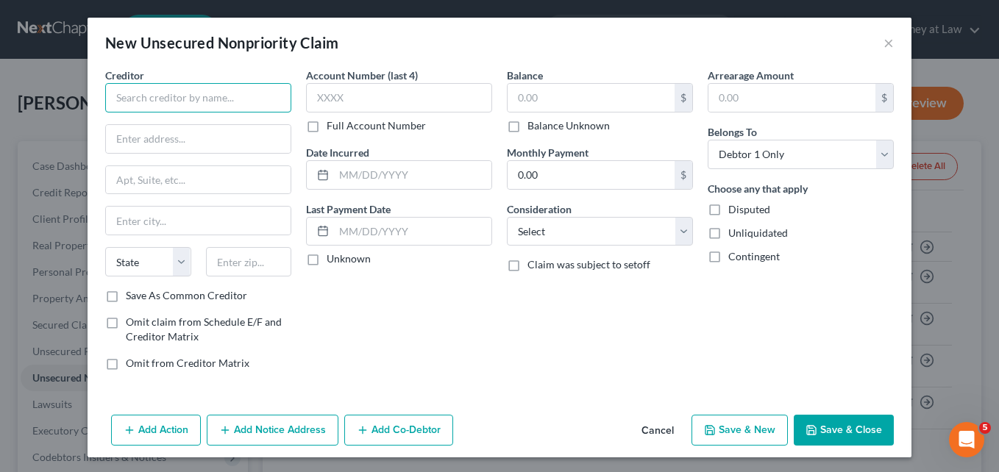
click at [198, 95] on input "text" at bounding box center [198, 97] width 186 height 29
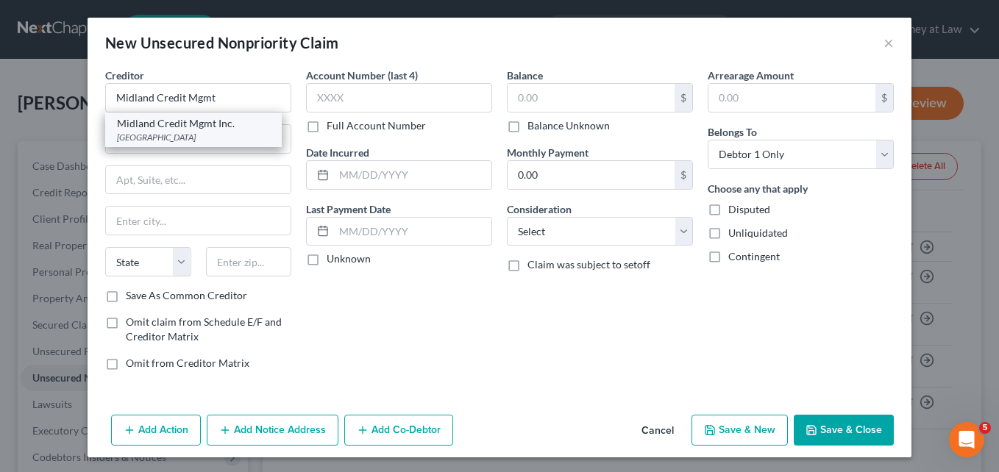
click at [167, 137] on div "[GEOGRAPHIC_DATA]" at bounding box center [193, 137] width 153 height 13
type input "Midland Credit Mgmt Inc."
type input "PO Box 301030"
type input "[GEOGRAPHIC_DATA]"
select select "4"
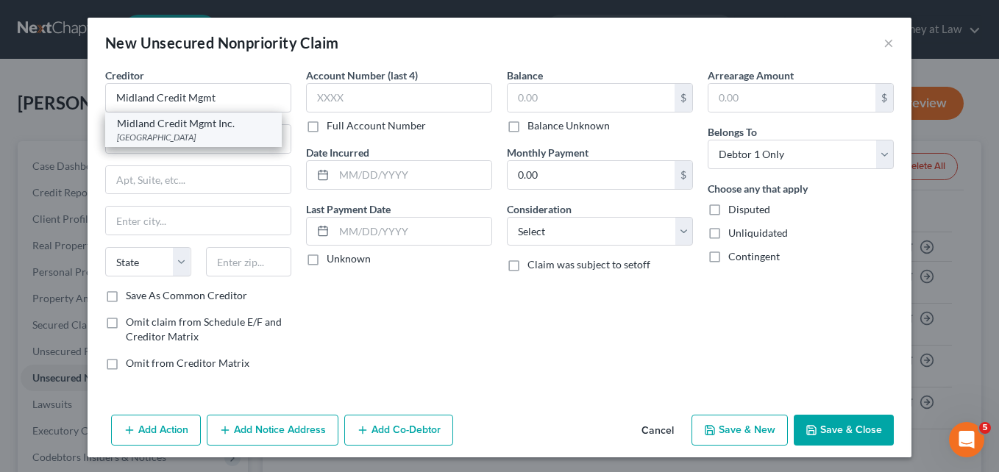
type input "90030"
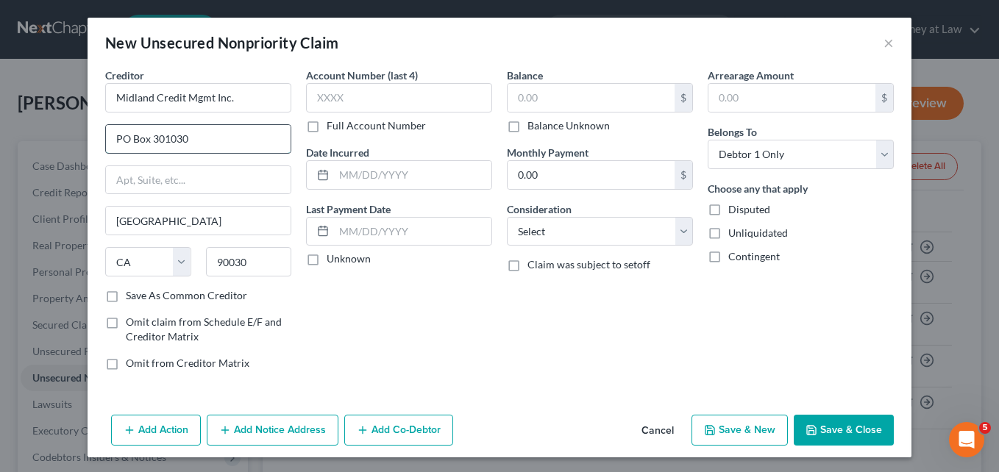
click at [187, 137] on input "PO Box 301030" at bounding box center [198, 139] width 185 height 28
type input "PO Box 2004"
click at [169, 224] on input "[GEOGRAPHIC_DATA]" at bounding box center [198, 221] width 185 height 28
type input "L"
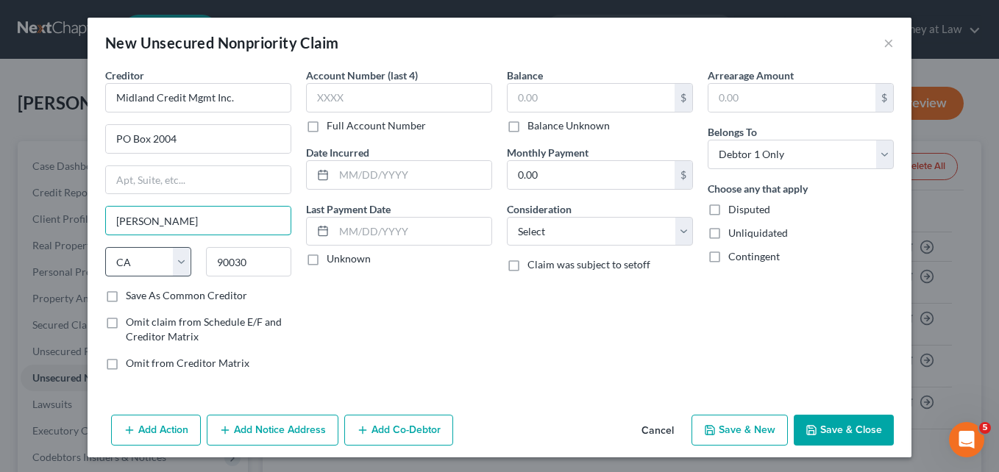
type input "[PERSON_NAME]"
click at [177, 257] on select "State [US_STATE] AK AR AZ CA CO CT DE DC [GEOGRAPHIC_DATA] [GEOGRAPHIC_DATA] GU…" at bounding box center [148, 261] width 86 height 29
select select "23"
click at [105, 247] on select "State [US_STATE] AK AR AZ CA CO CT DE DC [GEOGRAPHIC_DATA] [GEOGRAPHIC_DATA] GU…" at bounding box center [148, 261] width 86 height 29
click at [252, 258] on input "90030" at bounding box center [249, 261] width 86 height 29
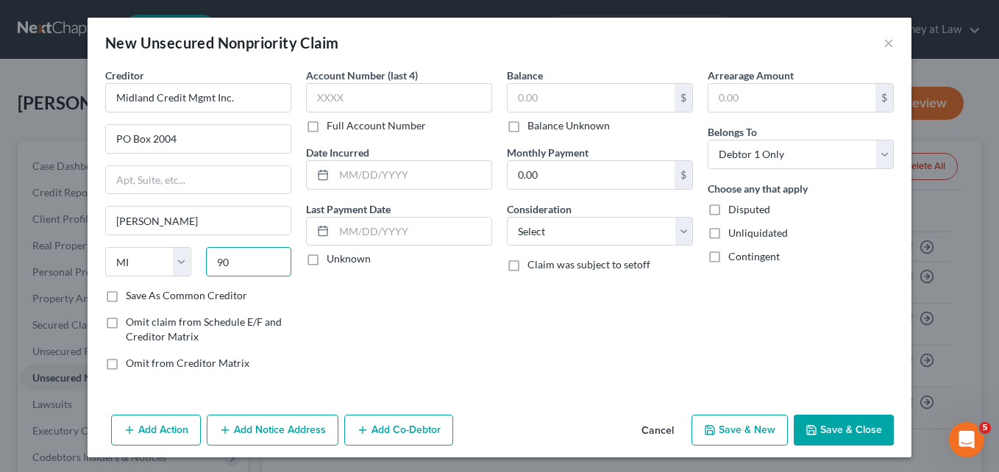
type input "9"
type input "48090-2004"
click at [341, 99] on input "text" at bounding box center [399, 97] width 186 height 29
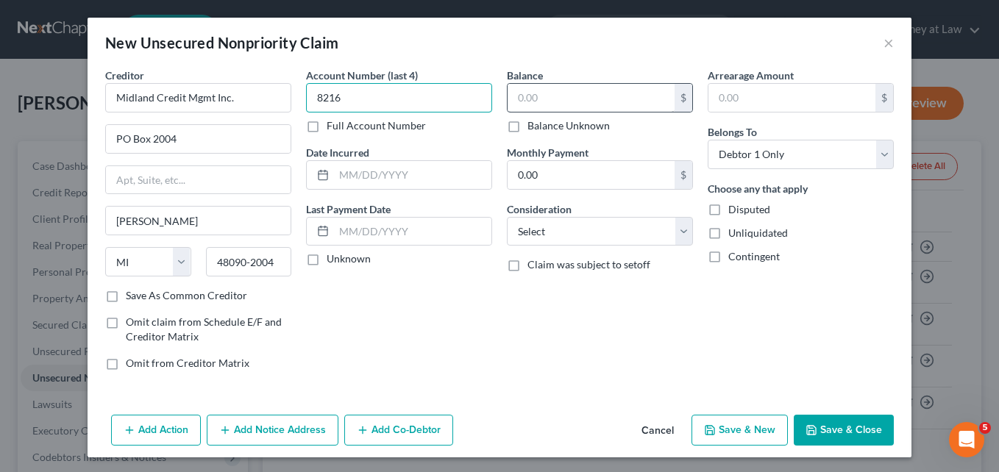
type input "8216"
click at [535, 103] on input "text" at bounding box center [590, 98] width 167 height 28
type input "925.99"
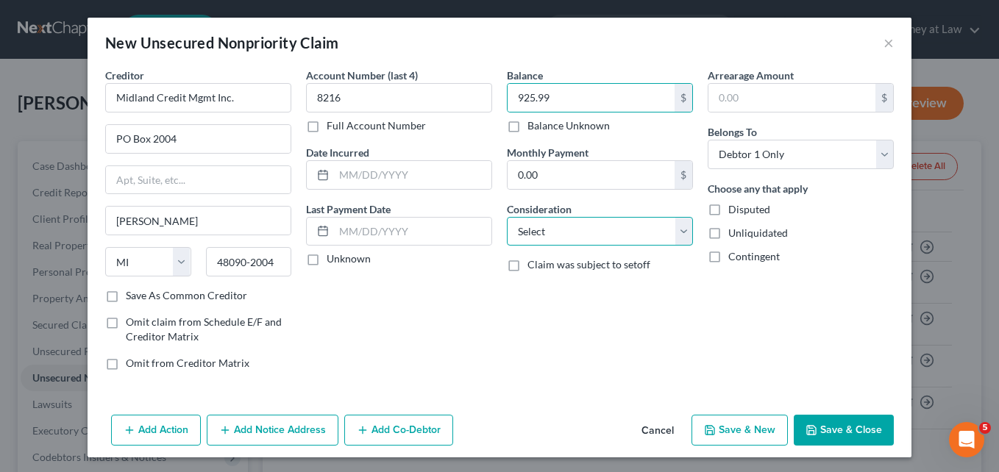
click at [679, 233] on select "Select Cable / Satellite Services Collection Agency Credit Card Debt Debt Couns…" at bounding box center [600, 231] width 186 height 29
select select "2"
click at [507, 217] on select "Select Cable / Satellite Services Collection Agency Credit Card Debt Debt Couns…" at bounding box center [600, 231] width 186 height 29
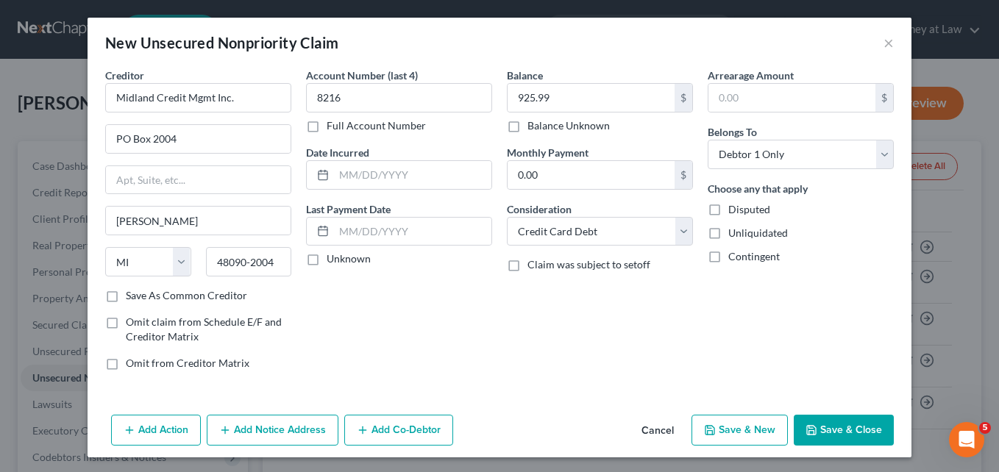
click at [827, 426] on button "Save & Close" at bounding box center [844, 430] width 100 height 31
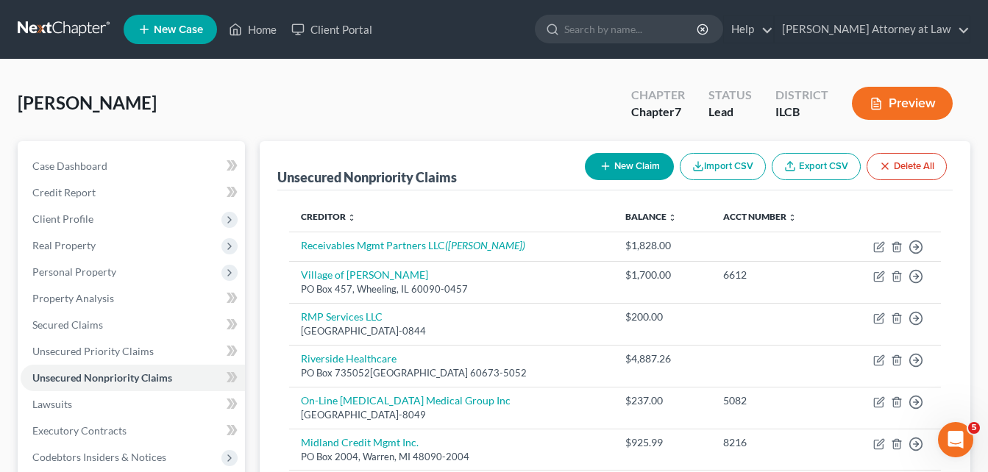
click at [615, 166] on button "New Claim" at bounding box center [629, 166] width 89 height 27
select select "0"
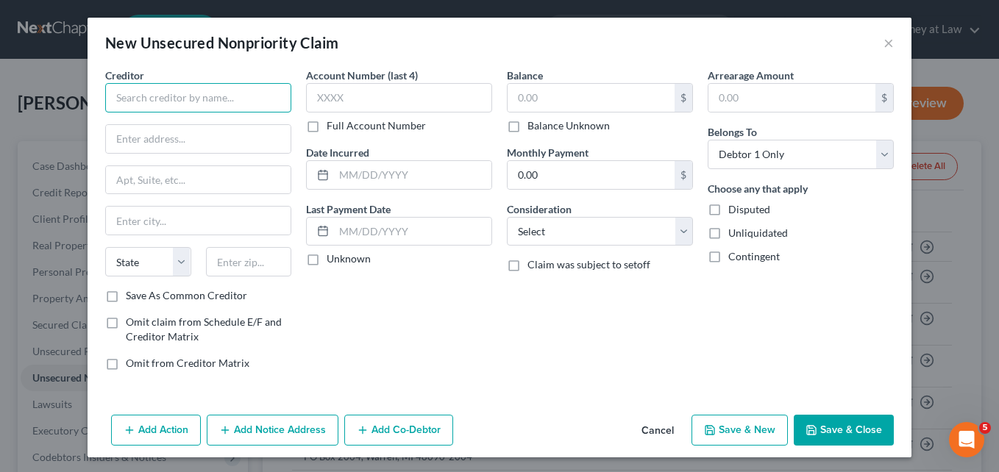
click at [170, 96] on input "text" at bounding box center [198, 97] width 186 height 29
type input "Riverside Emergency Physicians LLC"
click at [121, 141] on input "text" at bounding box center [198, 139] width 185 height 28
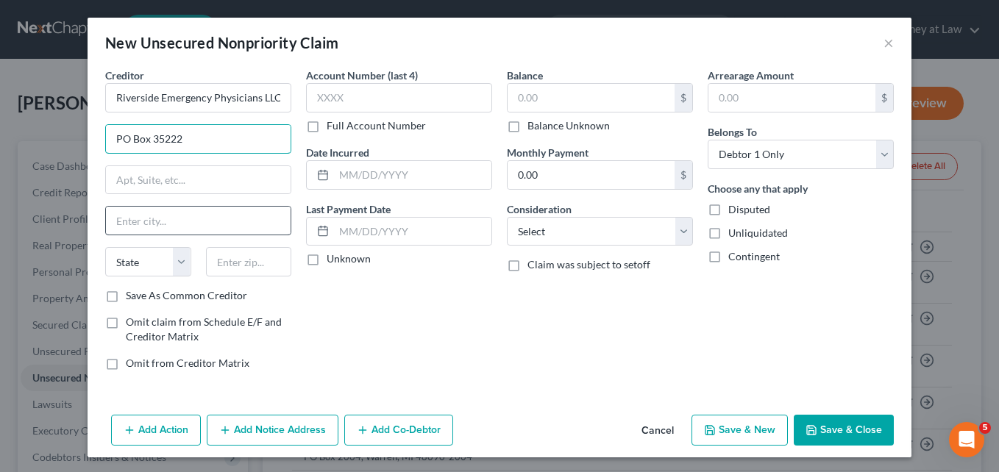
type input "PO Box 35222"
click at [115, 224] on input "text" at bounding box center [198, 221] width 185 height 28
type input "[GEOGRAPHIC_DATA]"
click at [181, 265] on select "State [US_STATE] AK AR AZ CA CO CT DE DC [GEOGRAPHIC_DATA] [GEOGRAPHIC_DATA] GU…" at bounding box center [148, 261] width 86 height 29
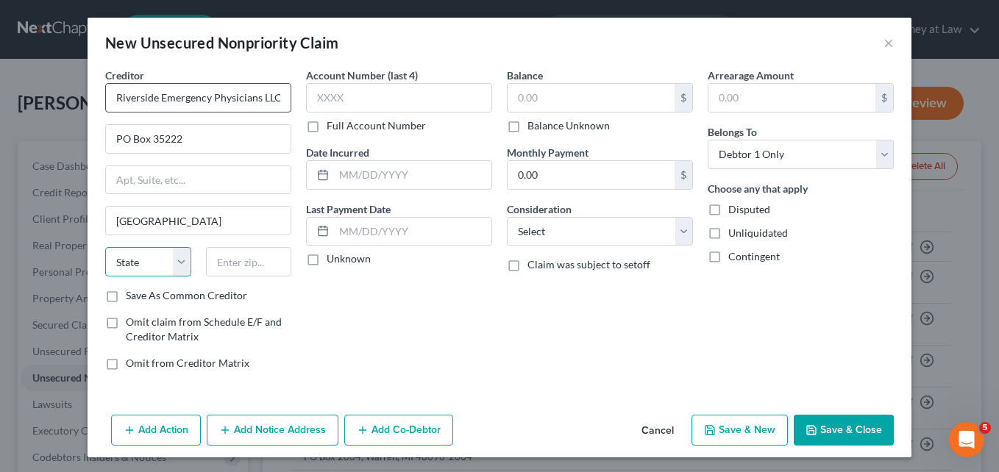
select select "20"
click at [105, 247] on select "State [US_STATE] AK AR AZ CA CO CT DE DC [GEOGRAPHIC_DATA] [GEOGRAPHIC_DATA] GU…" at bounding box center [148, 261] width 86 height 29
click at [213, 260] on input "text" at bounding box center [249, 261] width 86 height 29
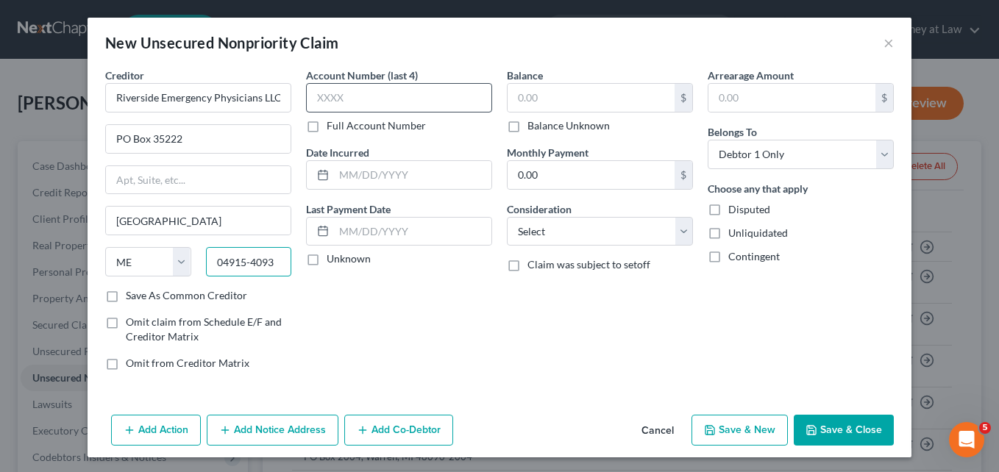
type input "04915-4093"
click at [335, 96] on input "text" at bounding box center [399, 97] width 186 height 29
type input "8185"
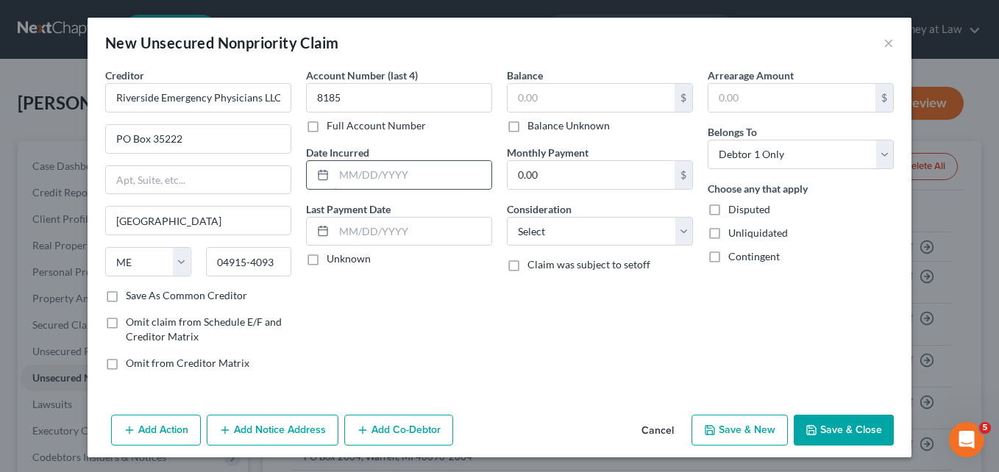
click at [337, 171] on input "text" at bounding box center [412, 175] width 157 height 28
type input "[DATE]"
click at [529, 101] on input "text" at bounding box center [590, 98] width 167 height 28
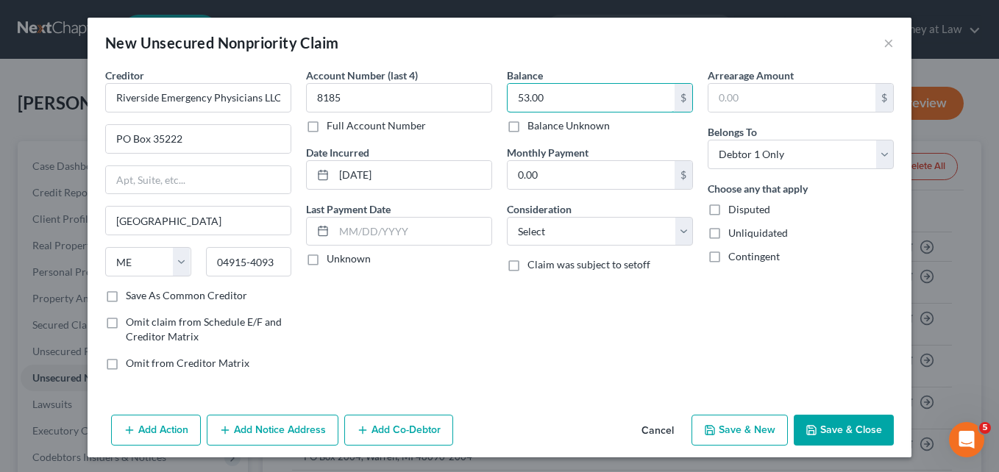
type input "53.00"
click at [835, 427] on button "Save & Close" at bounding box center [844, 430] width 100 height 31
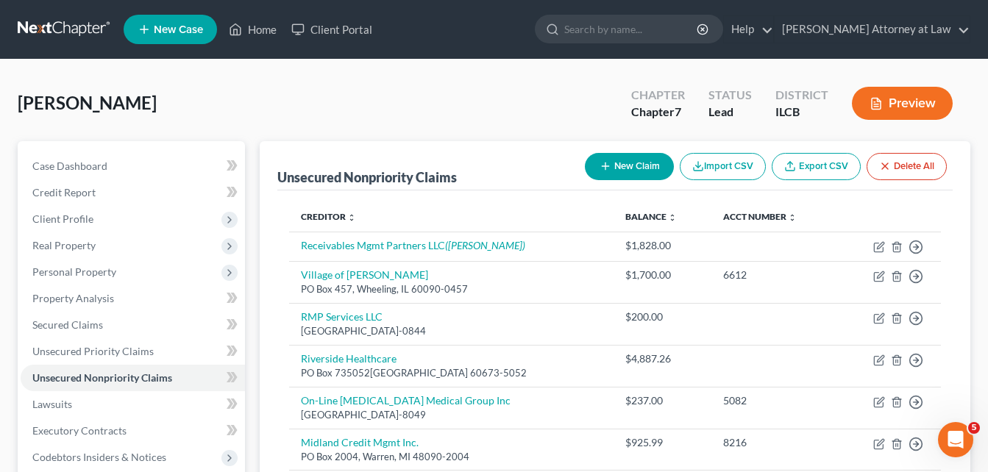
click at [610, 160] on button "New Claim" at bounding box center [629, 166] width 89 height 27
select select "0"
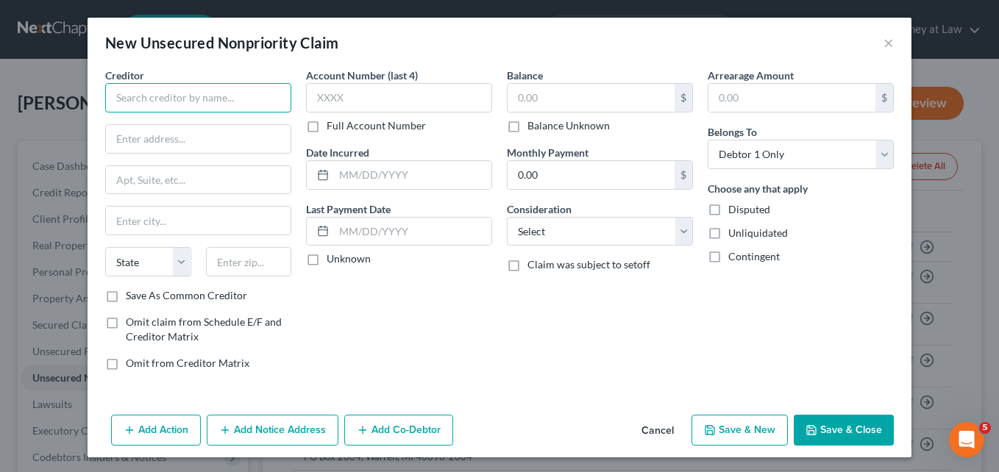
click at [152, 104] on input "text" at bounding box center [198, 97] width 186 height 29
click at [141, 100] on input "[PERSON_NAME]" at bounding box center [198, 97] width 186 height 29
type input "Central Ill Radiological Assoc LTD"
click at [125, 140] on input "text" at bounding box center [198, 139] width 185 height 28
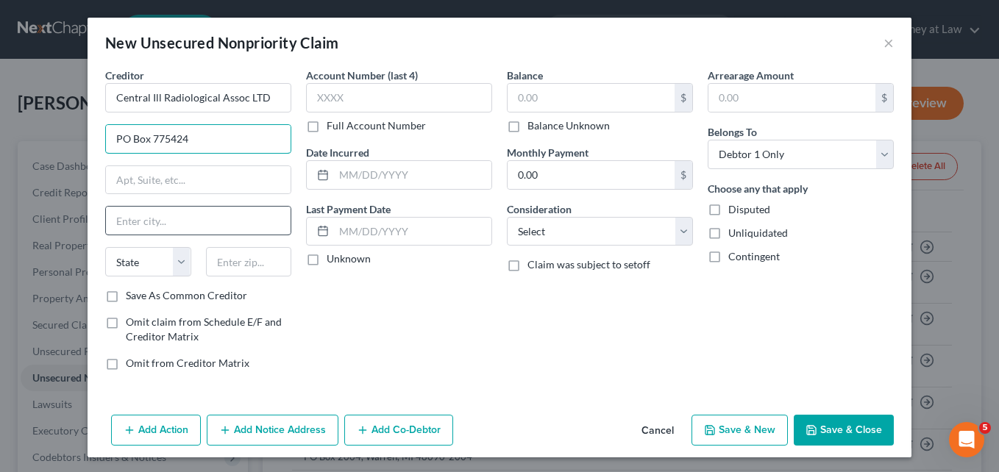
type input "PO Box 775424"
click at [120, 225] on input "text" at bounding box center [198, 221] width 185 height 28
type input "[GEOGRAPHIC_DATA]"
click at [176, 268] on select "State [US_STATE] AK AR AZ CA CO CT DE DC [GEOGRAPHIC_DATA] [GEOGRAPHIC_DATA] GU…" at bounding box center [148, 261] width 86 height 29
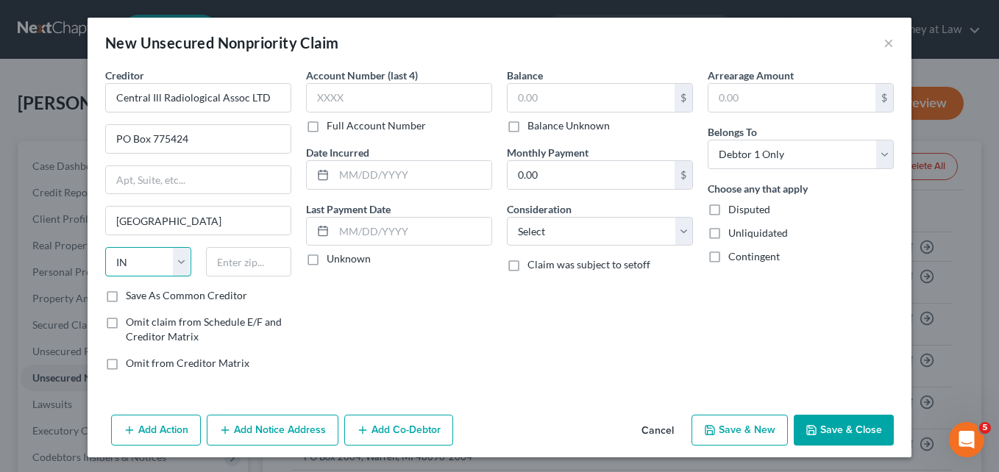
click at [105, 247] on select "State [US_STATE] AK AR AZ CA CO CT DE DC [GEOGRAPHIC_DATA] [GEOGRAPHIC_DATA] GU…" at bounding box center [148, 261] width 86 height 29
click at [175, 261] on select "State [US_STATE] AK AR AZ CA CO CT DE DC [GEOGRAPHIC_DATA] [GEOGRAPHIC_DATA] GU…" at bounding box center [148, 261] width 86 height 29
select select "14"
click at [105, 247] on select "State [US_STATE] AK AR AZ CA CO CT DE DC [GEOGRAPHIC_DATA] [GEOGRAPHIC_DATA] GU…" at bounding box center [148, 261] width 86 height 29
click at [223, 260] on input "text" at bounding box center [249, 261] width 86 height 29
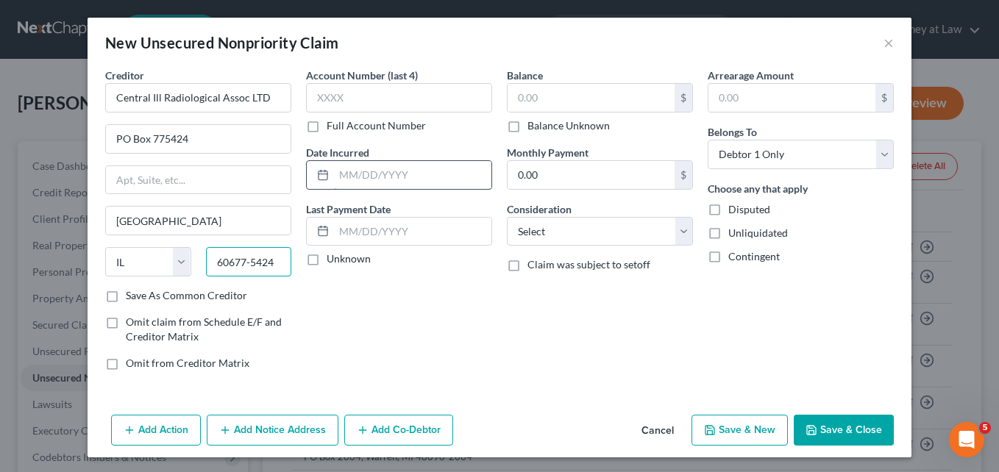
type input "60677-5424"
click at [338, 176] on input "text" at bounding box center [412, 175] width 157 height 28
type input "[DATE]"
click at [512, 101] on input "text" at bounding box center [590, 98] width 167 height 28
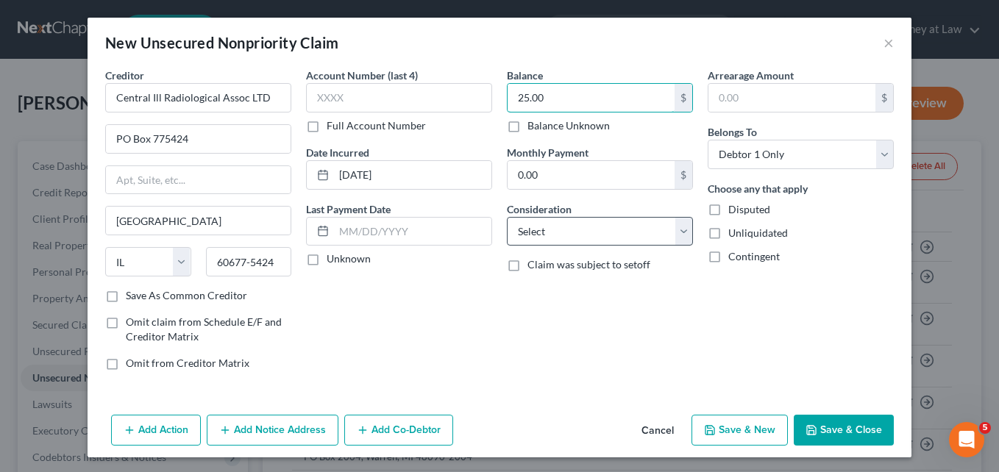
type input "25.00"
click at [681, 232] on select "Select Cable / Satellite Services Collection Agency Credit Card Debt Debt Couns…" at bounding box center [600, 231] width 186 height 29
select select "9"
click at [507, 217] on select "Select Cable / Satellite Services Collection Agency Credit Card Debt Debt Couns…" at bounding box center [600, 231] width 186 height 29
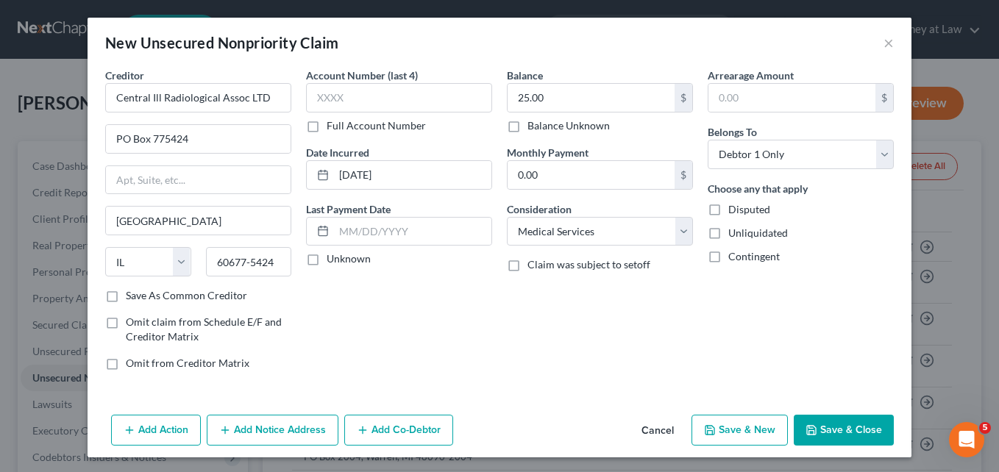
click at [841, 429] on button "Save & Close" at bounding box center [844, 430] width 100 height 31
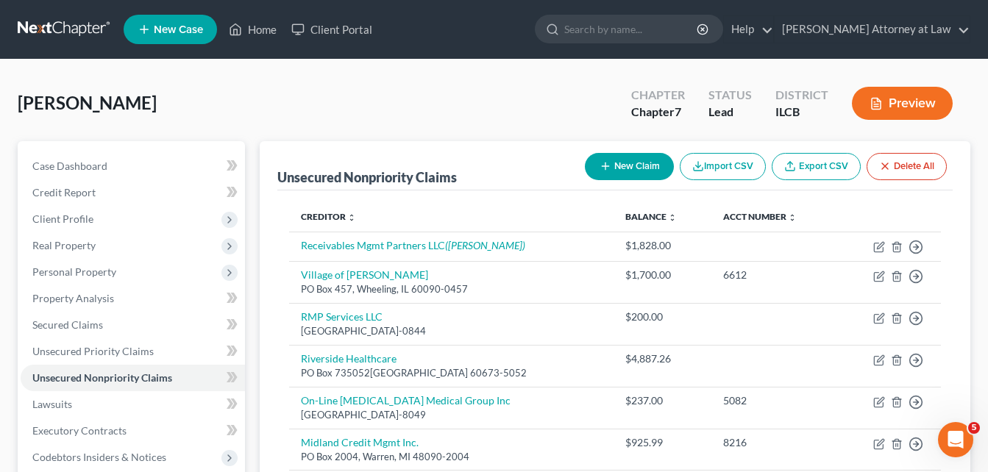
click at [605, 165] on line "button" at bounding box center [605, 166] width 0 height 7
select select "0"
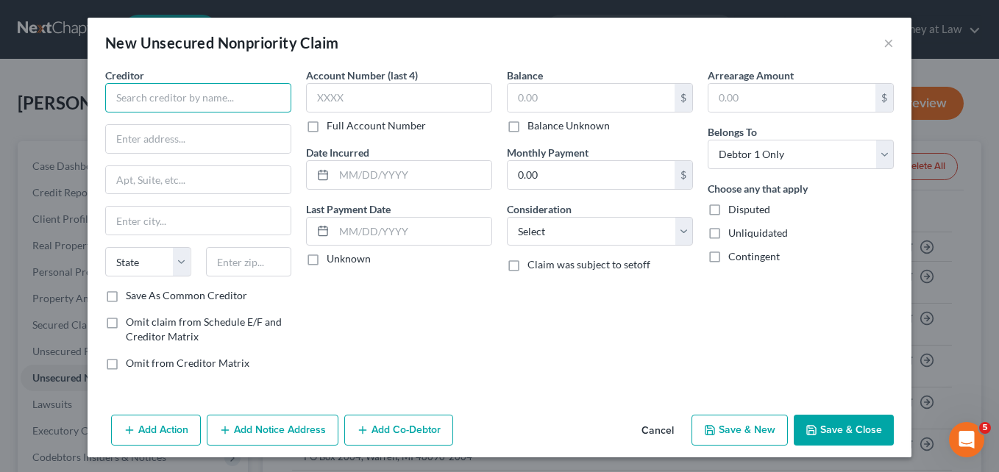
click at [215, 90] on input "text" at bounding box center [198, 97] width 186 height 29
type input "Norvus [US_STATE] Service Corp"
click at [143, 131] on input "text" at bounding box center [198, 139] width 185 height 28
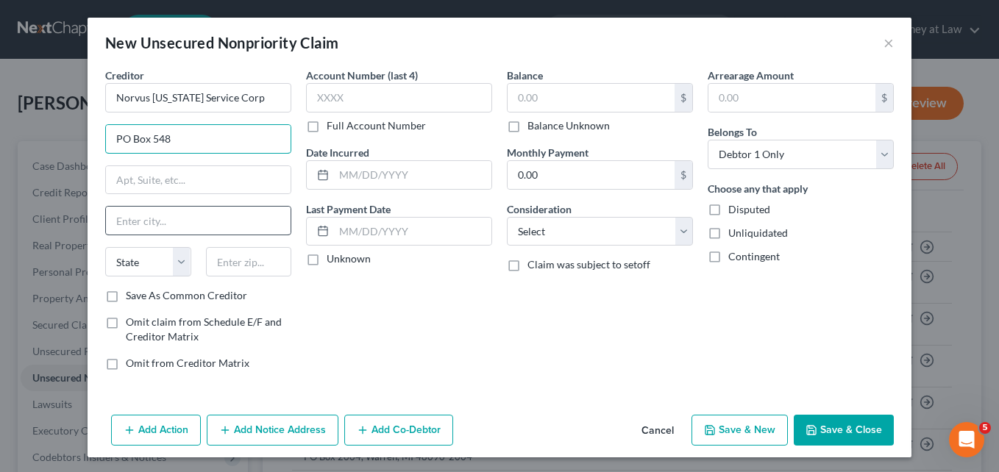
type input "PO Box 548"
click at [137, 223] on input "text" at bounding box center [198, 221] width 185 height 28
type input "[GEOGRAPHIC_DATA]"
click at [177, 265] on select "State [US_STATE] AK AR AZ CA CO CT DE DC [GEOGRAPHIC_DATA] [GEOGRAPHIC_DATA] GU…" at bounding box center [148, 261] width 86 height 29
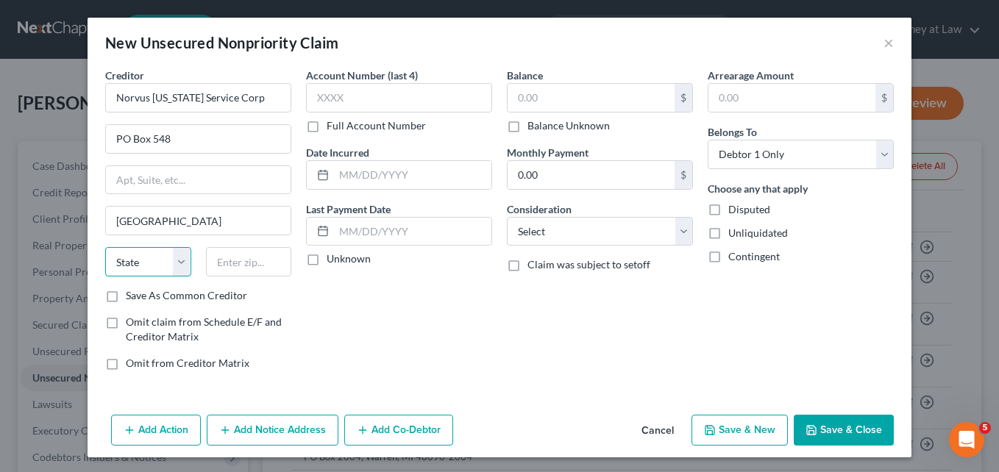
select select "15"
click at [105, 247] on select "State [US_STATE] AK AR AZ CA CO CT DE DC [GEOGRAPHIC_DATA] [GEOGRAPHIC_DATA] GU…" at bounding box center [148, 261] width 86 height 29
click at [222, 266] on input "text" at bounding box center [249, 261] width 86 height 29
type input "46206-0548"
click at [363, 308] on div "Account Number (last 4) Full Account Number Date Incurred Last Payment Date Unk…" at bounding box center [399, 225] width 201 height 315
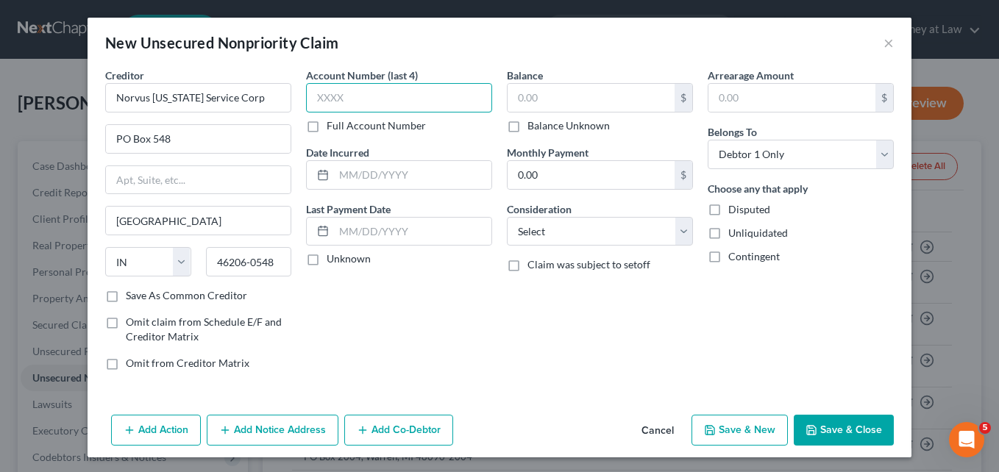
click at [325, 93] on input "text" at bounding box center [399, 97] width 186 height 29
type input "6561"
click at [527, 95] on input "text" at bounding box center [590, 98] width 167 height 28
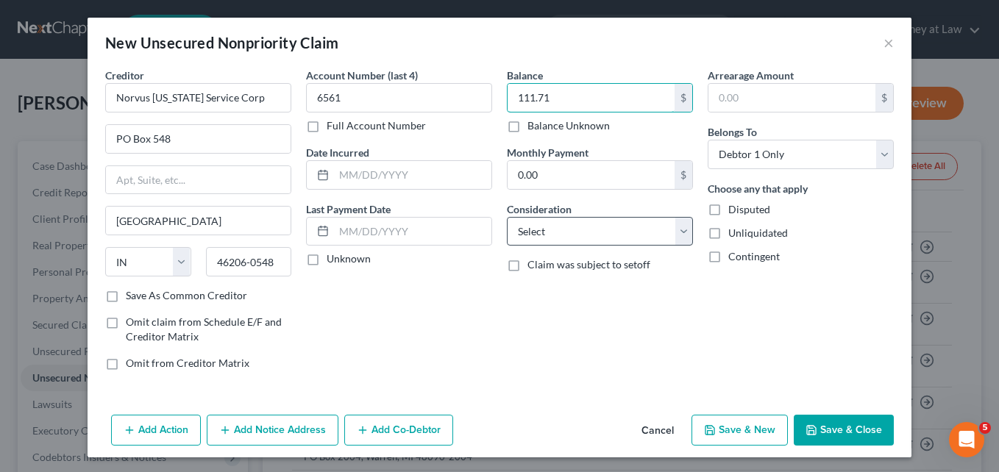
type input "111.71"
click at [684, 229] on select "Select Cable / Satellite Services Collection Agency Credit Card Debt Debt Couns…" at bounding box center [600, 231] width 186 height 29
select select "9"
click at [507, 217] on select "Select Cable / Satellite Services Collection Agency Credit Card Debt Debt Couns…" at bounding box center [600, 231] width 186 height 29
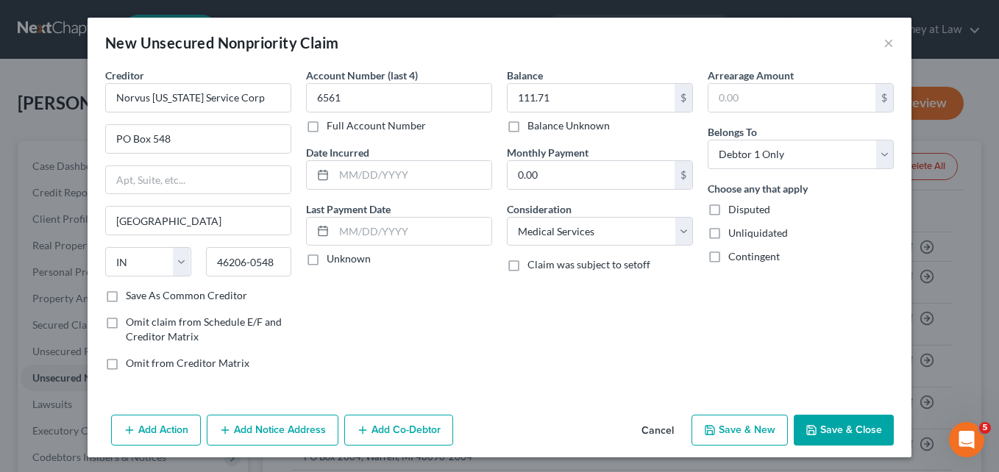
click at [846, 430] on button "Save & Close" at bounding box center [844, 430] width 100 height 31
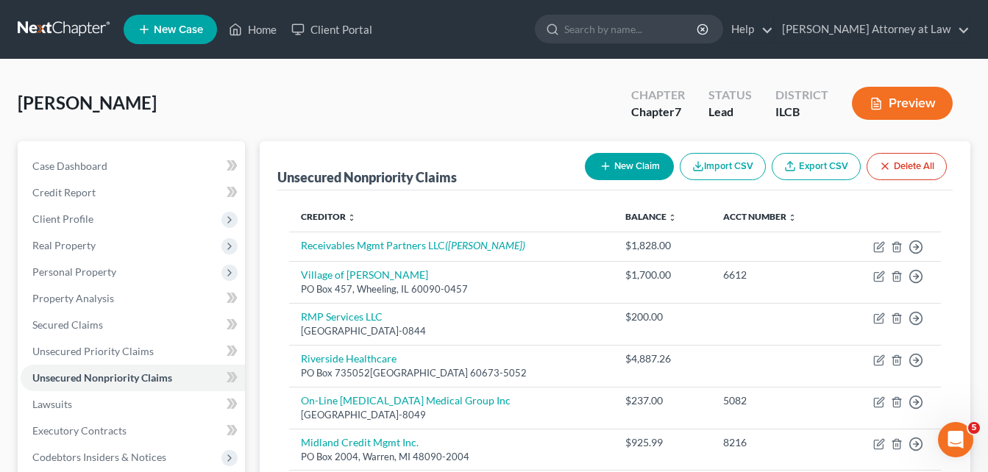
click at [605, 168] on line "button" at bounding box center [605, 166] width 0 height 7
select select "0"
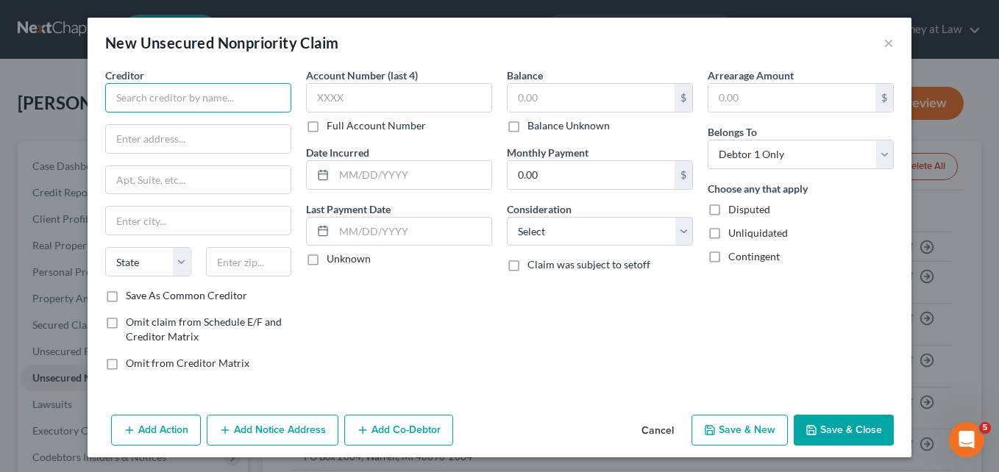
click at [197, 90] on input "text" at bounding box center [198, 97] width 186 height 29
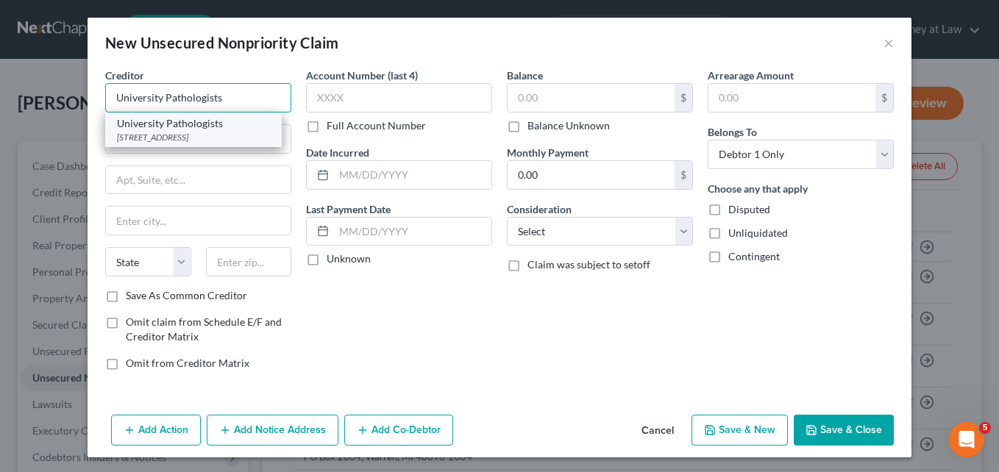
type input "University Pathologists"
click at [194, 135] on div "[STREET_ADDRESS]" at bounding box center [193, 137] width 153 height 13
type input "[STREET_ADDRESS]"
type input "Toldeo"
select select "36"
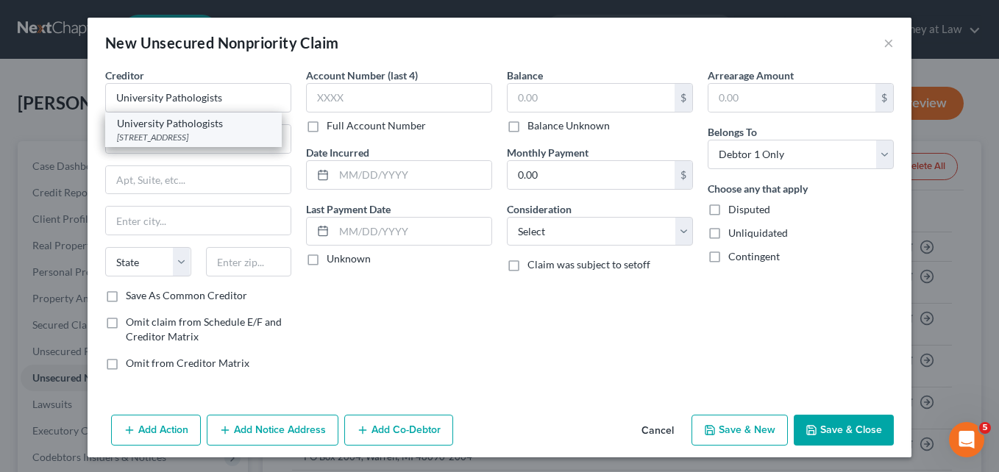
type input "43614-1509"
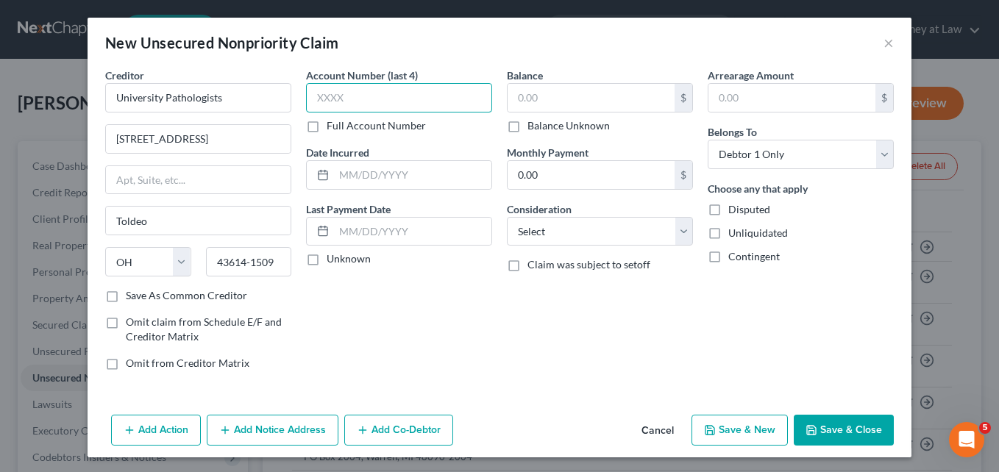
click at [321, 103] on input "text" at bounding box center [399, 97] width 186 height 29
type input "1285"
click at [327, 127] on label "Full Account Number" at bounding box center [376, 125] width 99 height 15
click at [332, 127] on input "Full Account Number" at bounding box center [337, 123] width 10 height 10
click at [354, 98] on input "1285" at bounding box center [399, 97] width 186 height 29
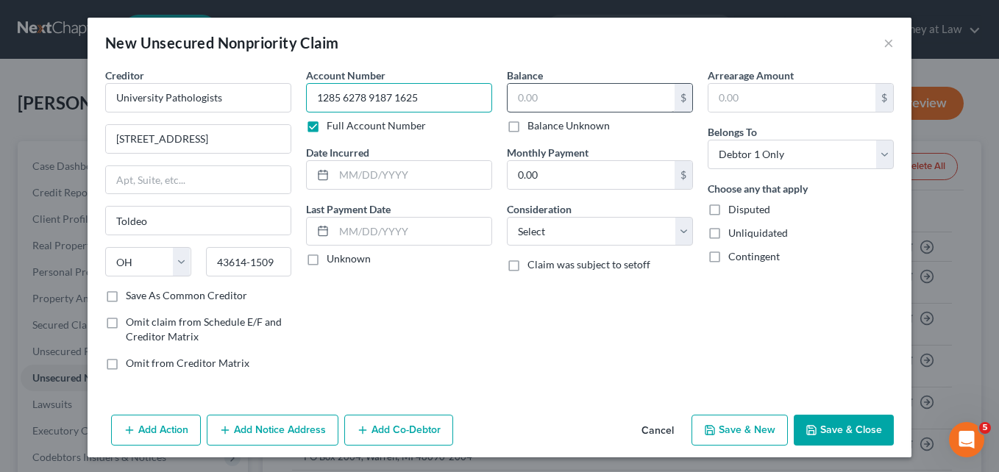
type input "1285 6278 9187 1625"
click at [518, 97] on input "text" at bounding box center [590, 98] width 167 height 28
type input "71.00"
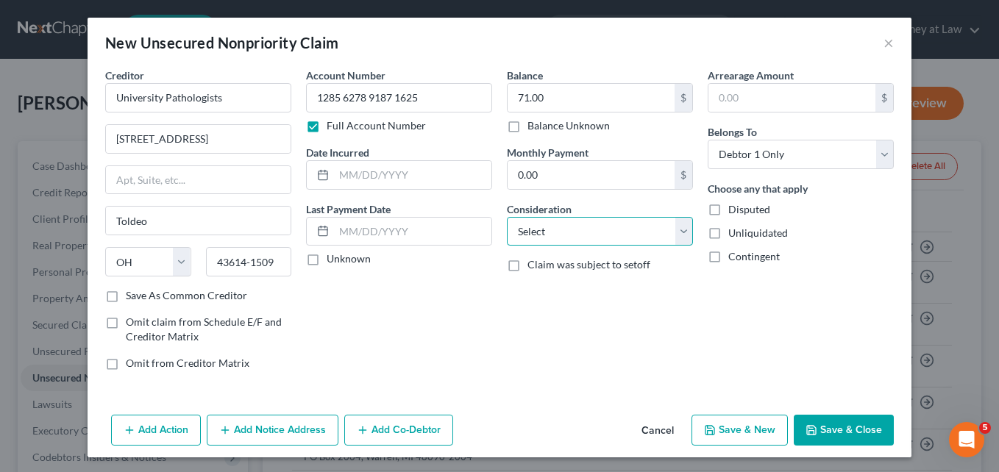
click at [679, 224] on select "Select Cable / Satellite Services Collection Agency Credit Card Debt Debt Couns…" at bounding box center [600, 231] width 186 height 29
select select "9"
click at [507, 217] on select "Select Cable / Satellite Services Collection Agency Credit Card Debt Debt Couns…" at bounding box center [600, 231] width 186 height 29
click at [818, 430] on button "Save & Close" at bounding box center [844, 430] width 100 height 31
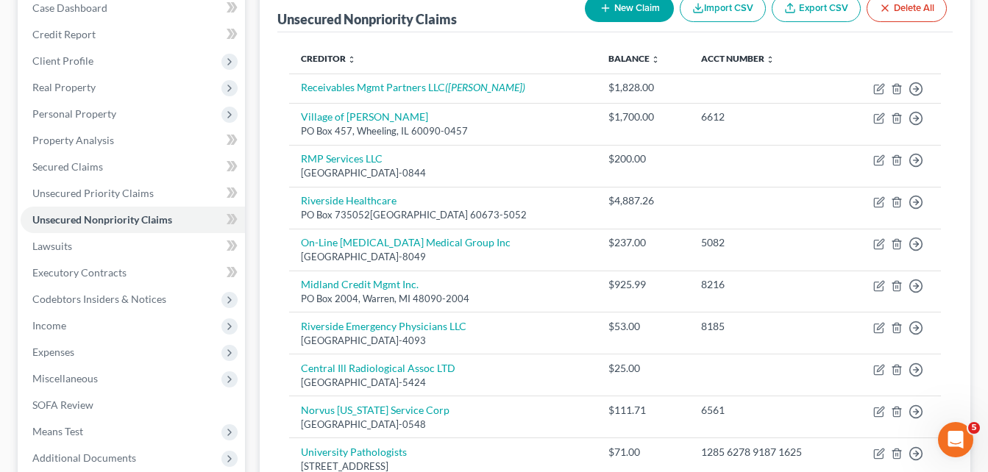
scroll to position [188, 0]
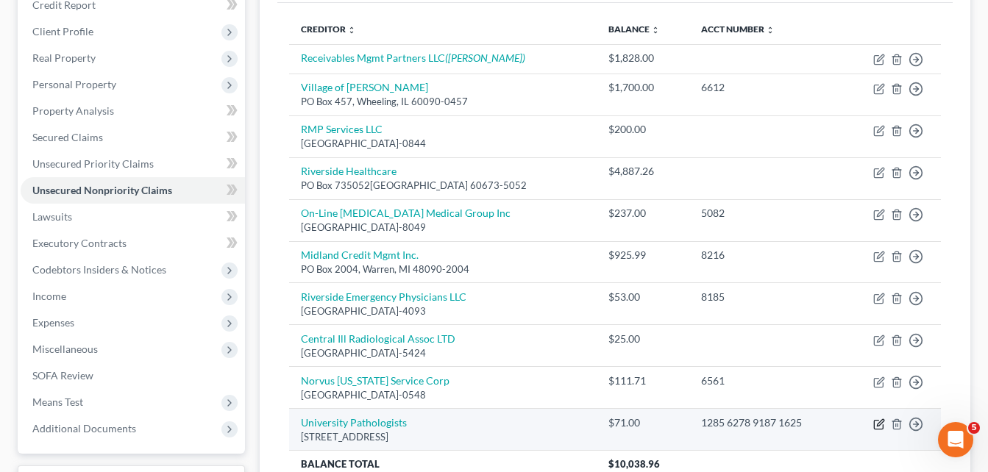
click at [876, 421] on icon "button" at bounding box center [879, 424] width 12 height 12
select select "36"
select select "9"
select select "0"
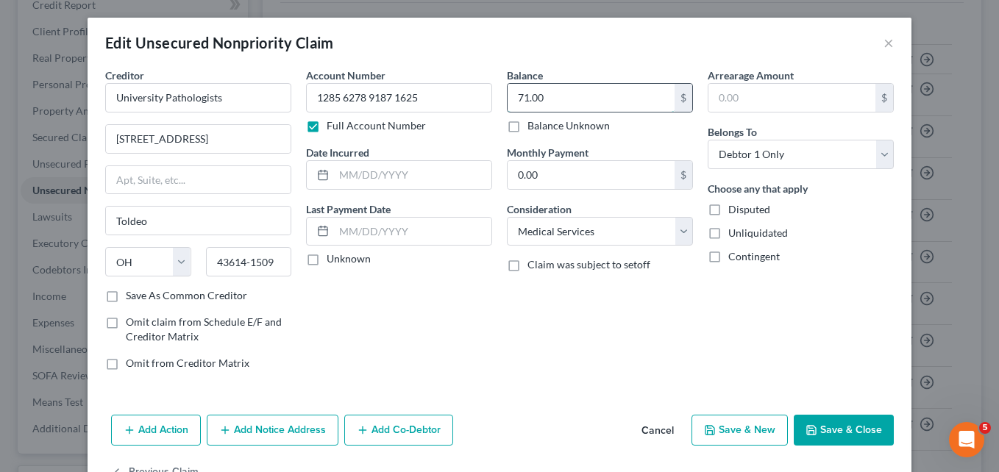
click at [541, 96] on input "71.00" at bounding box center [590, 98] width 167 height 28
type input "75.00"
click at [825, 428] on button "Save & Close" at bounding box center [844, 430] width 100 height 31
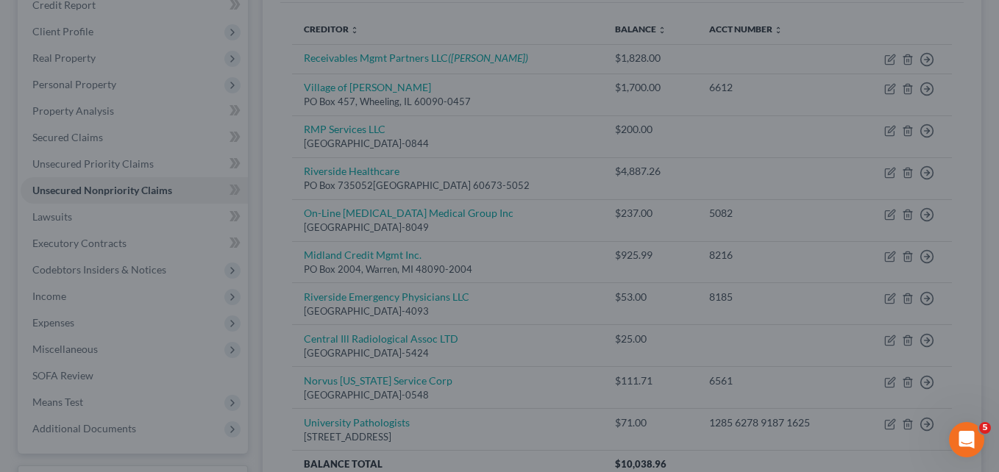
type input "0"
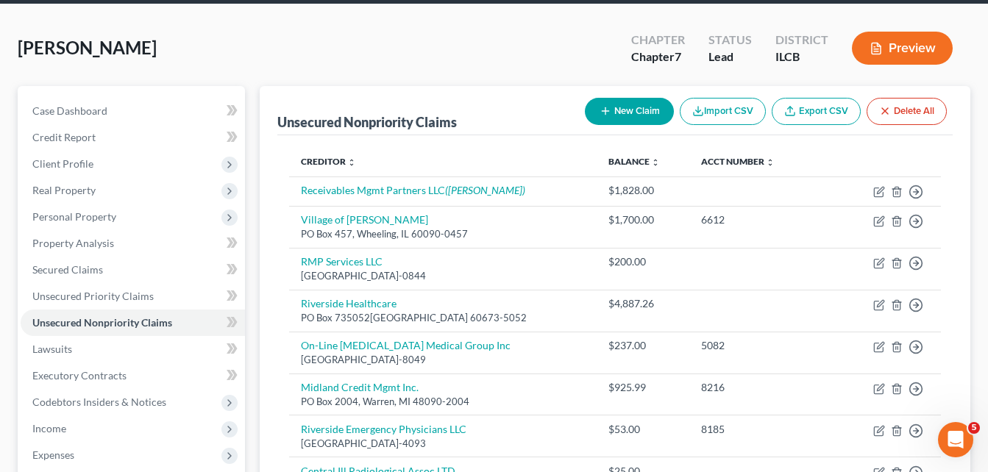
scroll to position [51, 0]
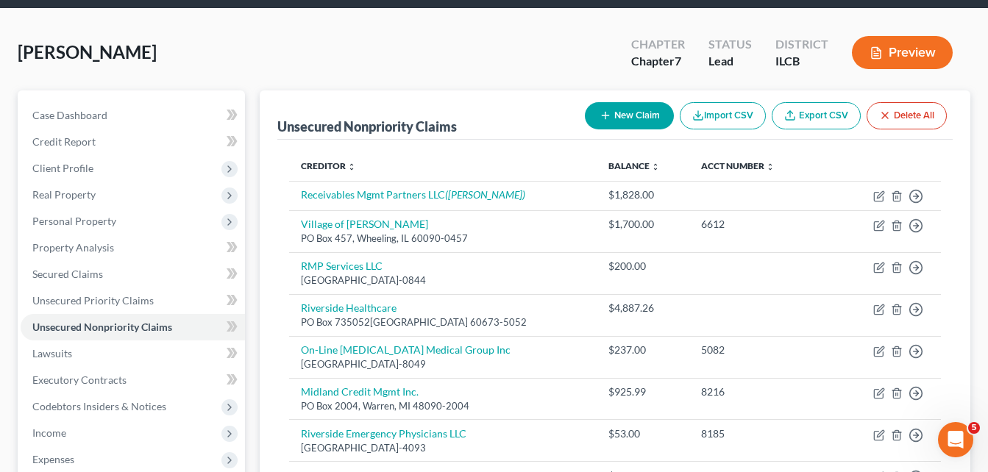
click at [605, 113] on icon "button" at bounding box center [605, 116] width 12 height 12
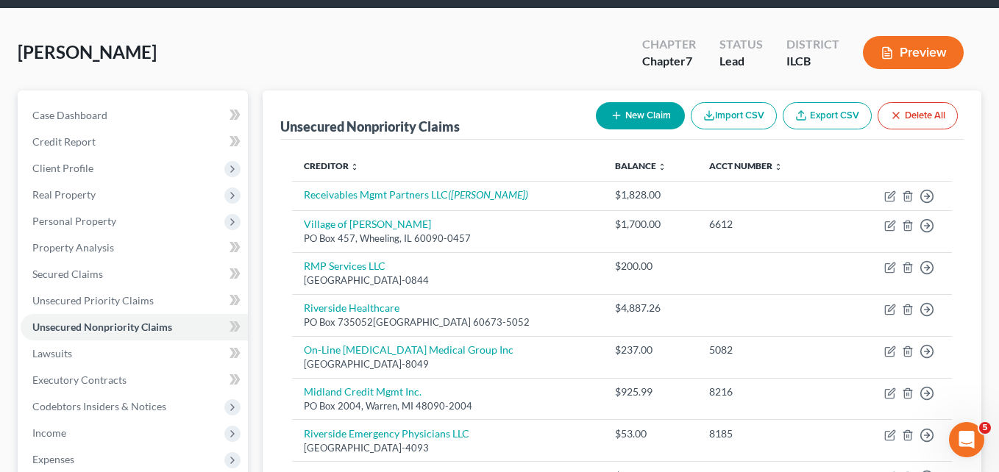
select select "0"
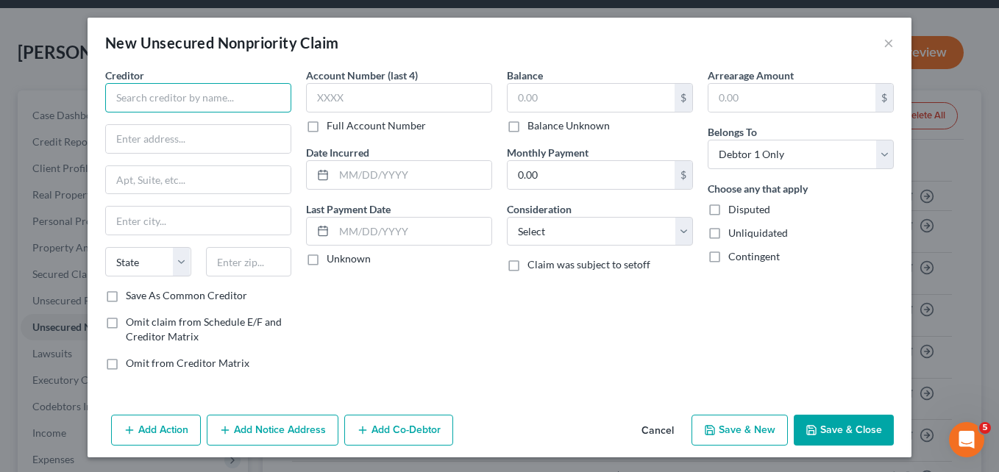
click at [168, 90] on input "text" at bounding box center [198, 97] width 186 height 29
type input "Associates of Integrated Medicine"
click at [129, 139] on input "text" at bounding box center [198, 139] width 185 height 28
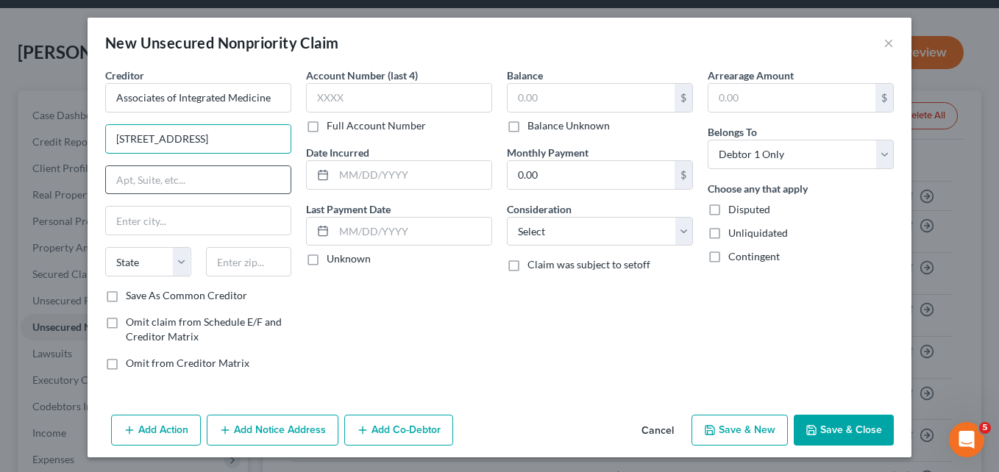
type input "[STREET_ADDRESS]"
click at [115, 176] on input "text" at bounding box center [198, 180] width 185 height 28
type input "B302"
click at [118, 227] on input "text" at bounding box center [198, 221] width 185 height 28
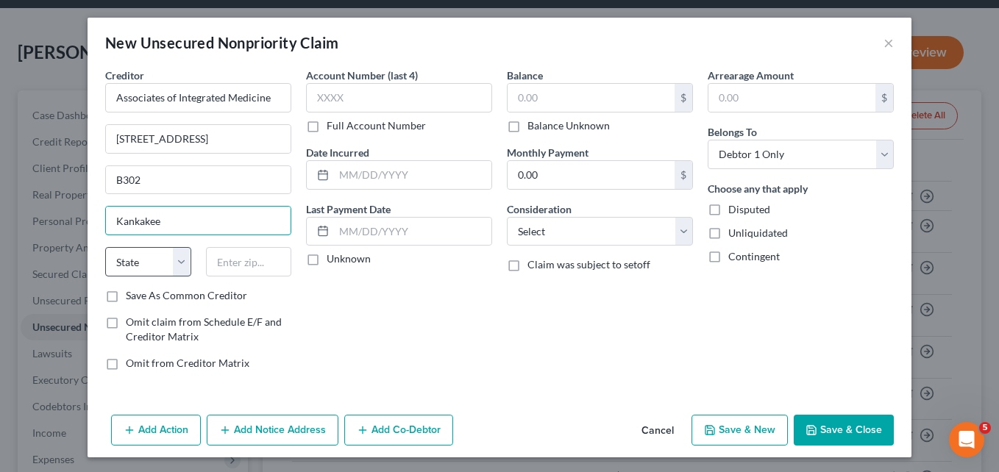
type input "Kankakee"
click at [176, 264] on select "State [US_STATE] AK AR AZ CA CO CT DE DC [GEOGRAPHIC_DATA] [GEOGRAPHIC_DATA] GU…" at bounding box center [148, 261] width 86 height 29
select select "14"
click at [105, 247] on select "State [US_STATE] AK AR AZ CA CO CT DE DC [GEOGRAPHIC_DATA] [GEOGRAPHIC_DATA] GU…" at bounding box center [148, 261] width 86 height 29
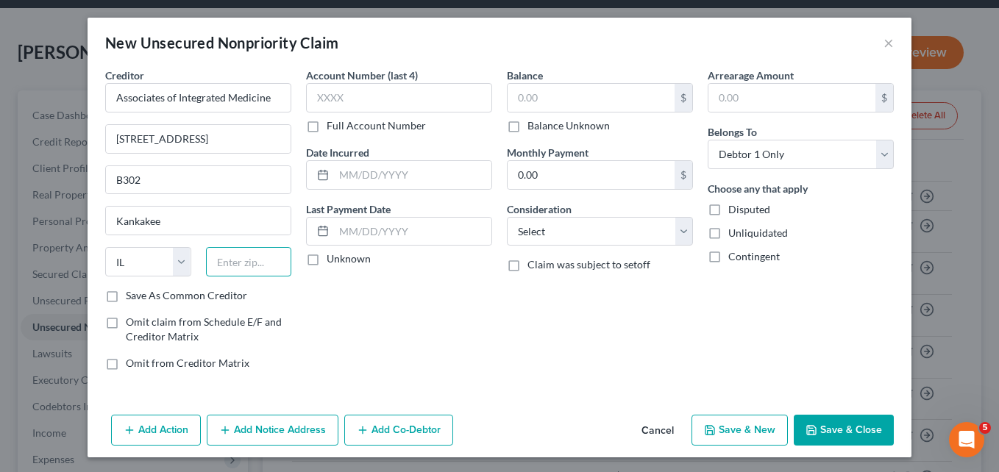
click at [242, 263] on input "text" at bounding box center [249, 261] width 86 height 29
type input "60901"
click at [336, 86] on input "text" at bounding box center [399, 97] width 186 height 29
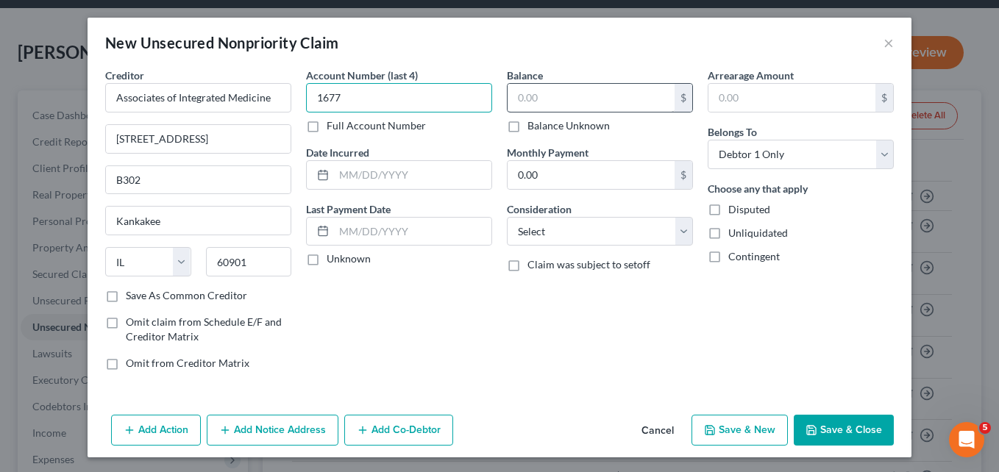
type input "1677"
click at [527, 96] on input "text" at bounding box center [590, 98] width 167 height 28
type input "63.20"
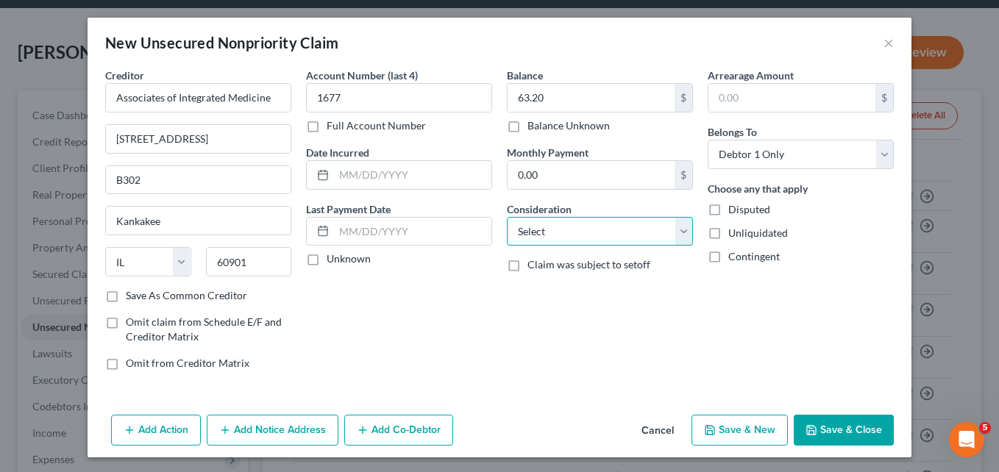
click at [674, 231] on select "Select Cable / Satellite Services Collection Agency Credit Card Debt Debt Couns…" at bounding box center [600, 231] width 186 height 29
select select "9"
click at [507, 217] on select "Select Cable / Satellite Services Collection Agency Credit Card Debt Debt Couns…" at bounding box center [600, 231] width 186 height 29
click at [821, 423] on button "Save & Close" at bounding box center [844, 430] width 100 height 31
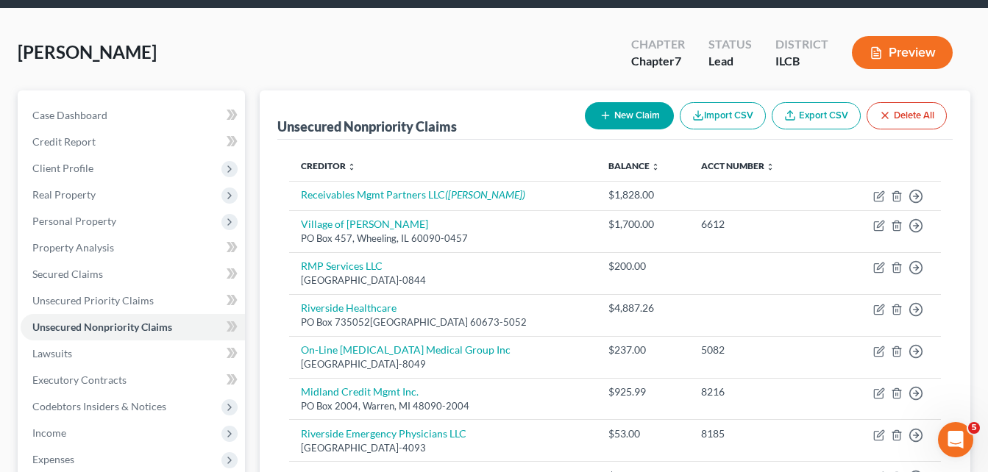
click at [610, 112] on button "New Claim" at bounding box center [629, 115] width 89 height 27
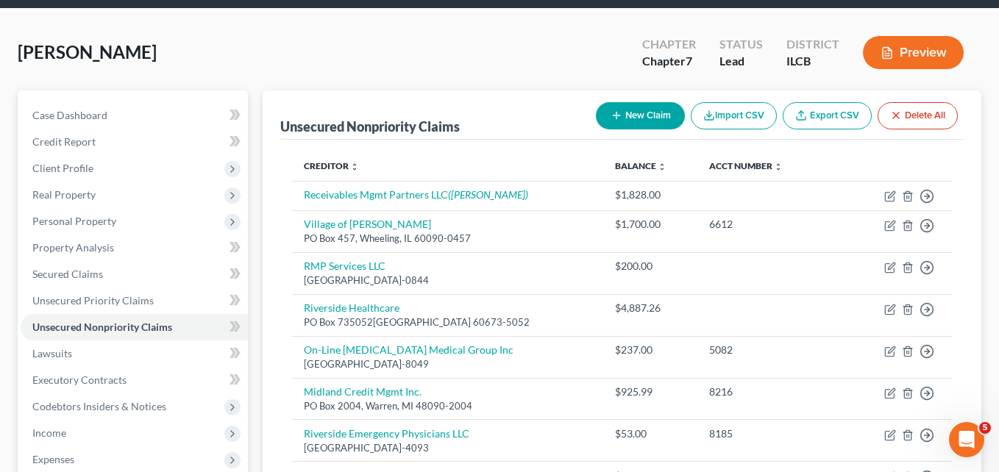
select select "0"
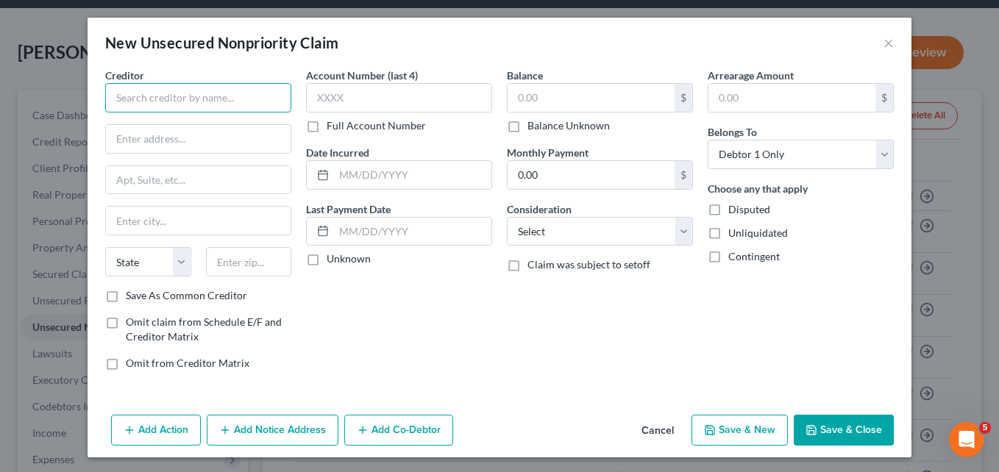
click at [154, 93] on input "text" at bounding box center [198, 97] width 186 height 29
type input "IQuatified Mgmt Services LLC"
click at [129, 142] on input "text" at bounding box center [198, 139] width 185 height 28
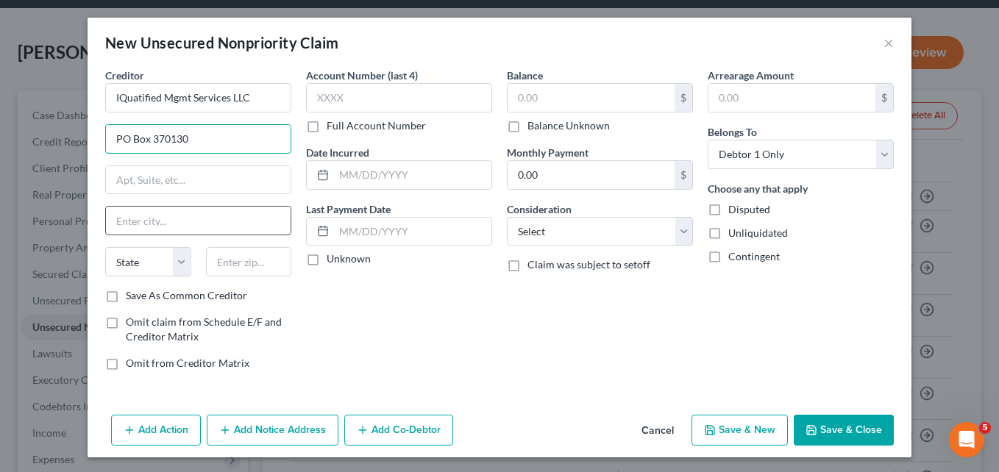
type input "PO Box 370130"
click at [125, 219] on input "text" at bounding box center [198, 221] width 185 height 28
type input "[GEOGRAPHIC_DATA]"
click at [174, 262] on select "State [US_STATE] AK AR AZ CA CO CT DE DC [GEOGRAPHIC_DATA] [GEOGRAPHIC_DATA] GU…" at bounding box center [148, 261] width 86 height 29
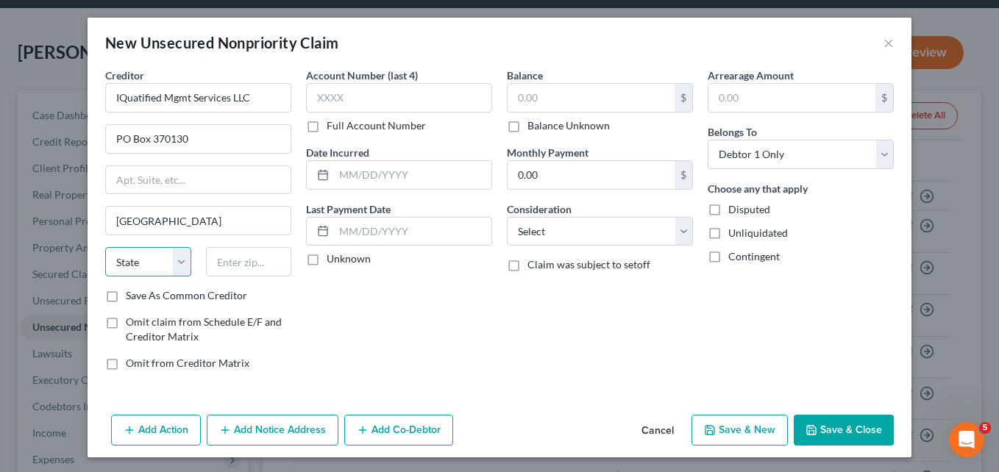
select select "5"
click at [105, 247] on select "State [US_STATE] AK AR AZ CA CO CT DE DC [GEOGRAPHIC_DATA] [GEOGRAPHIC_DATA] GU…" at bounding box center [148, 261] width 86 height 29
click at [213, 266] on input "text" at bounding box center [249, 261] width 86 height 29
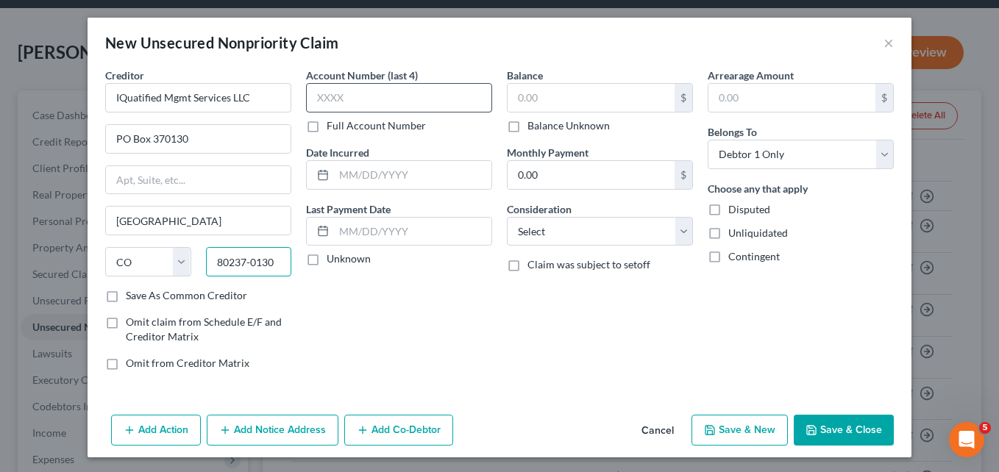
type input "80237-0130"
click at [321, 95] on input "text" at bounding box center [399, 97] width 186 height 29
click at [656, 427] on button "Cancel" at bounding box center [658, 430] width 56 height 29
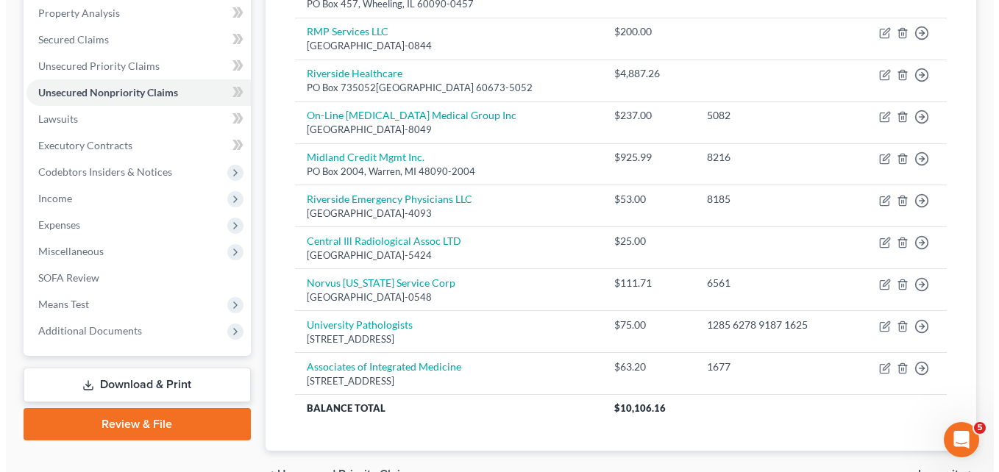
scroll to position [284, 0]
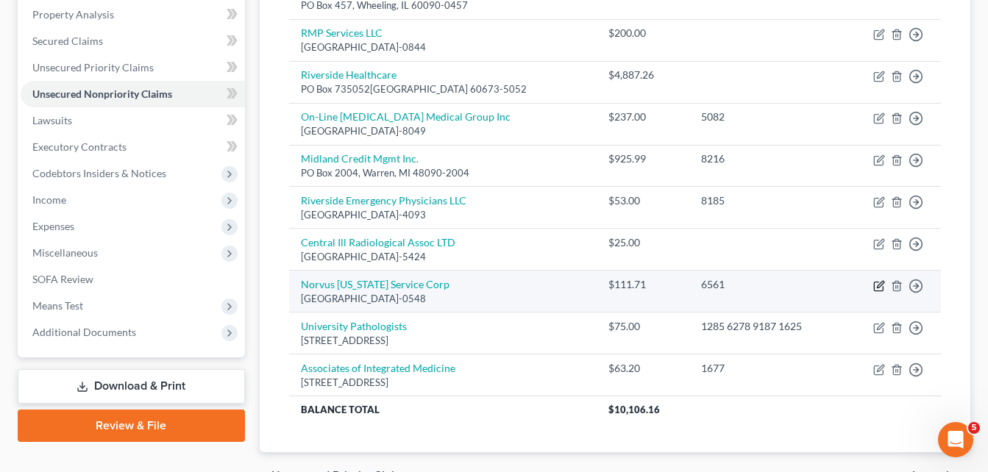
click at [877, 280] on icon "button" at bounding box center [879, 286] width 12 height 12
select select "15"
select select "9"
select select "0"
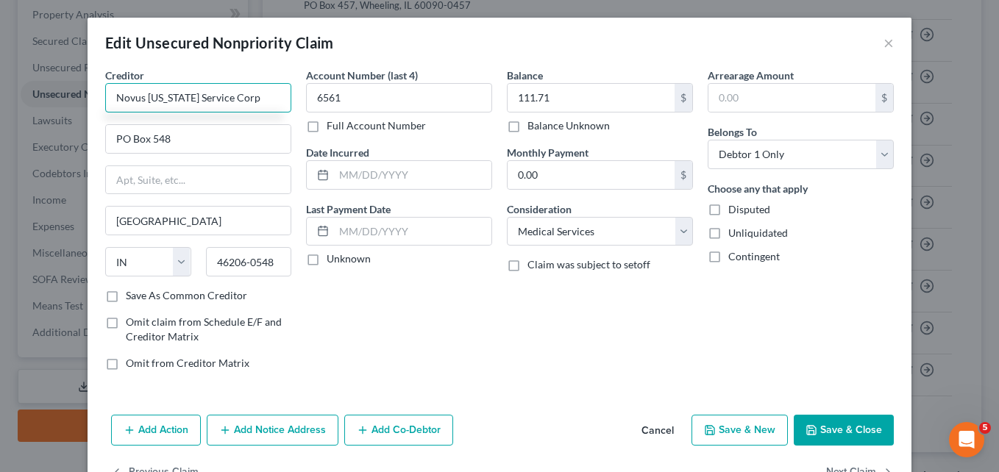
type input "Novus [US_STATE] Service Corp"
click at [253, 429] on button "Add Notice Address" at bounding box center [273, 430] width 132 height 31
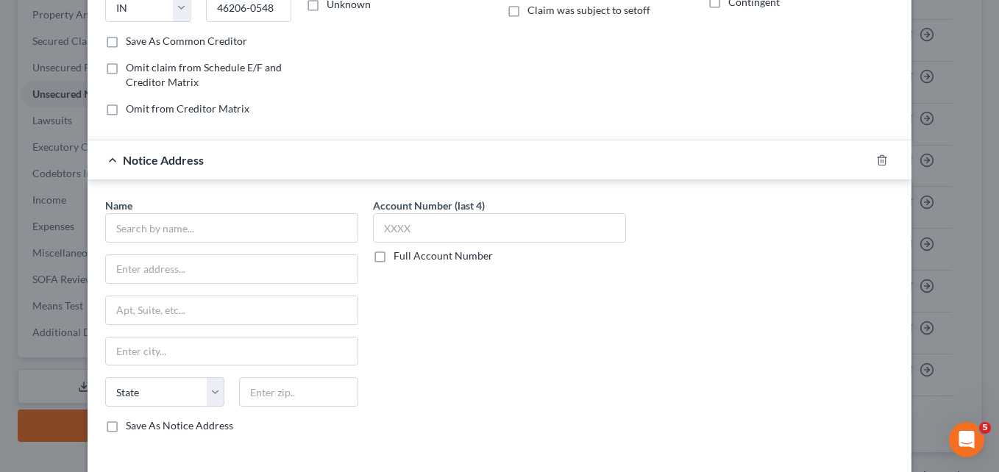
scroll to position [253, 0]
click at [119, 231] on input "text" at bounding box center [231, 229] width 253 height 29
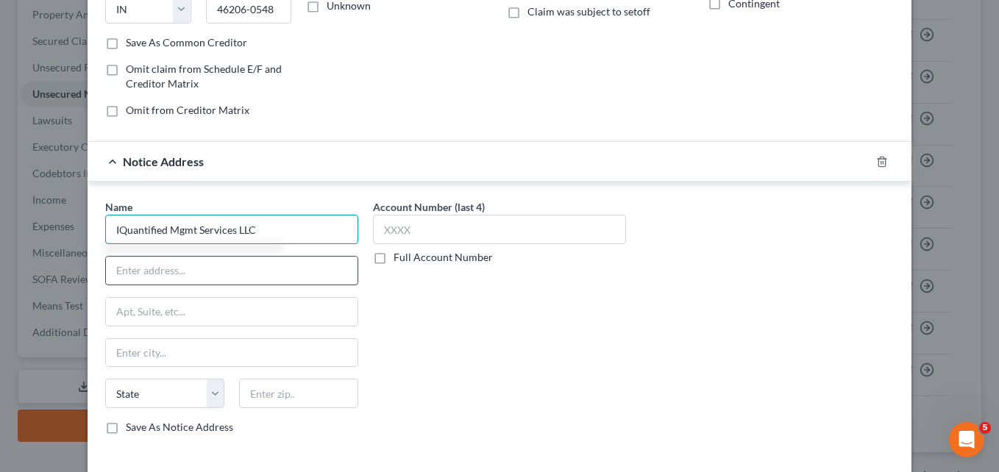
type input "IQuantified Mgmt Services LLC"
click at [123, 265] on input "text" at bounding box center [232, 271] width 252 height 28
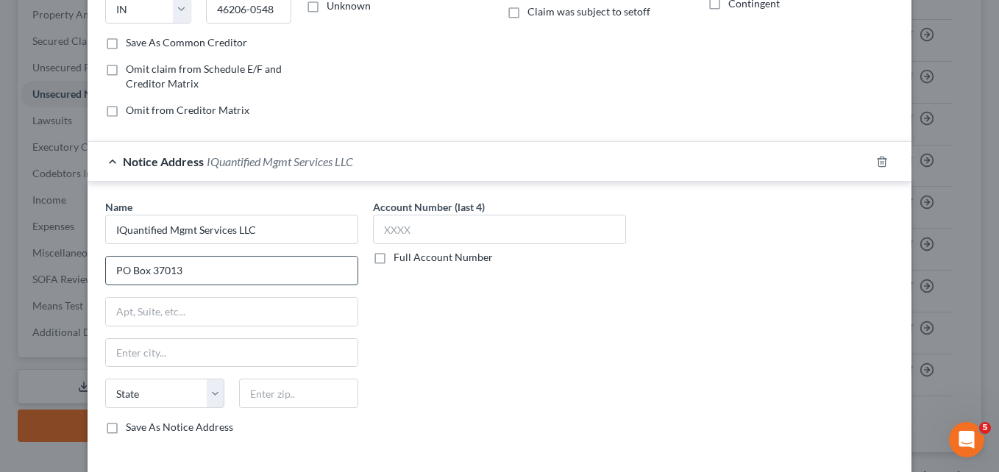
type input "PO Box 370130"
type input "[GEOGRAPHIC_DATA]"
select select "5"
type input "80237-0130"
type input "PO Box 370130"
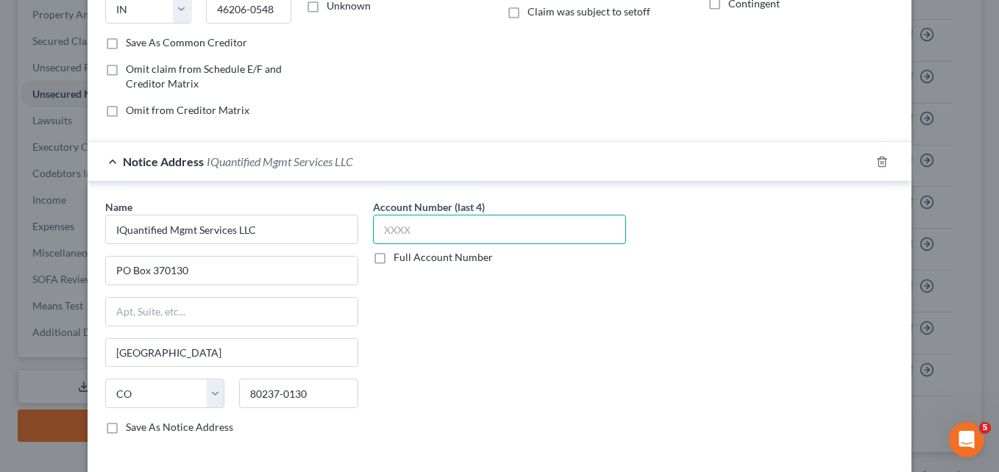
click at [399, 232] on input "text" at bounding box center [499, 229] width 253 height 29
type input "6561"
click at [126, 429] on label "Save As Notice Address" at bounding box center [179, 427] width 107 height 15
click at [132, 429] on input "Save As Notice Address" at bounding box center [137, 425] width 10 height 10
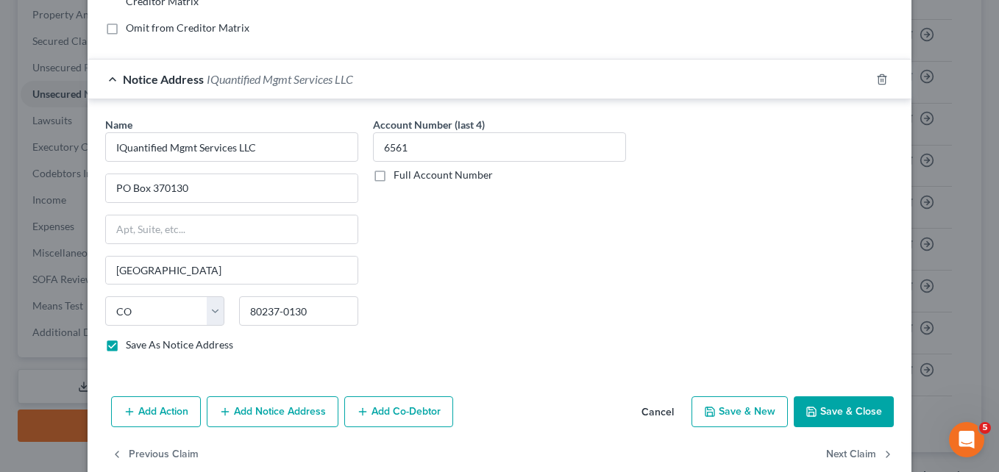
scroll to position [362, 0]
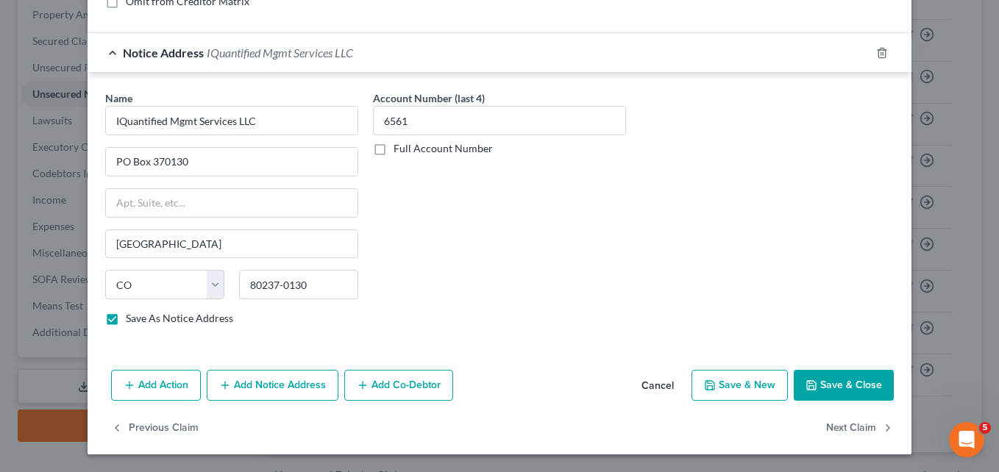
click at [829, 385] on button "Save & Close" at bounding box center [844, 385] width 100 height 31
checkbox input "false"
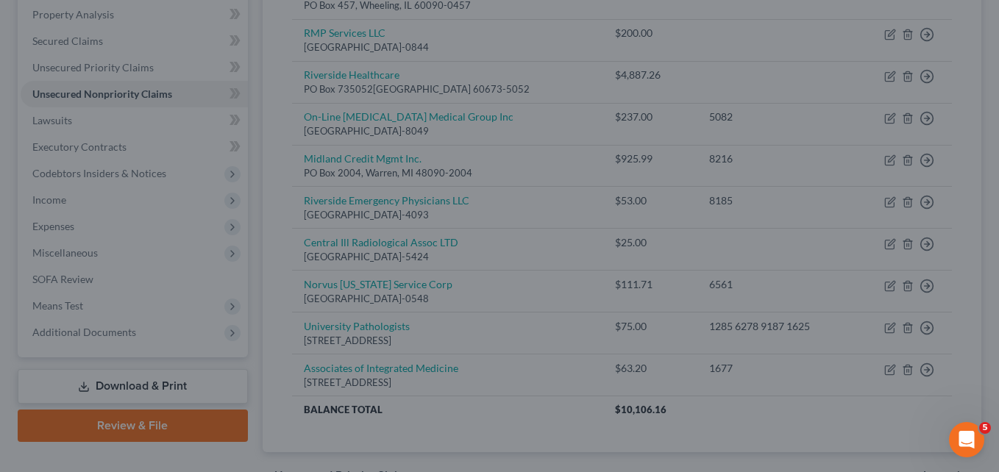
type input "0"
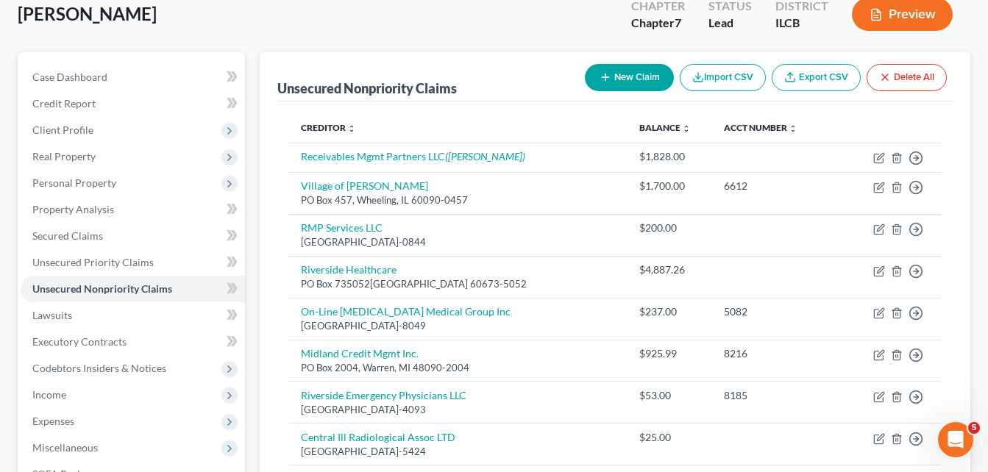
scroll to position [76, 0]
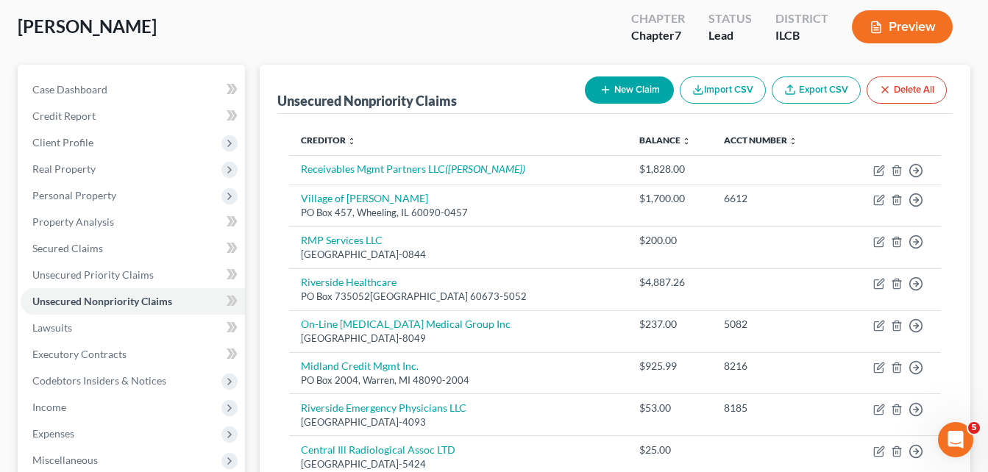
click at [608, 85] on button "New Claim" at bounding box center [629, 89] width 89 height 27
select select "0"
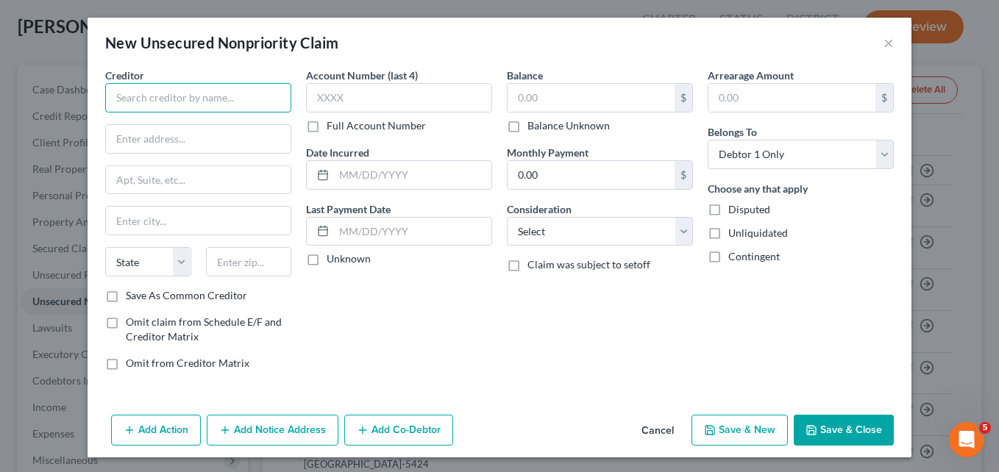
click at [215, 95] on input "text" at bounding box center [198, 97] width 186 height 29
type input "Capio Partners LLC"
click at [129, 148] on input "text" at bounding box center [198, 139] width 185 height 28
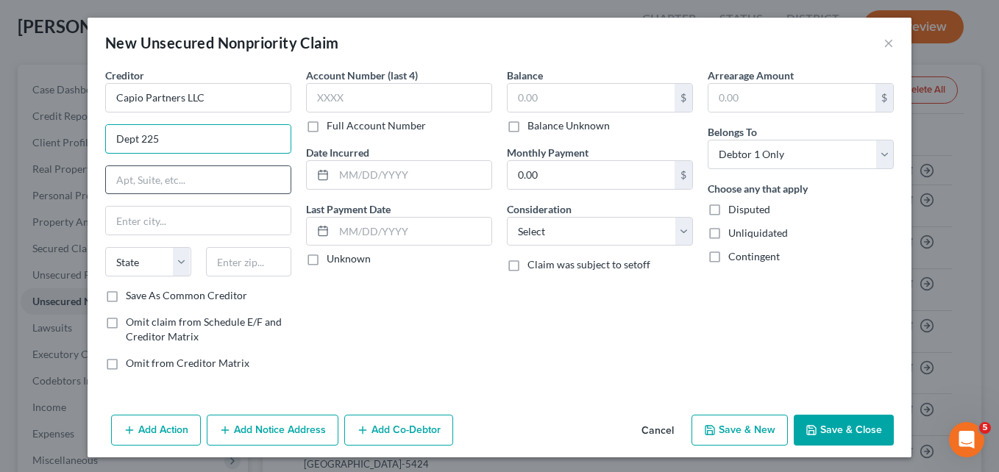
type input "Dept 225"
click at [126, 188] on input "text" at bounding box center [198, 180] width 185 height 28
type input "PO Box 120225"
click at [134, 223] on input "text" at bounding box center [198, 221] width 185 height 28
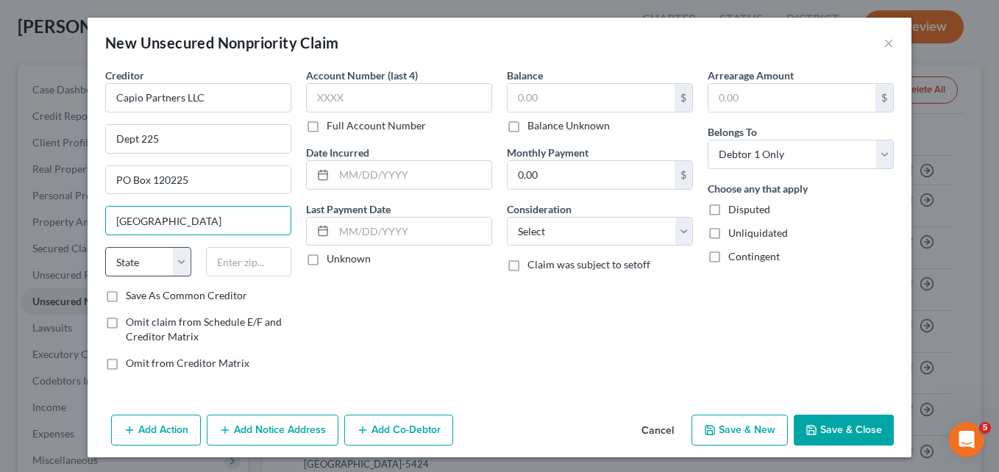
type input "[GEOGRAPHIC_DATA]"
click at [118, 258] on select "State [US_STATE] AK AR AZ CA CO CT DE DC [GEOGRAPHIC_DATA] [GEOGRAPHIC_DATA] GU…" at bounding box center [148, 261] width 86 height 29
select select "45"
click at [105, 247] on select "State [US_STATE] AK AR AZ CA CO CT DE DC [GEOGRAPHIC_DATA] [GEOGRAPHIC_DATA] GU…" at bounding box center [148, 261] width 86 height 29
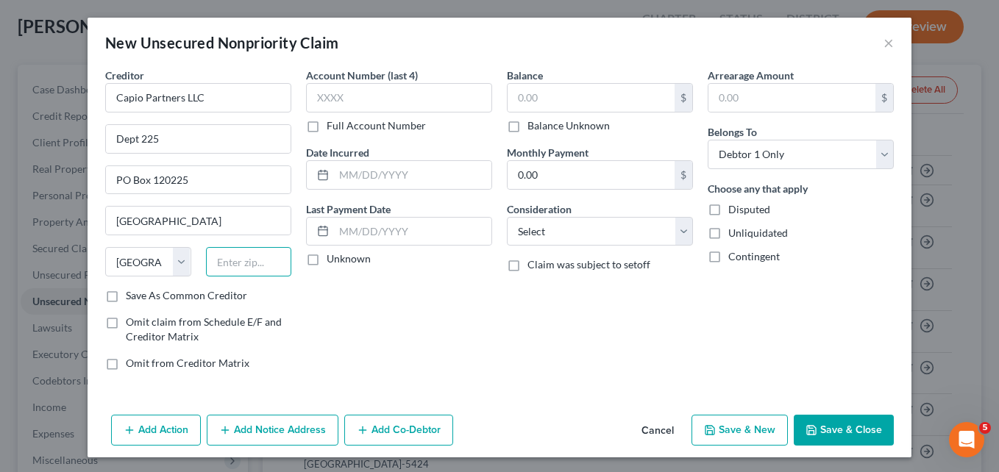
click at [224, 265] on input "text" at bounding box center [249, 261] width 86 height 29
type input "75312-0225"
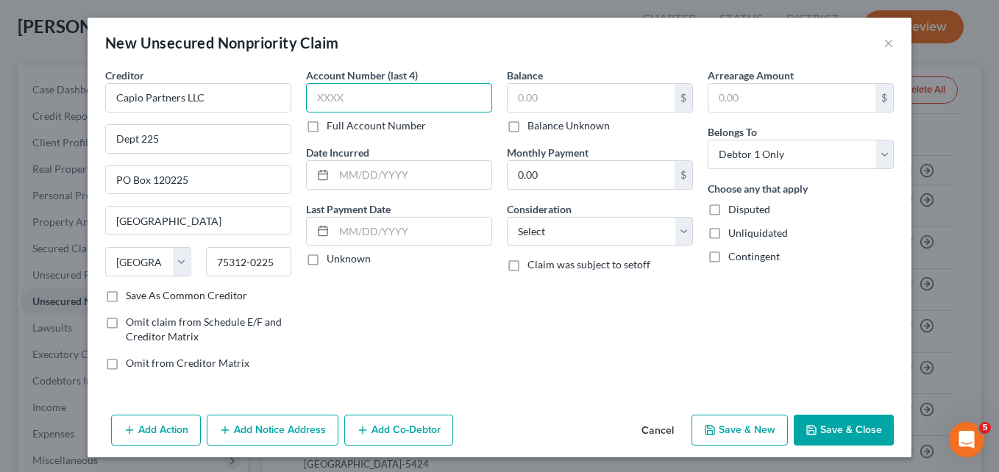
click at [309, 99] on input "text" at bounding box center [399, 97] width 186 height 29
type input "7249"
click at [340, 178] on input "text" at bounding box center [412, 175] width 157 height 28
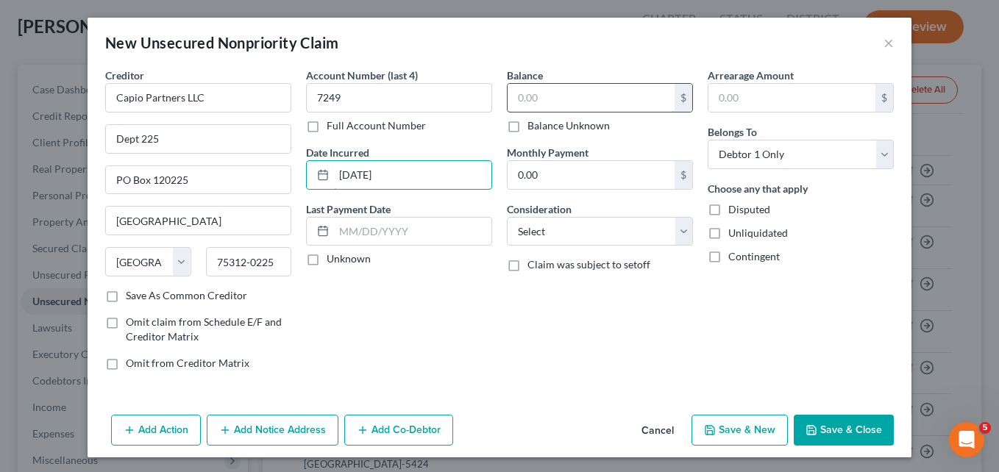
type input "[DATE]"
click at [515, 99] on input "text" at bounding box center [590, 98] width 167 height 28
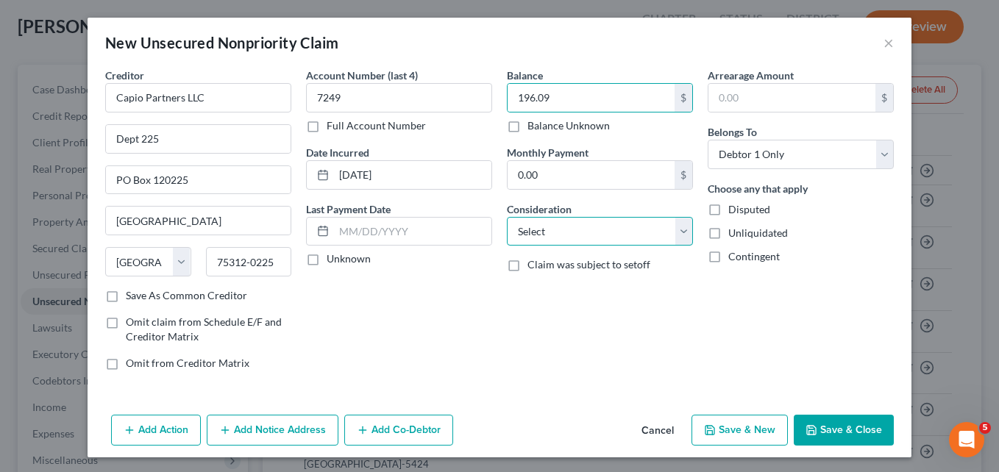
click at [681, 225] on select "Select Cable / Satellite Services Collection Agency Credit Card Debt Debt Couns…" at bounding box center [600, 231] width 186 height 29
click at [507, 217] on select "Select Cable / Satellite Services Collection Agency Credit Card Debt Debt Couns…" at bounding box center [600, 231] width 186 height 29
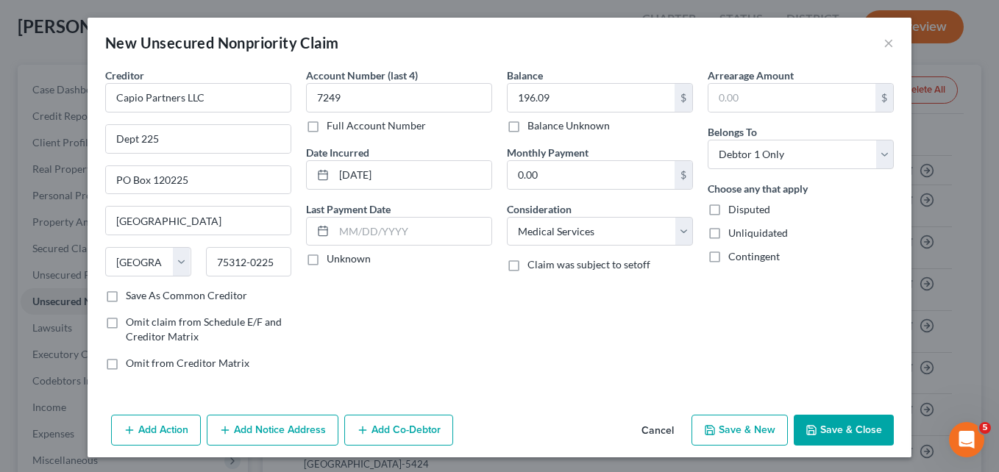
click at [827, 421] on button "Save & Close" at bounding box center [844, 430] width 100 height 31
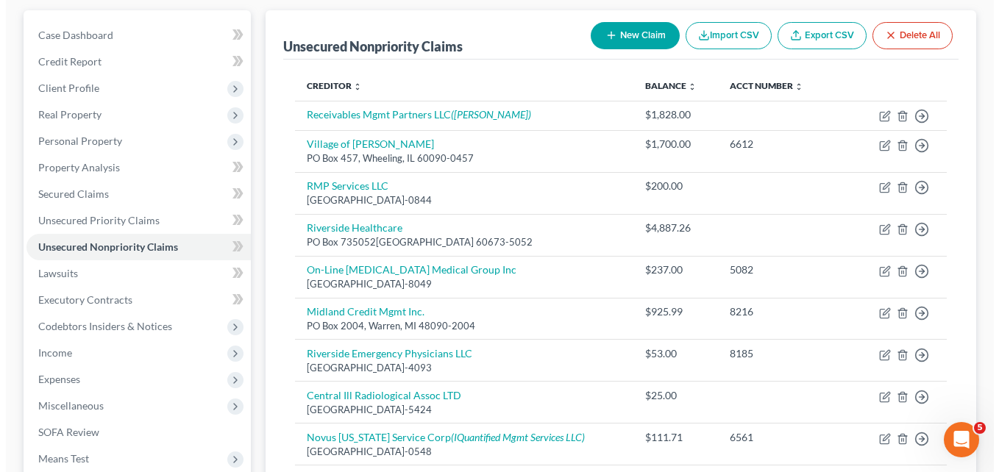
scroll to position [134, 0]
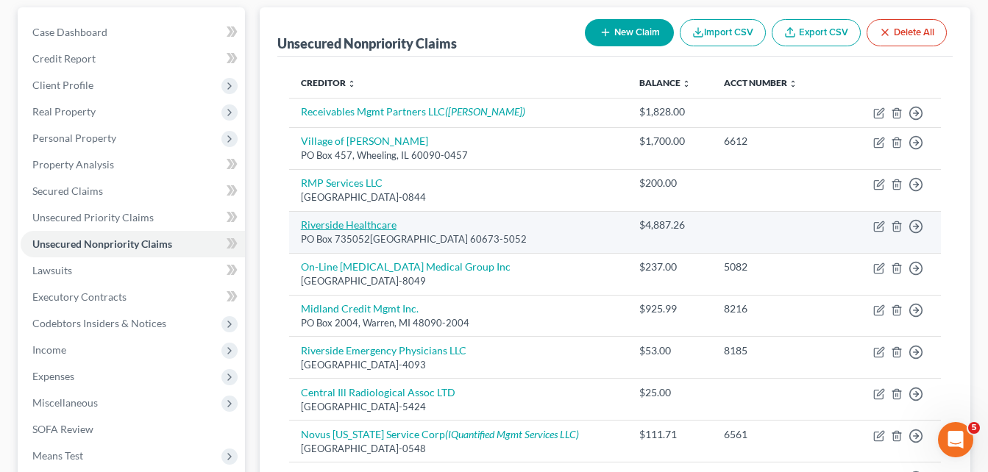
click at [377, 222] on link "Riverside Healthcare" at bounding box center [349, 224] width 96 height 13
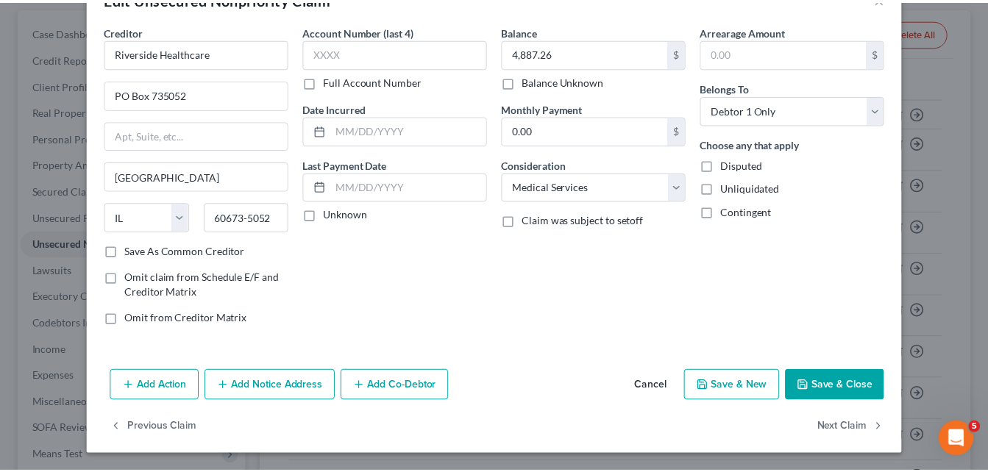
scroll to position [0, 0]
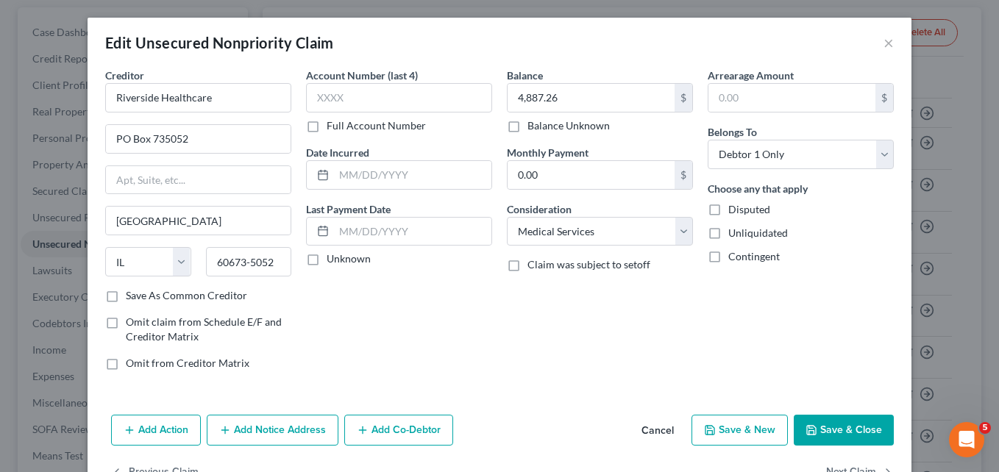
click at [527, 125] on label "Balance Unknown" at bounding box center [568, 125] width 82 height 15
click at [533, 125] on input "Balance Unknown" at bounding box center [538, 123] width 10 height 10
click at [837, 423] on button "Save & Close" at bounding box center [844, 430] width 100 height 31
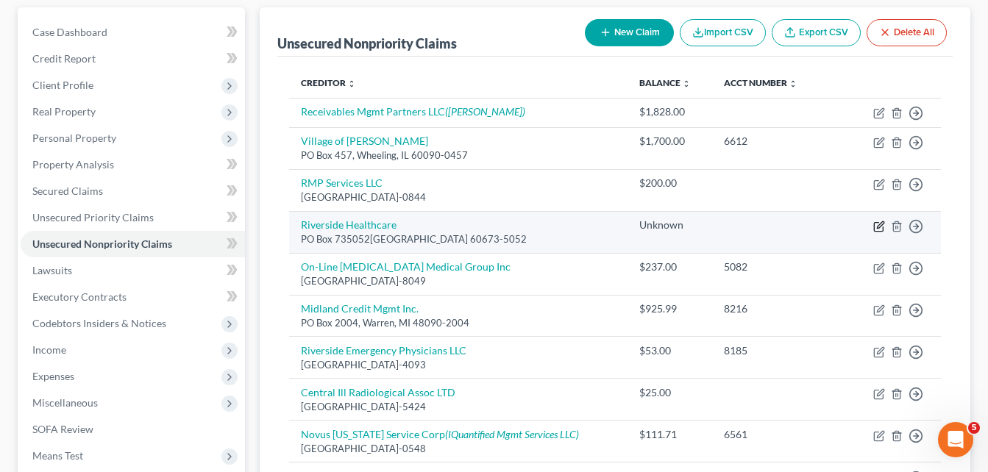
click at [879, 225] on icon "button" at bounding box center [880, 224] width 7 height 7
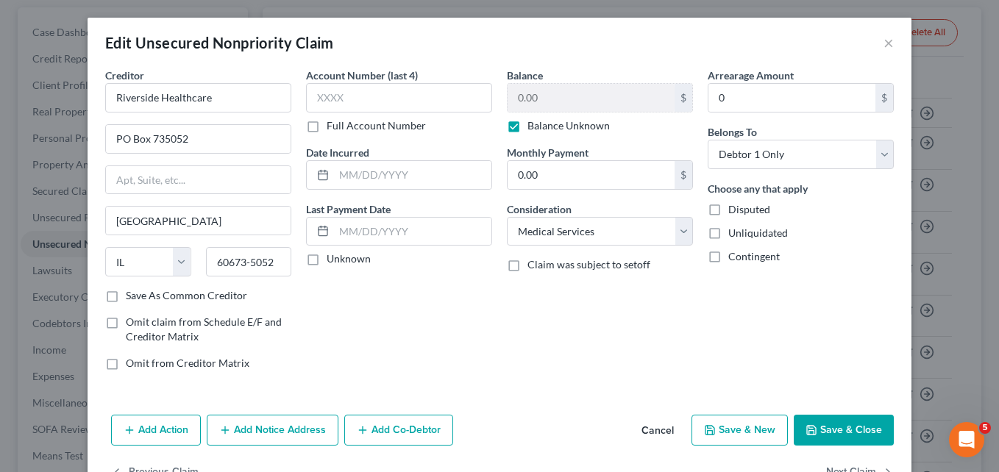
click at [527, 129] on label "Balance Unknown" at bounding box center [568, 125] width 82 height 15
click at [533, 128] on input "Balance Unknown" at bounding box center [538, 123] width 10 height 10
click at [540, 97] on input "0.00" at bounding box center [590, 98] width 167 height 28
click at [327, 126] on label "Full Account Number" at bounding box center [376, 125] width 99 height 15
click at [332, 126] on input "Full Account Number" at bounding box center [337, 123] width 10 height 10
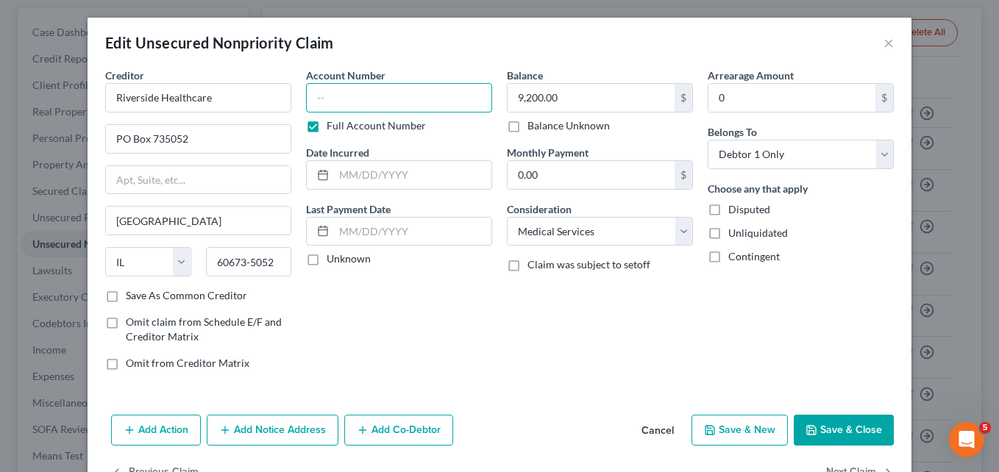
click at [311, 97] on input "text" at bounding box center [399, 97] width 186 height 29
click at [832, 428] on button "Save & Close" at bounding box center [844, 430] width 100 height 31
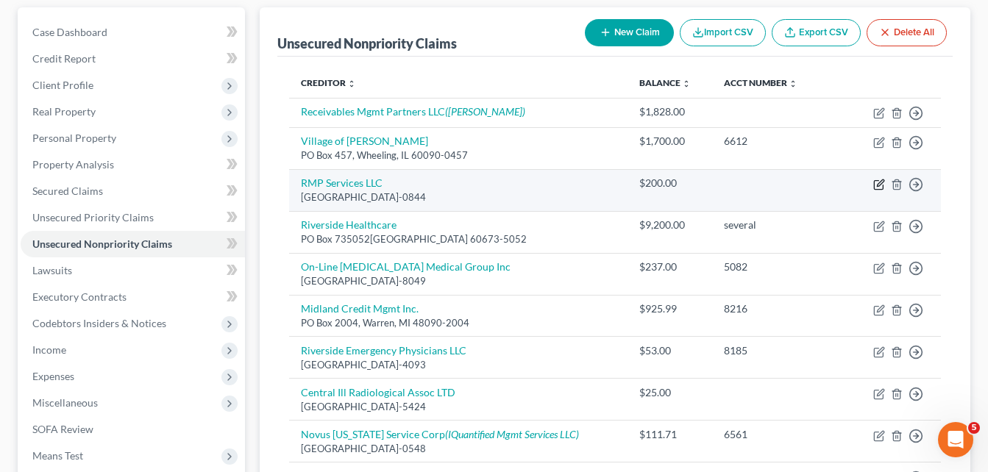
click at [879, 185] on icon "button" at bounding box center [879, 185] width 12 height 12
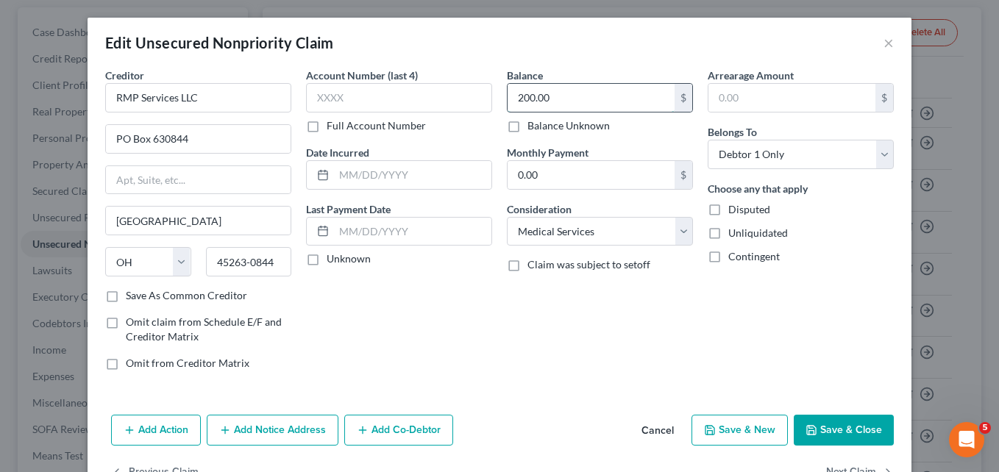
click at [559, 90] on input "200.00" at bounding box center [590, 98] width 167 height 28
click at [327, 126] on label "Full Account Number" at bounding box center [376, 125] width 99 height 15
click at [332, 126] on input "Full Account Number" at bounding box center [337, 123] width 10 height 10
click at [317, 96] on input "text" at bounding box center [399, 97] width 186 height 29
click at [832, 435] on button "Save & Close" at bounding box center [844, 430] width 100 height 31
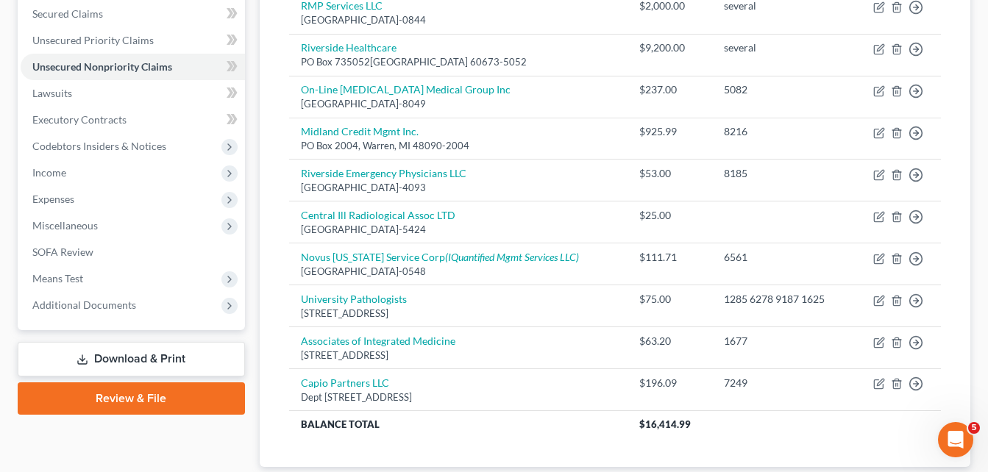
scroll to position [388, 0]
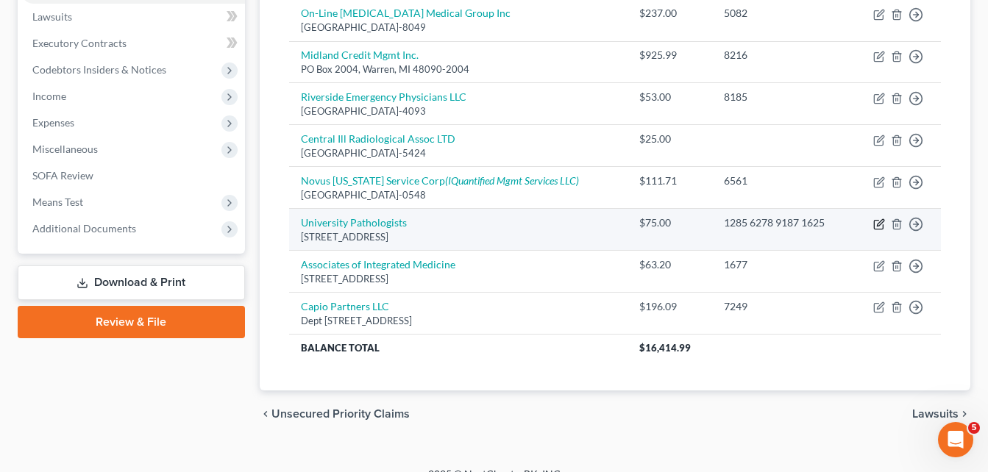
click at [878, 221] on icon "button" at bounding box center [879, 224] width 12 height 12
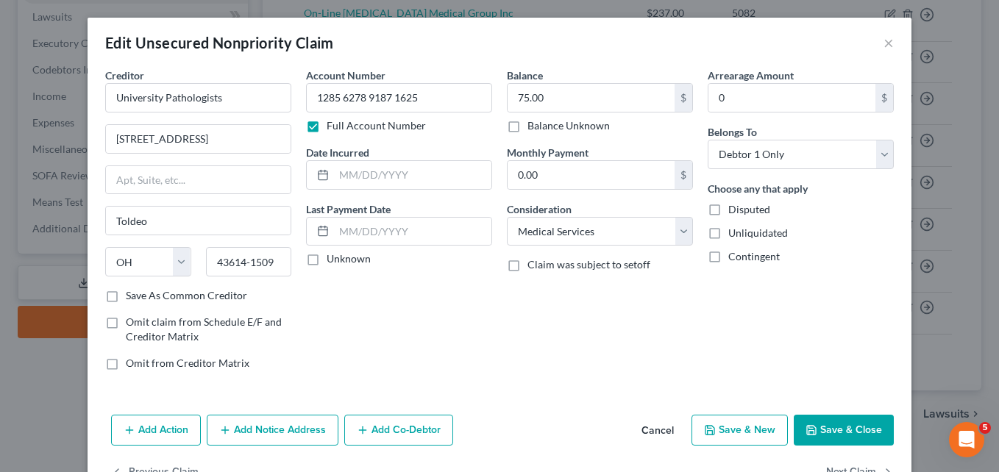
click at [527, 124] on label "Balance Unknown" at bounding box center [568, 125] width 82 height 15
click at [533, 124] on input "Balance Unknown" at bounding box center [538, 123] width 10 height 10
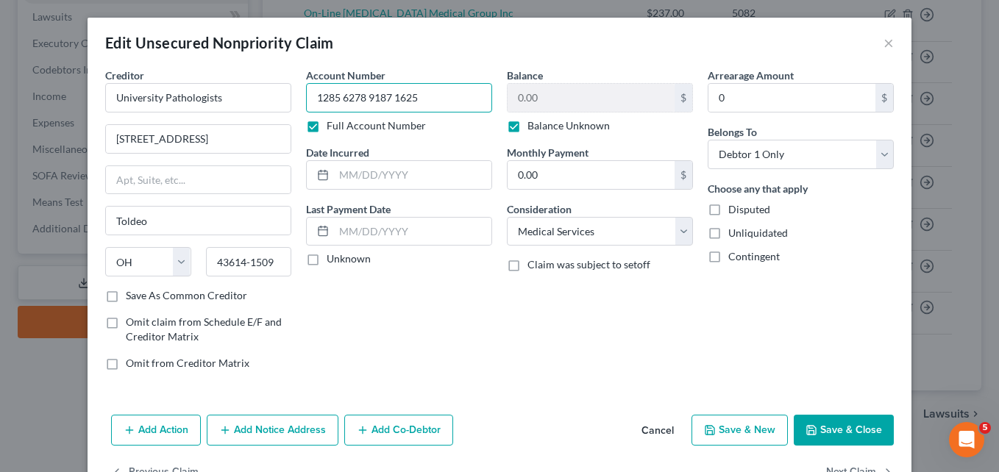
click at [416, 93] on input "1285 6278 9187 1625" at bounding box center [399, 97] width 186 height 29
click at [816, 427] on button "Save & Close" at bounding box center [844, 430] width 100 height 31
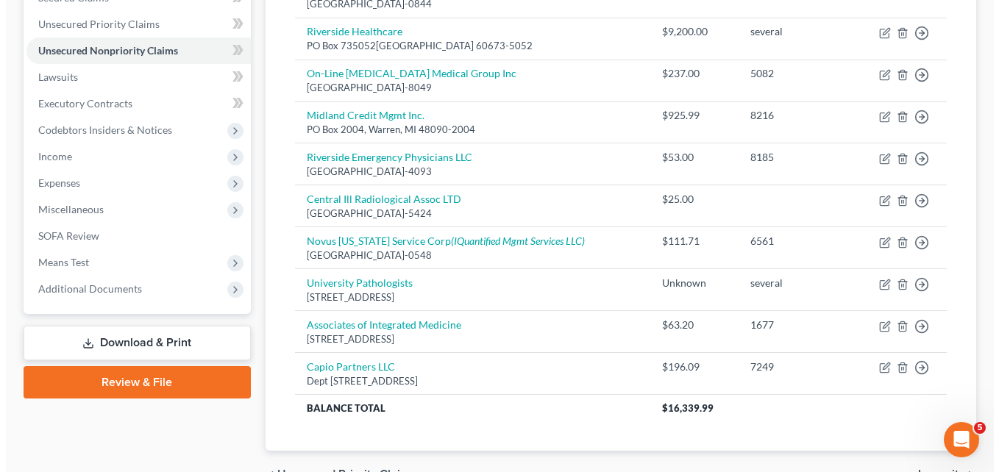
scroll to position [330, 0]
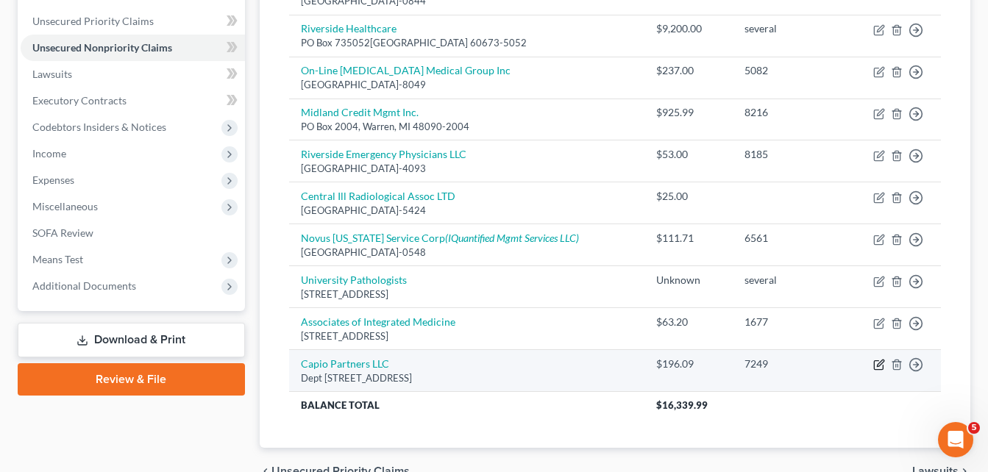
click at [877, 364] on icon "button" at bounding box center [879, 365] width 12 height 12
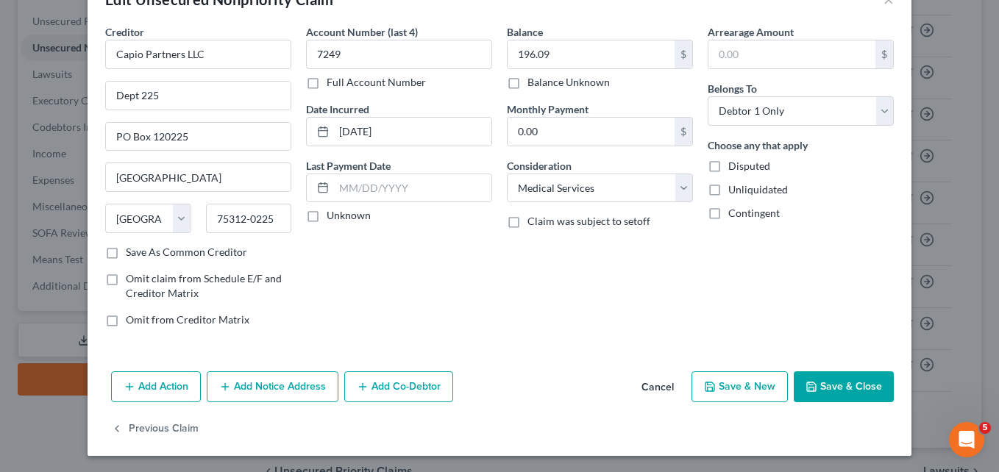
scroll to position [45, 0]
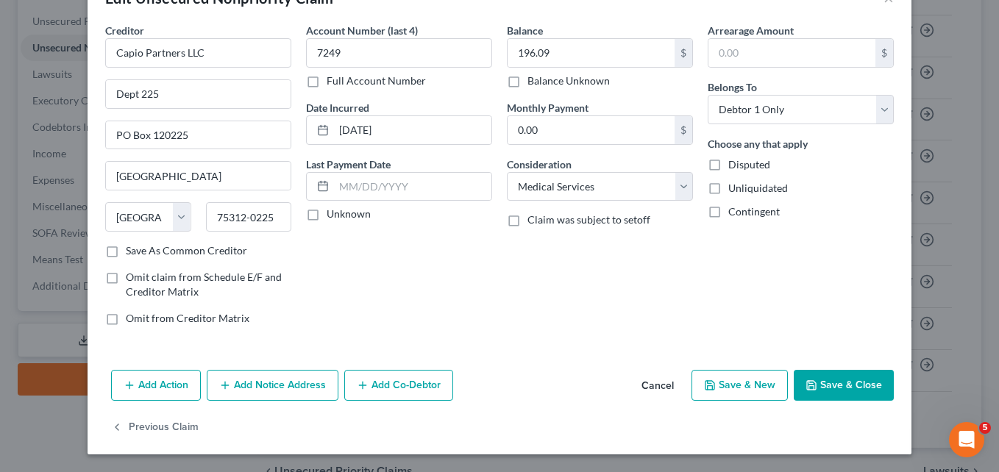
click at [237, 382] on button "Add Notice Address" at bounding box center [273, 385] width 132 height 31
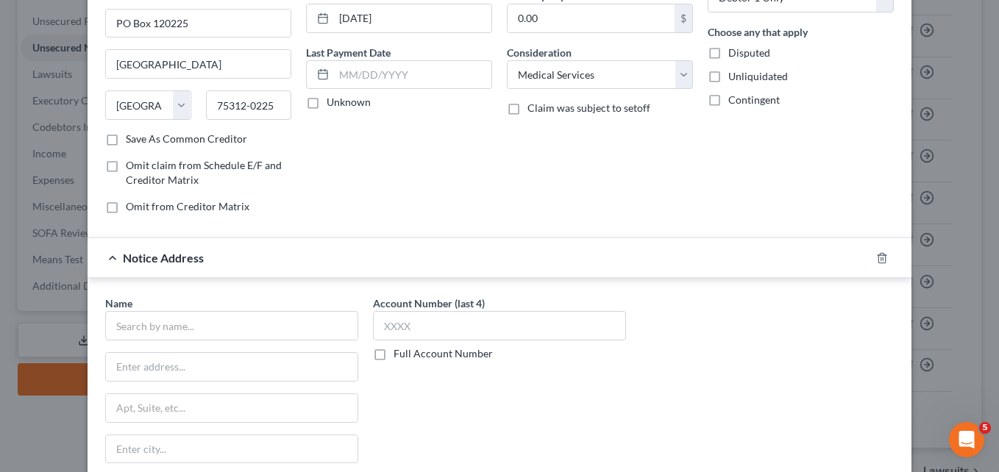
scroll to position [158, 0]
click at [134, 323] on input "text" at bounding box center [231, 324] width 253 height 29
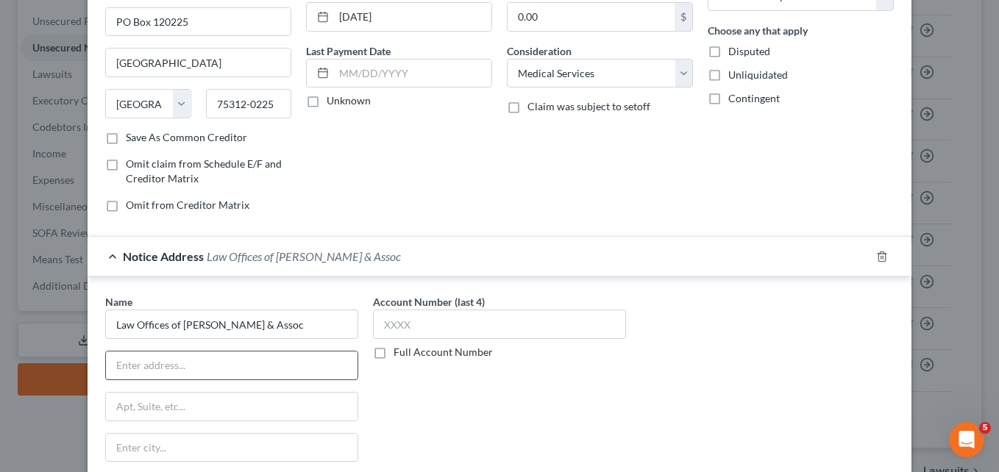
click at [124, 368] on input "text" at bounding box center [232, 366] width 252 height 28
click at [126, 410] on input "text" at bounding box center [232, 407] width 252 height 28
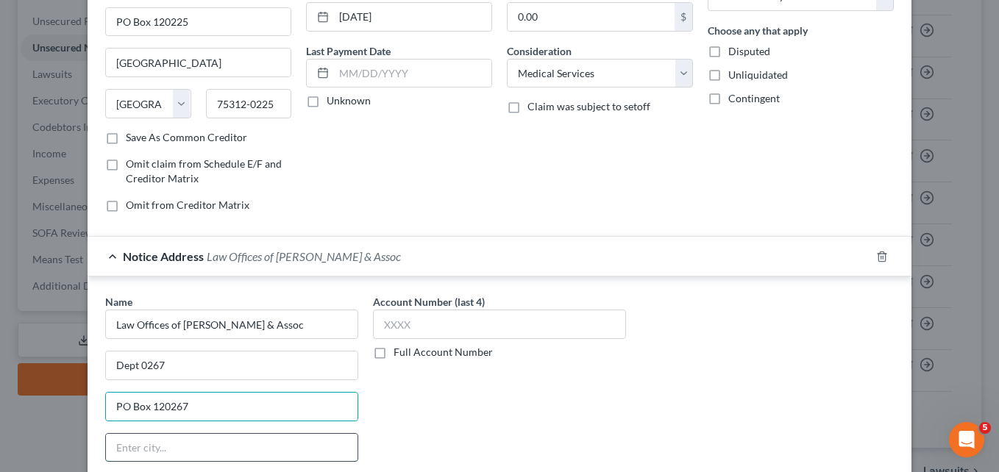
click at [132, 450] on input "text" at bounding box center [232, 448] width 252 height 28
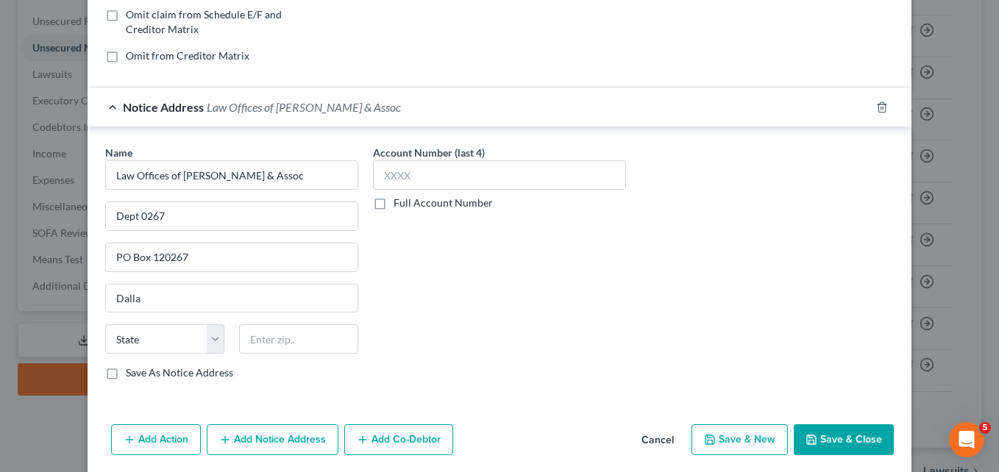
scroll to position [332, 0]
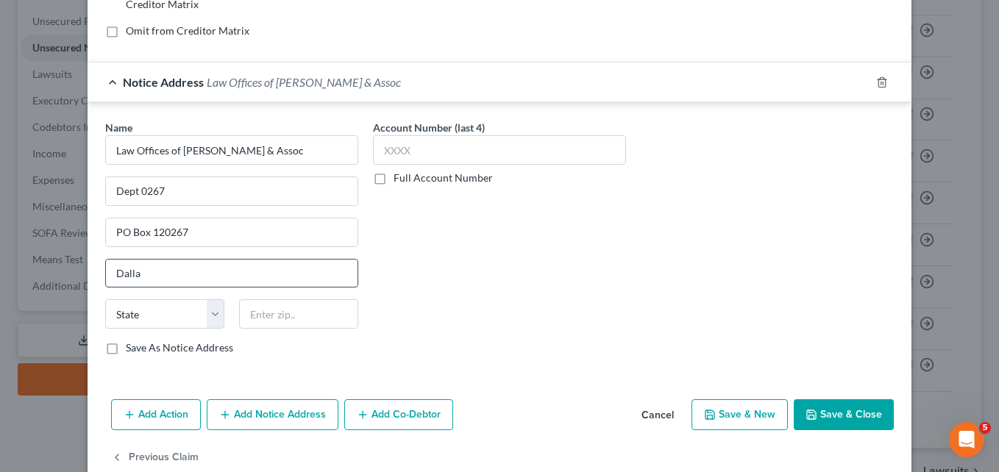
click at [144, 274] on input "Dalla" at bounding box center [232, 274] width 252 height 28
click at [469, 307] on div "Account Number (last 4) Full Account Number" at bounding box center [500, 243] width 268 height 247
click at [204, 316] on select "State [US_STATE] AK AR AZ CA CO CT DE DC [GEOGRAPHIC_DATA] [GEOGRAPHIC_DATA] GU…" at bounding box center [164, 313] width 119 height 29
click at [105, 299] on select "State [US_STATE] AK AR AZ CA CO CT DE DC [GEOGRAPHIC_DATA] [GEOGRAPHIC_DATA] GU…" at bounding box center [164, 313] width 119 height 29
click at [262, 309] on input "text" at bounding box center [298, 313] width 119 height 29
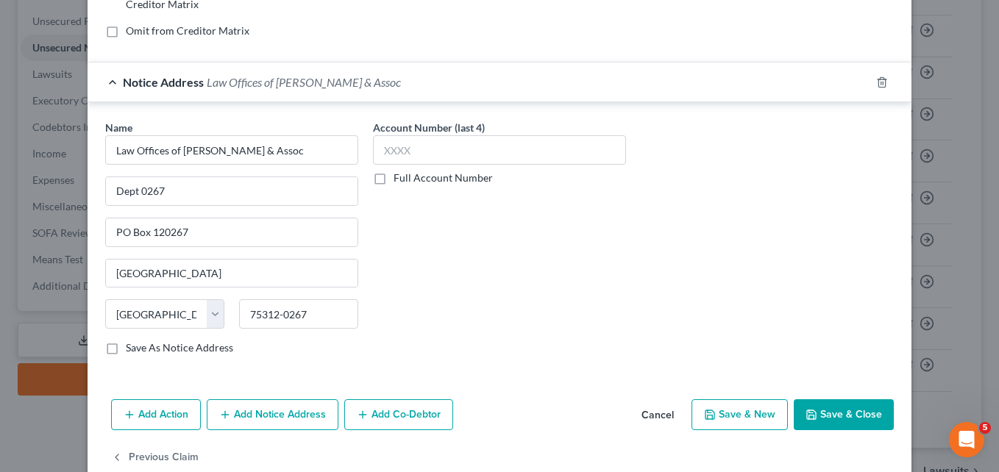
click at [126, 347] on label "Save As Notice Address" at bounding box center [179, 348] width 107 height 15
click at [132, 347] on input "Save As Notice Address" at bounding box center [137, 346] width 10 height 10
click at [819, 416] on button "Save & Close" at bounding box center [844, 414] width 100 height 31
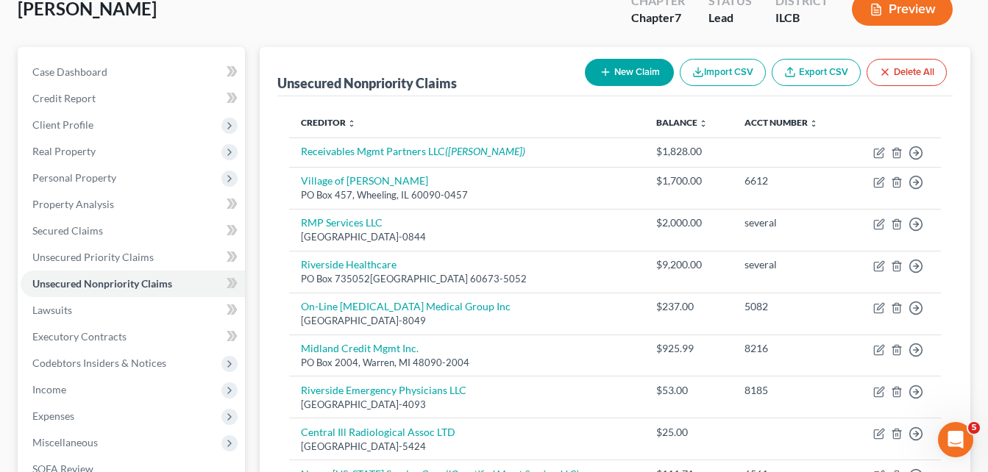
scroll to position [91, 0]
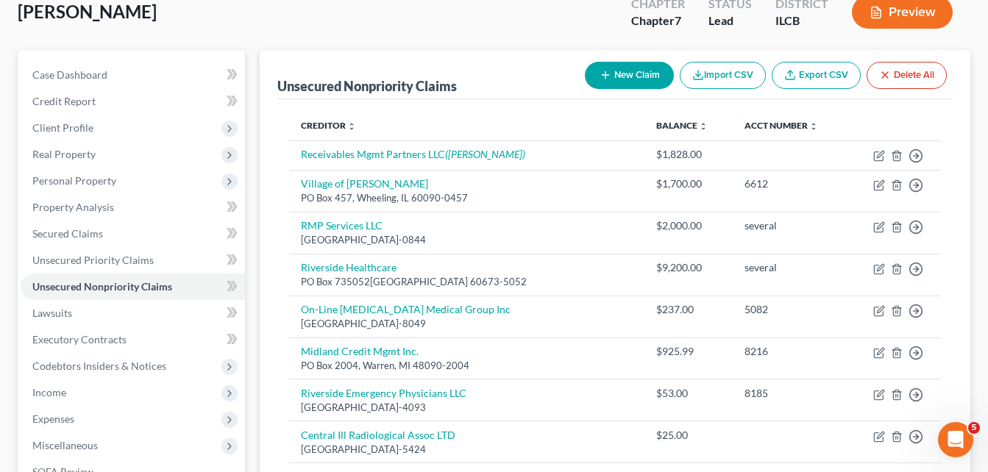
click at [603, 68] on button "New Claim" at bounding box center [629, 75] width 89 height 27
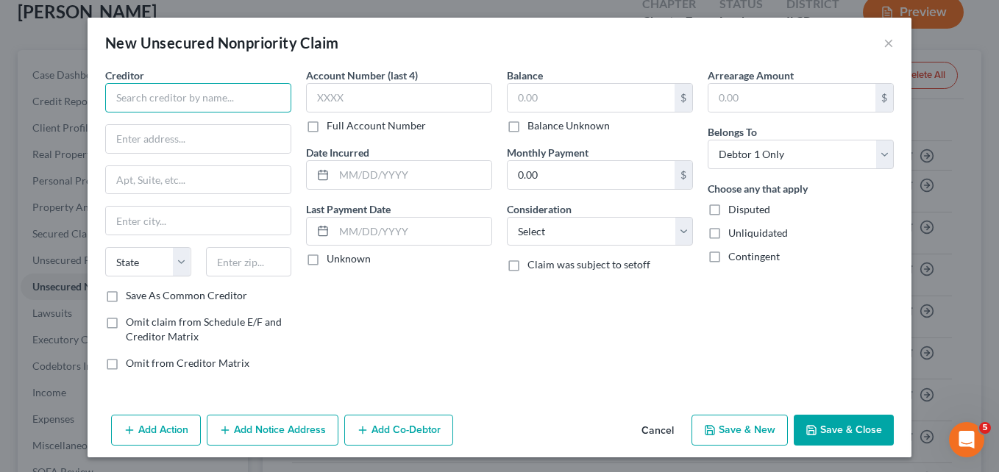
click at [219, 100] on input "text" at bounding box center [198, 97] width 186 height 29
click at [143, 137] on input "text" at bounding box center [198, 139] width 185 height 28
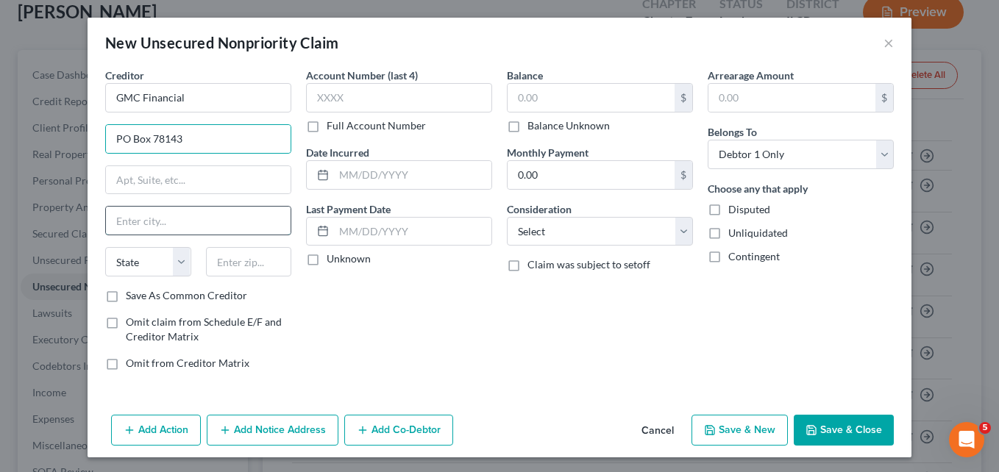
click at [140, 223] on input "text" at bounding box center [198, 221] width 185 height 28
click at [178, 266] on select "State [US_STATE] AK AR AZ CA CO CT DE DC [GEOGRAPHIC_DATA] [GEOGRAPHIC_DATA] GU…" at bounding box center [148, 261] width 86 height 29
click at [105, 247] on select "State [US_STATE] AK AR AZ CA CO CT DE DC [GEOGRAPHIC_DATA] [GEOGRAPHIC_DATA] GU…" at bounding box center [148, 261] width 86 height 29
click at [213, 268] on input "text" at bounding box center [249, 261] width 86 height 29
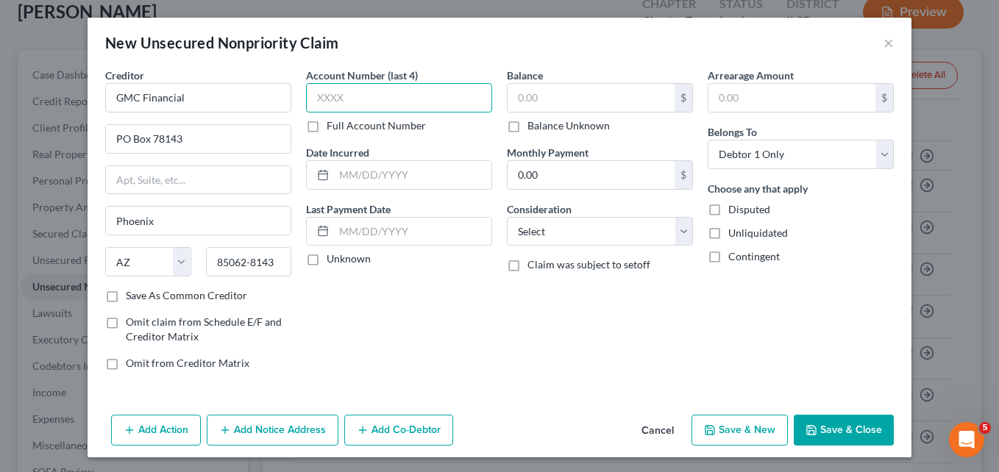
click at [346, 93] on input "text" at bounding box center [399, 97] width 186 height 29
click at [610, 98] on input "text" at bounding box center [590, 98] width 167 height 28
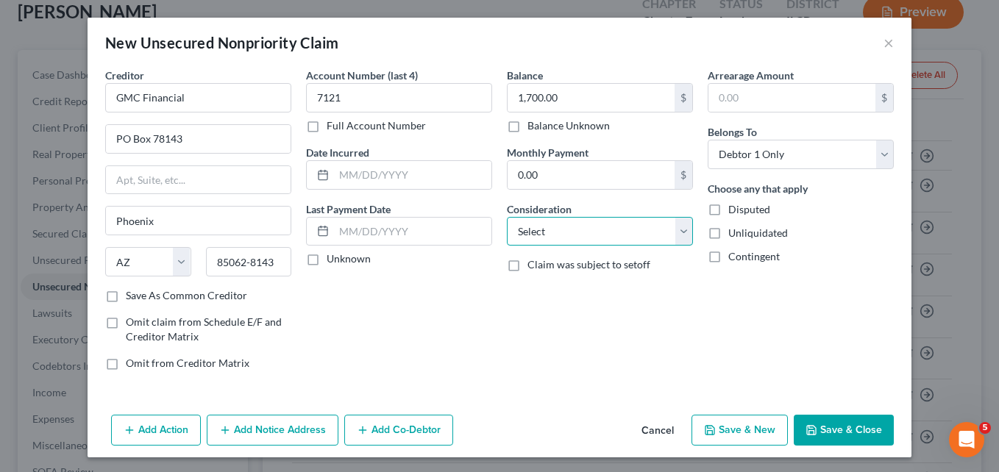
click at [679, 228] on select "Select Cable / Satellite Services Collection Agency Credit Card Debt Debt Couns…" at bounding box center [600, 231] width 186 height 29
click at [507, 217] on select "Select Cable / Satellite Services Collection Agency Credit Card Debt Debt Couns…" at bounding box center [600, 231] width 186 height 29
click at [829, 429] on button "Save & Close" at bounding box center [844, 430] width 100 height 31
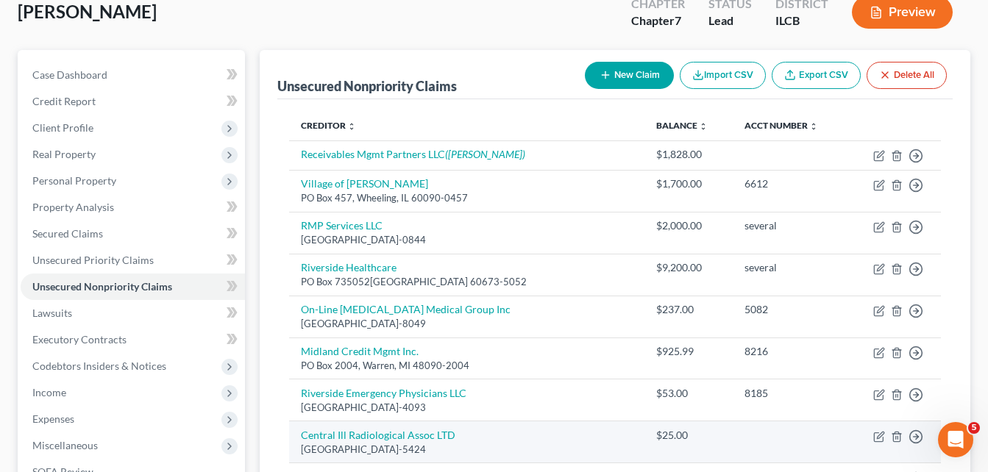
click at [847, 449] on td "Move to D Move to E Move to G Move to Notice Only" at bounding box center [893, 442] width 93 height 42
